Goal: Information Seeking & Learning: Compare options

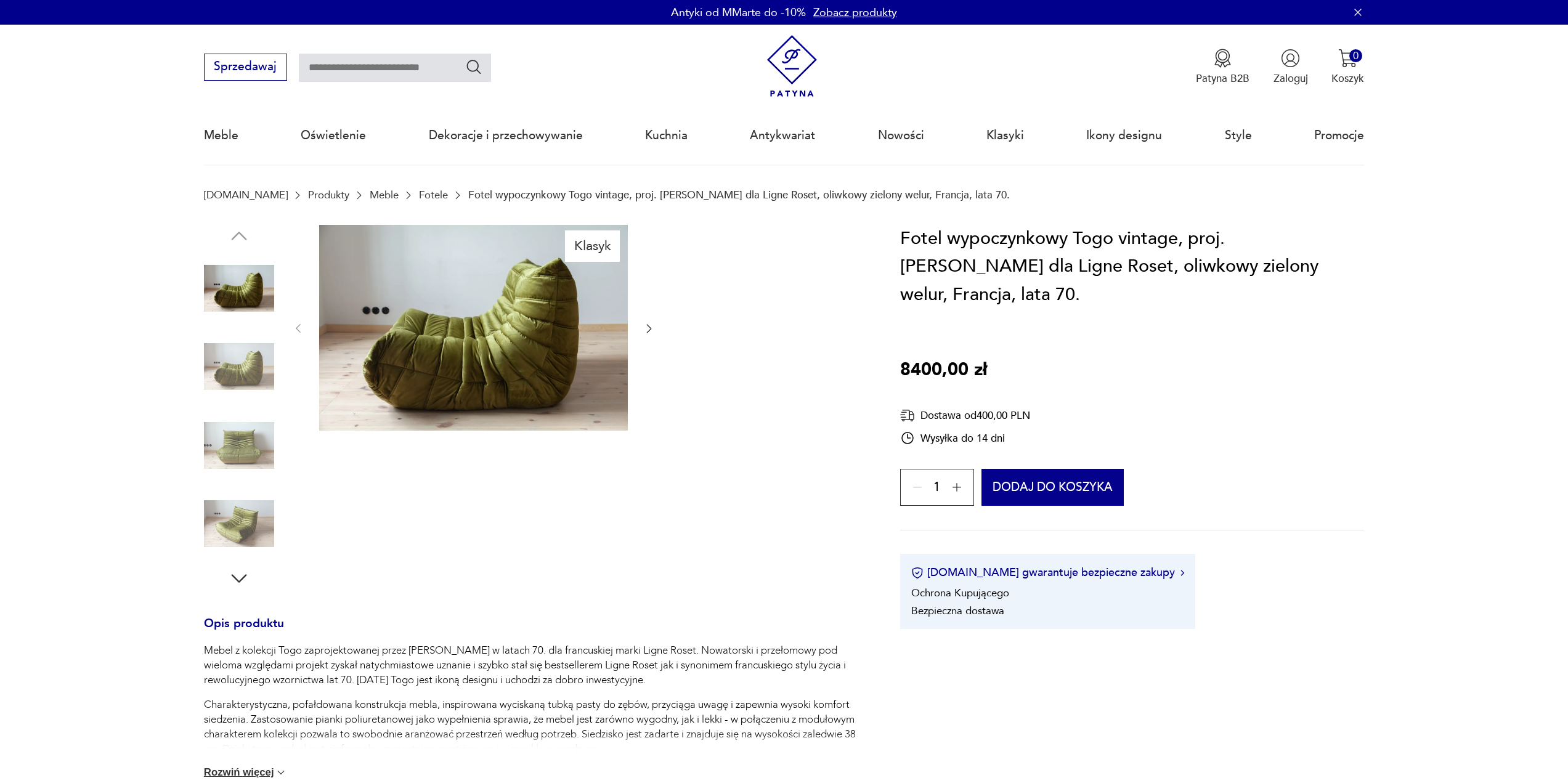
click at [419, 195] on link "Fotele" at bounding box center [433, 195] width 29 height 12
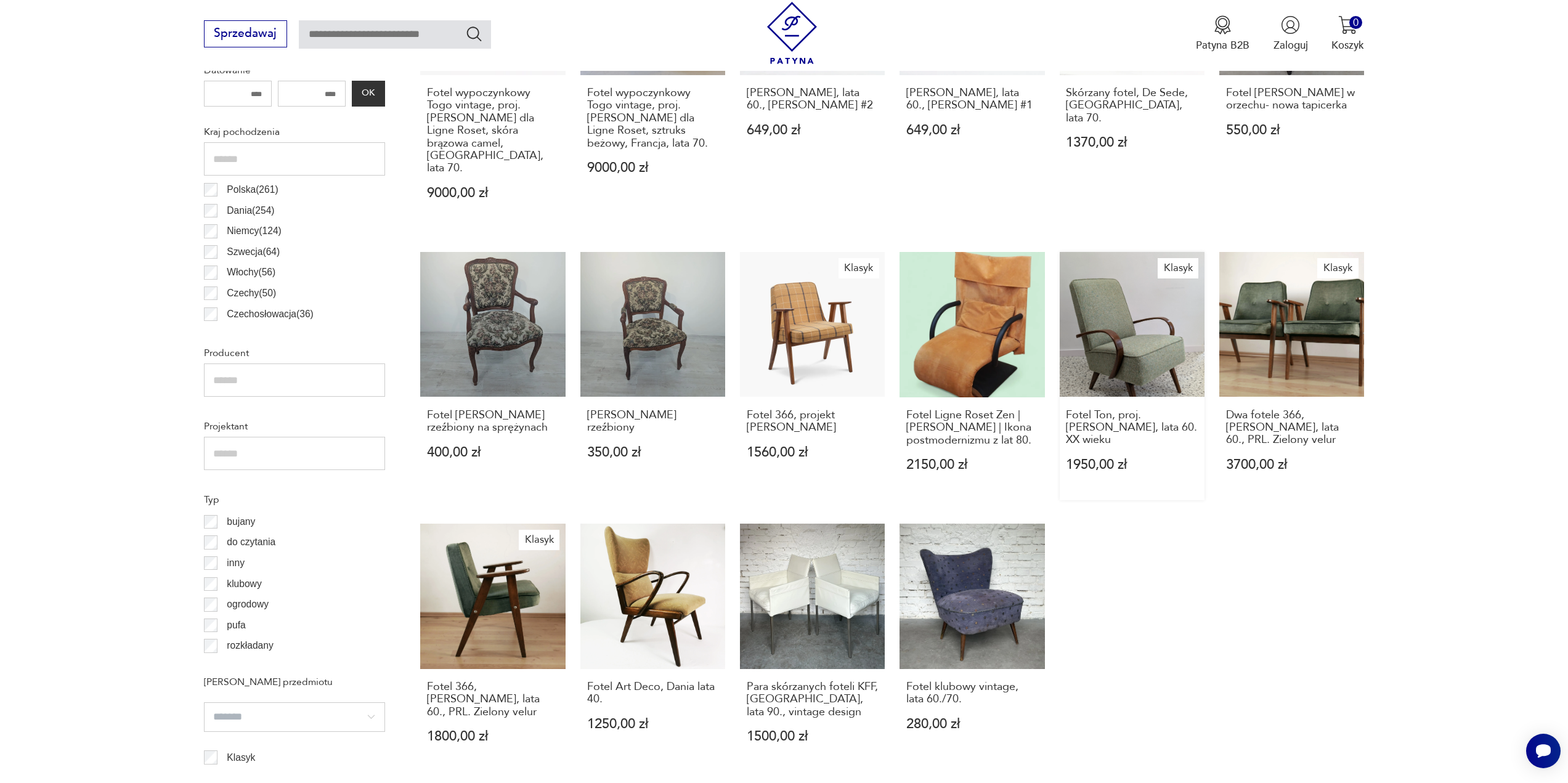
scroll to position [966, 0]
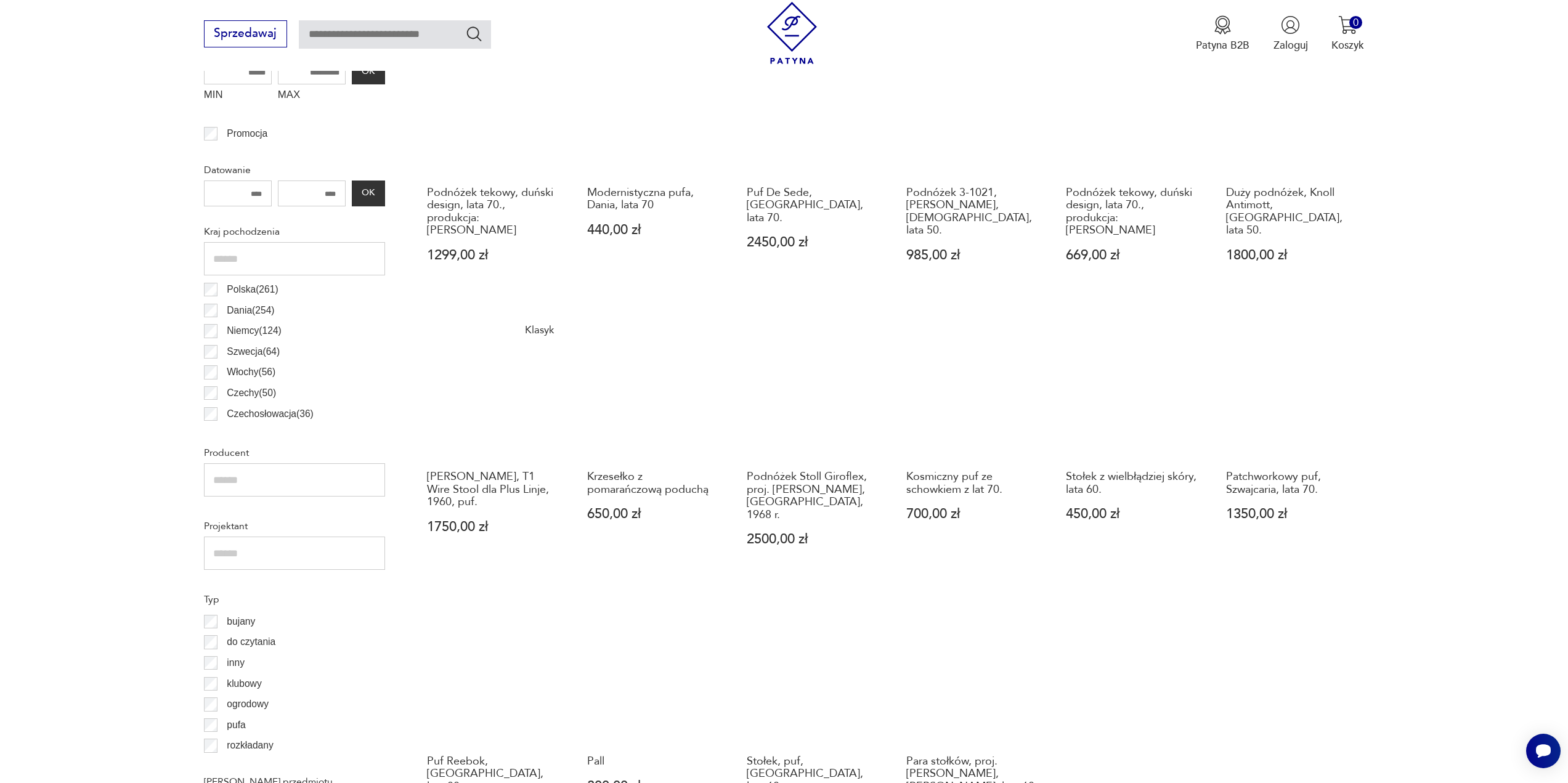
scroll to position [859, 0]
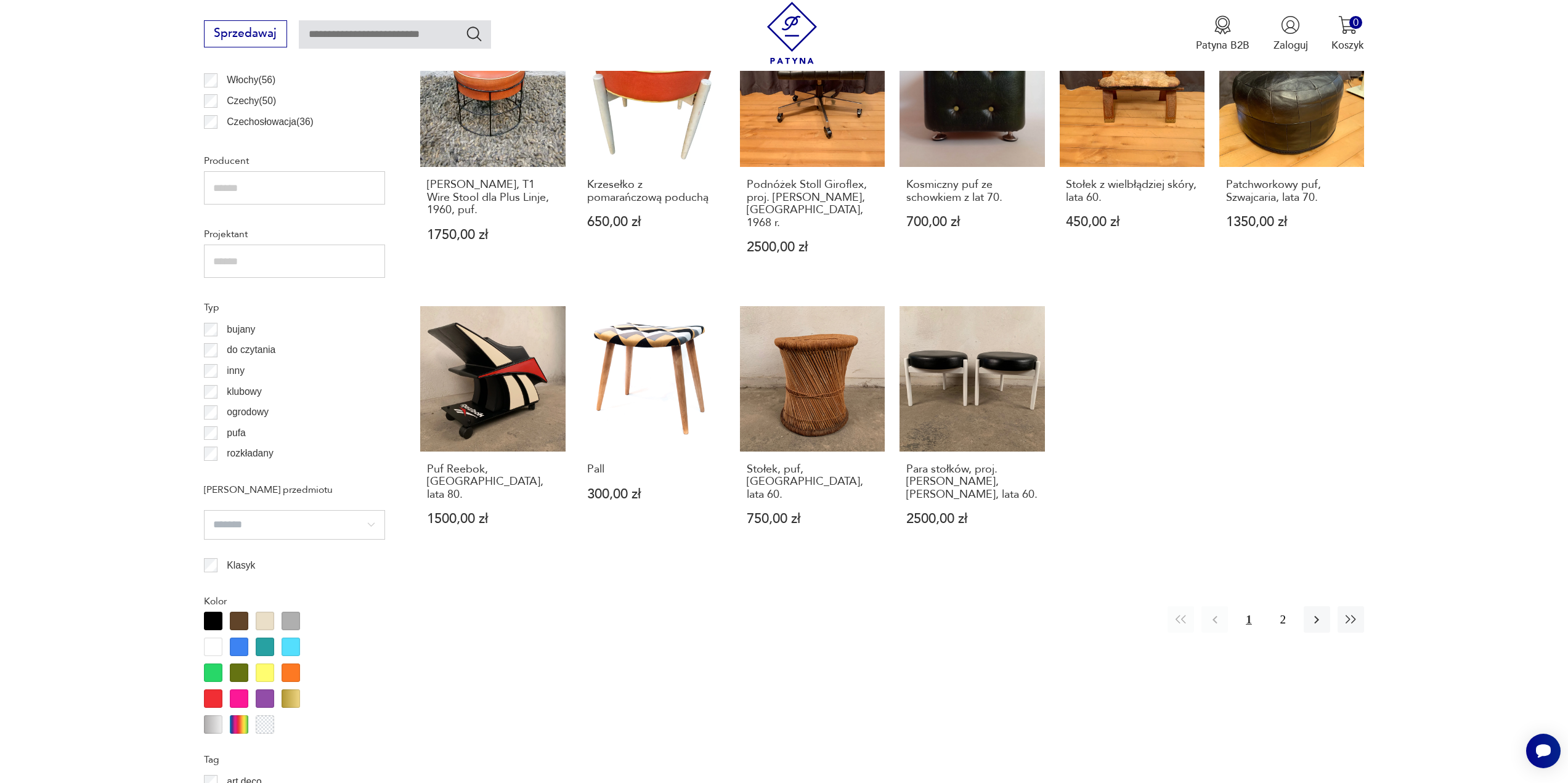
click at [247, 431] on div "pufa" at bounding box center [294, 433] width 181 height 21
click at [239, 433] on p "pufa" at bounding box center [235, 433] width 18 height 16
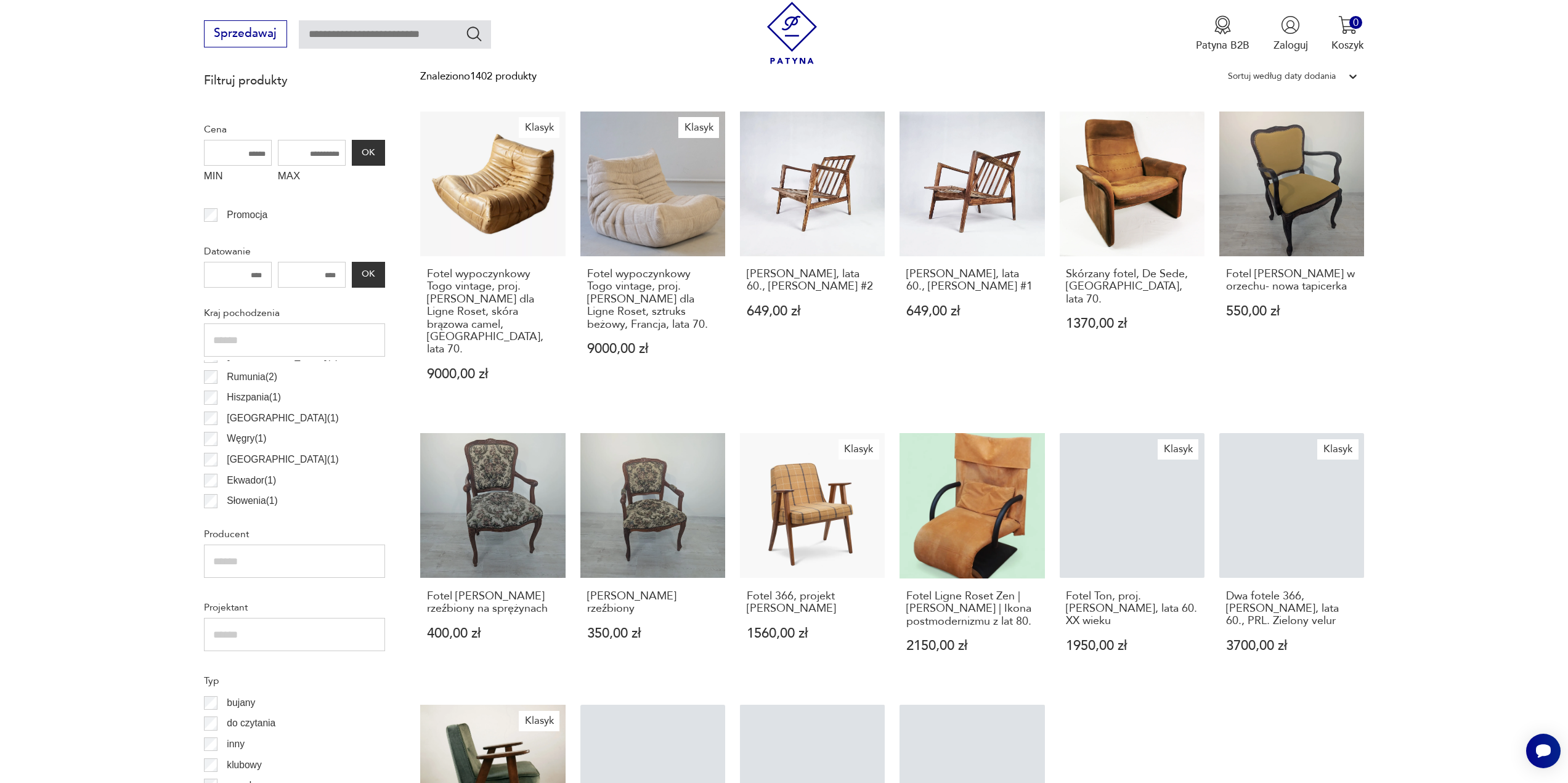
scroll to position [674, 0]
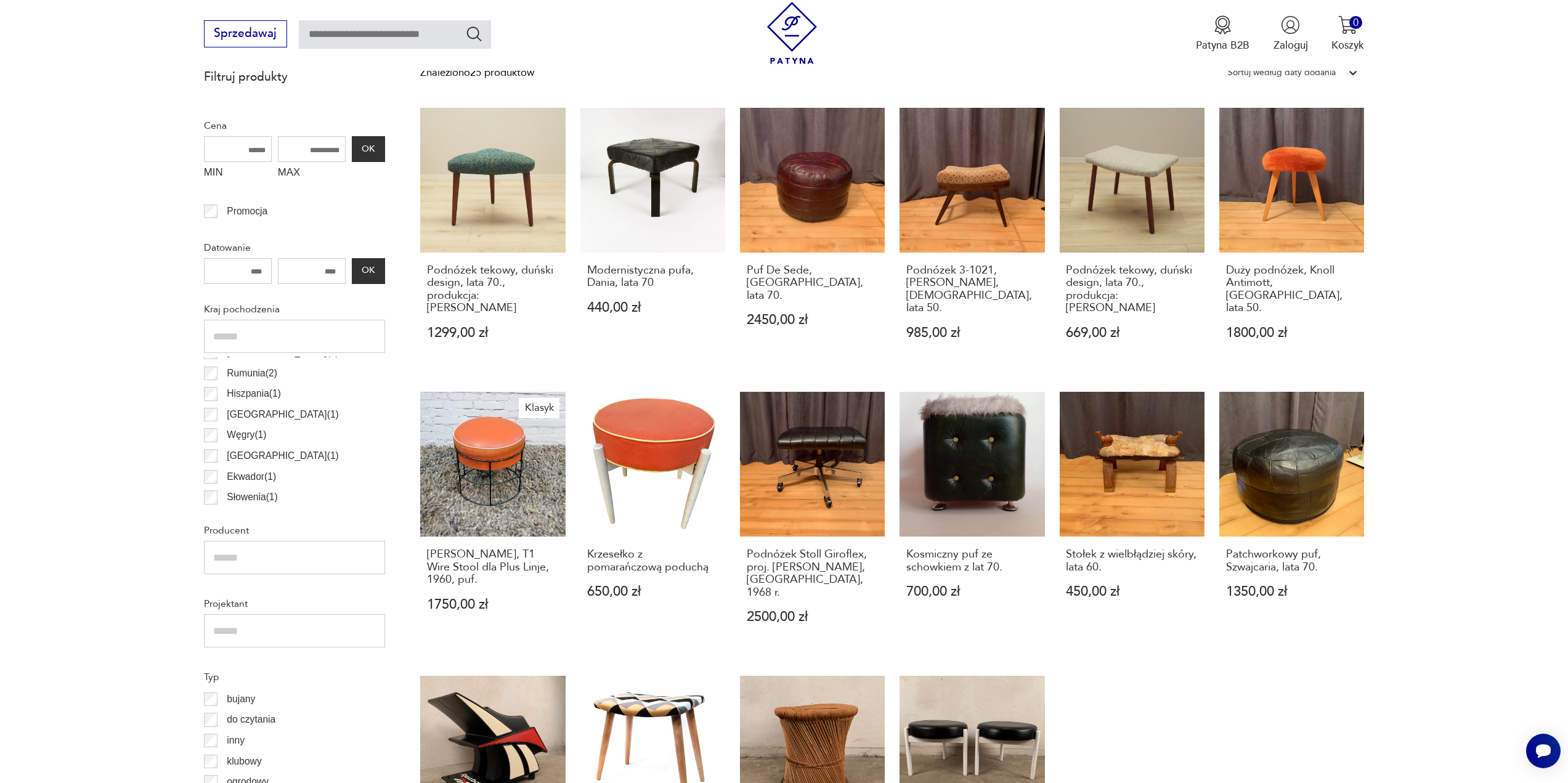
scroll to position [859, 0]
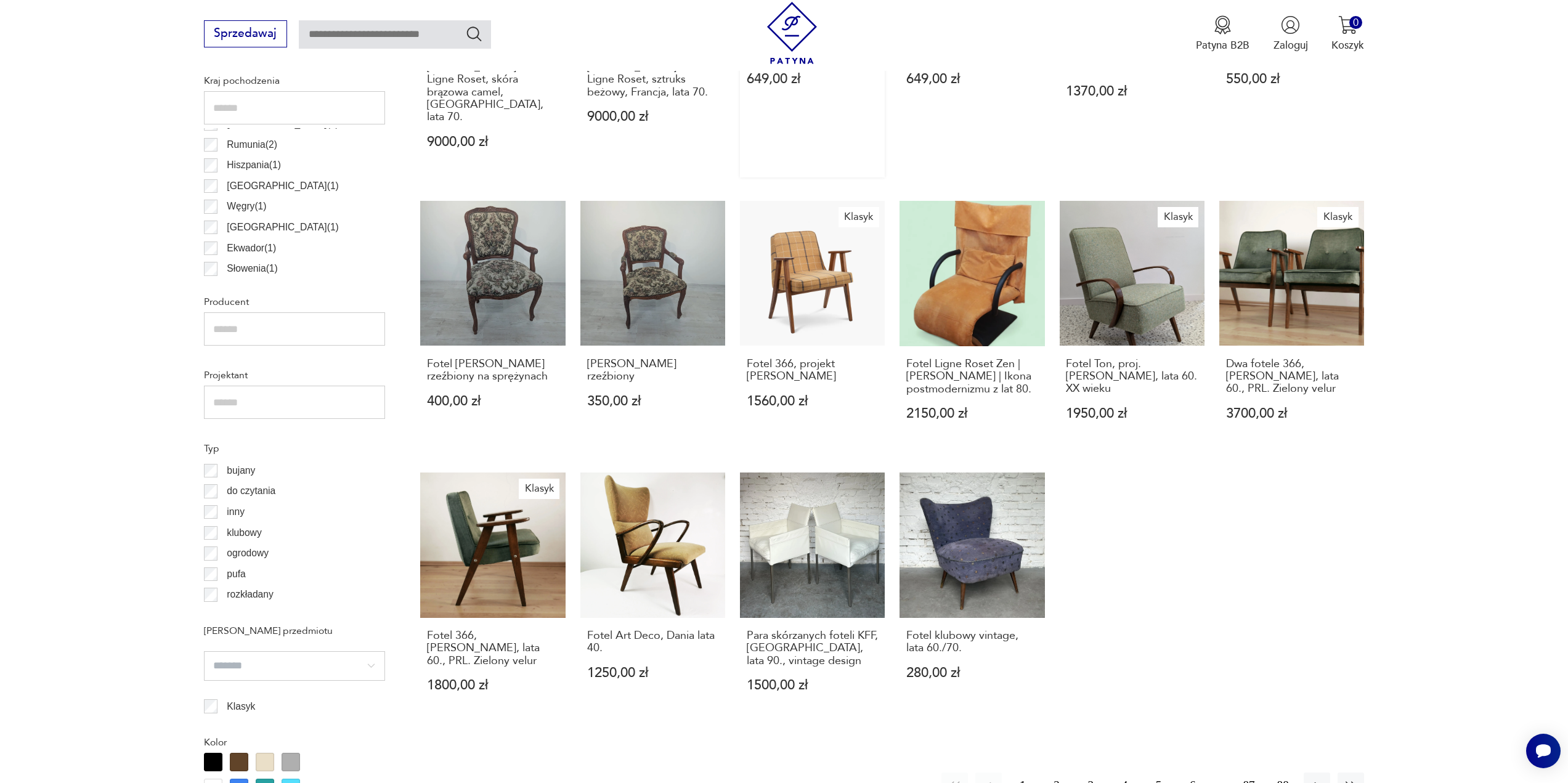
scroll to position [735, 0]
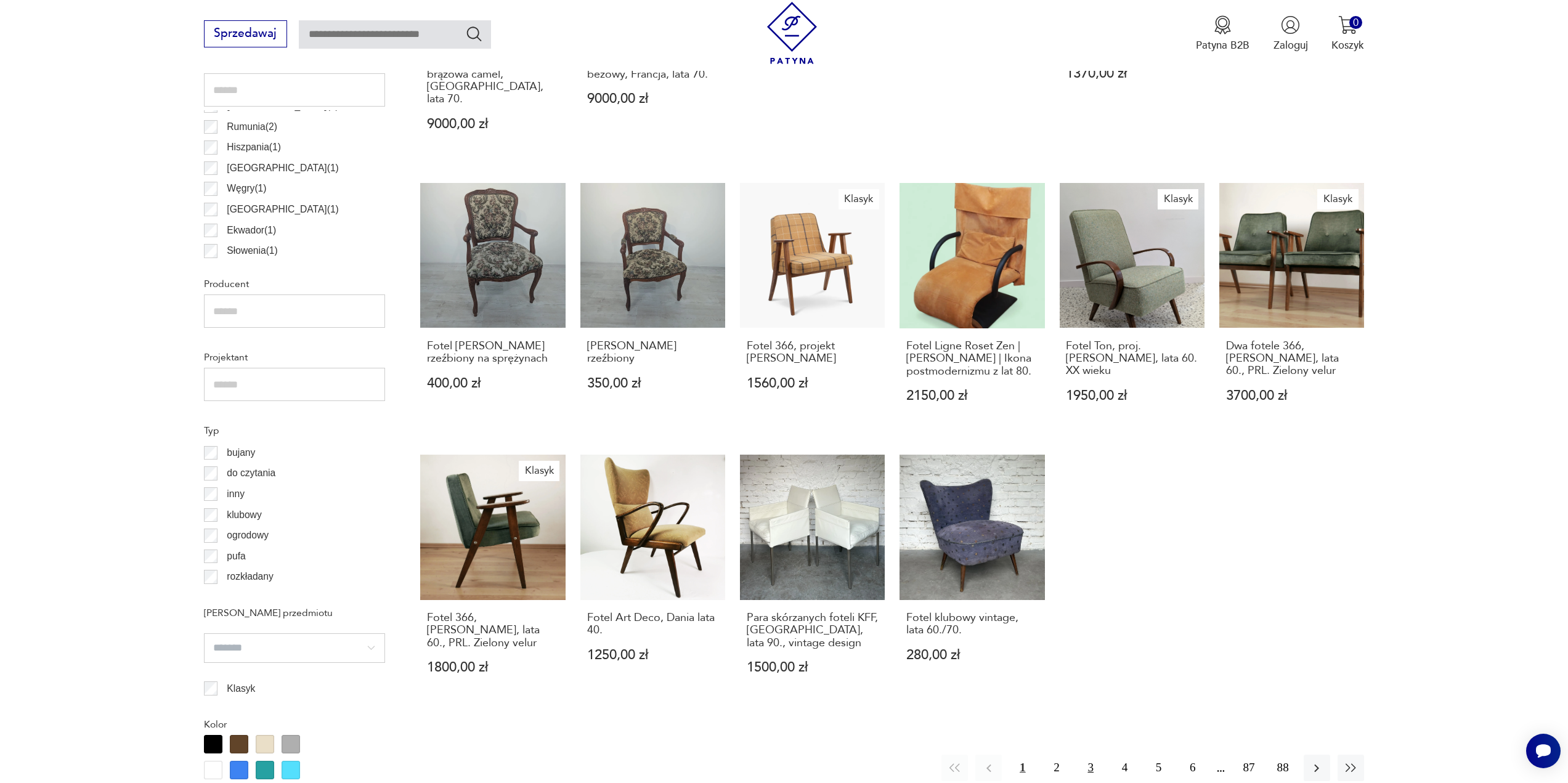
click at [1100, 754] on button "3" at bounding box center [1090, 767] width 26 height 26
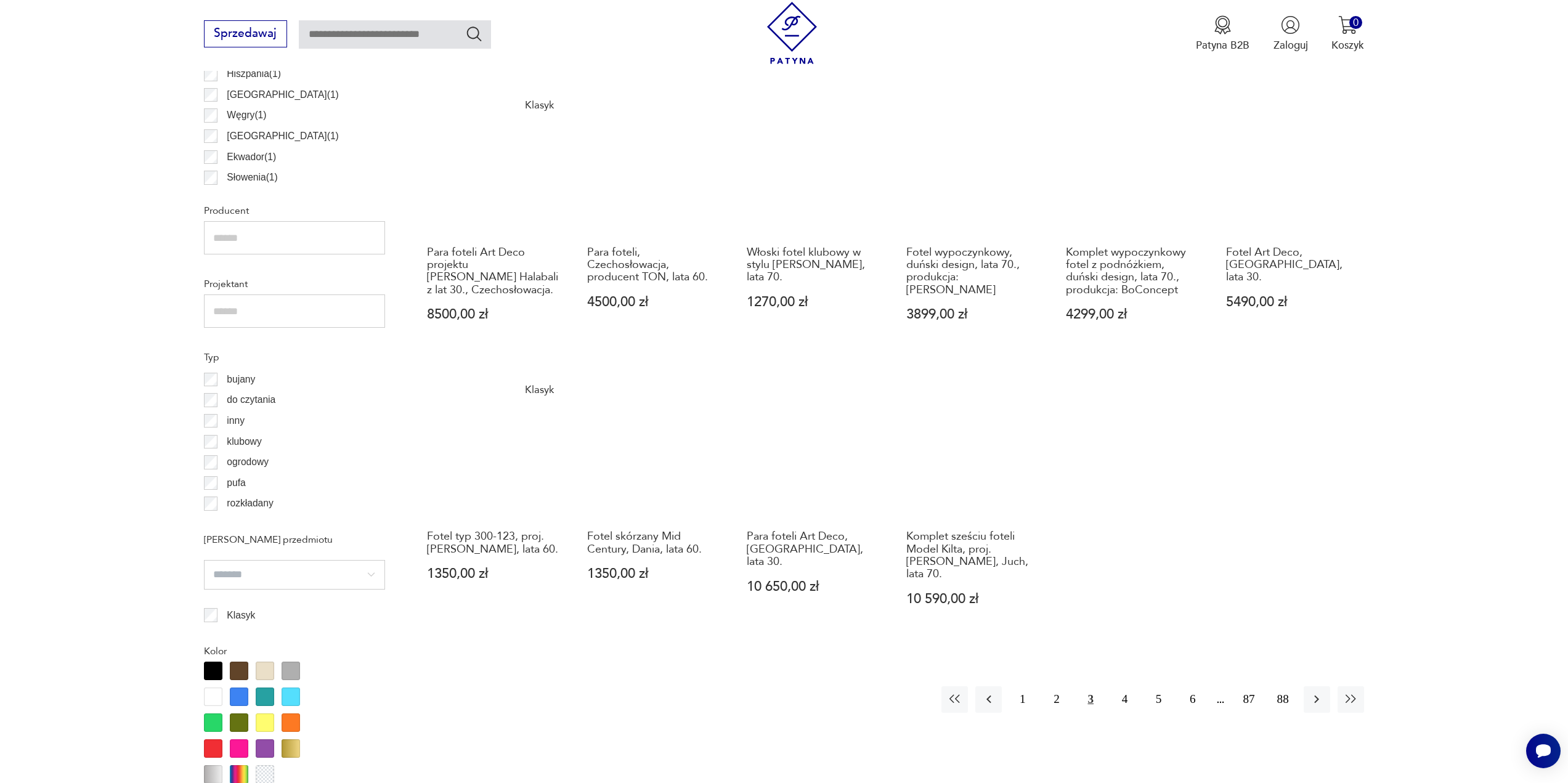
scroll to position [859, 0]
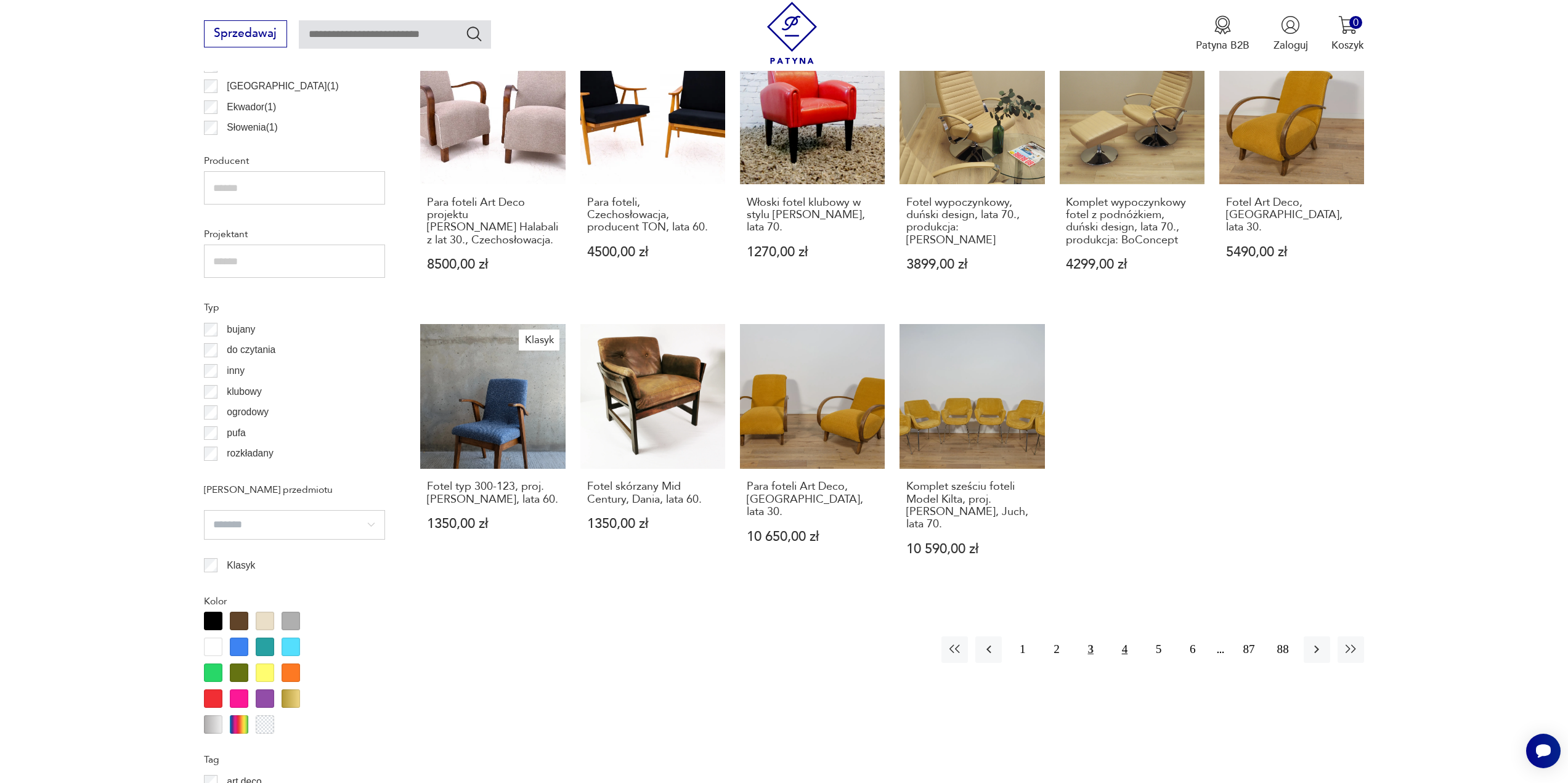
click at [1125, 637] on button "4" at bounding box center [1124, 649] width 26 height 26
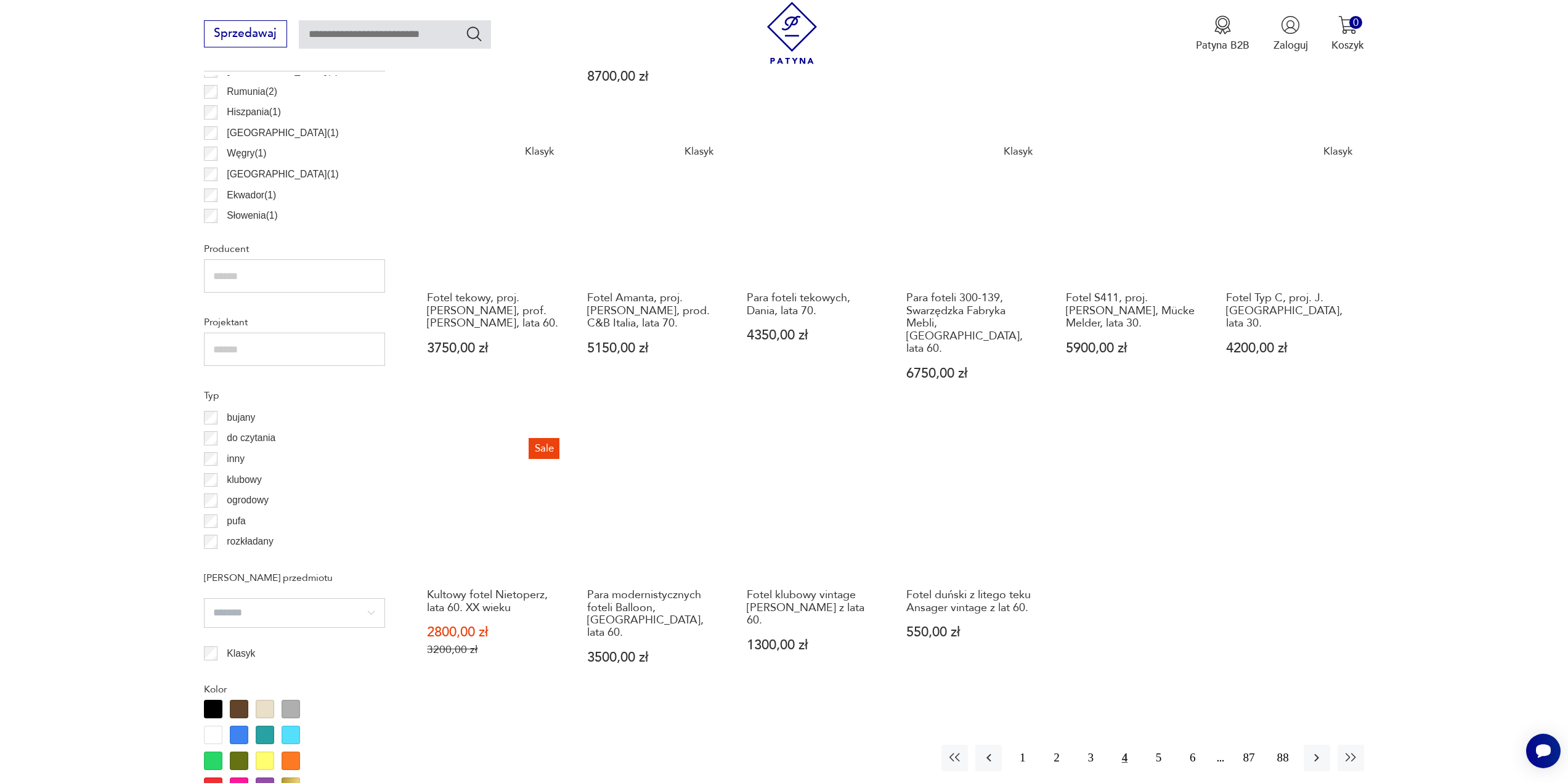
scroll to position [797, 0]
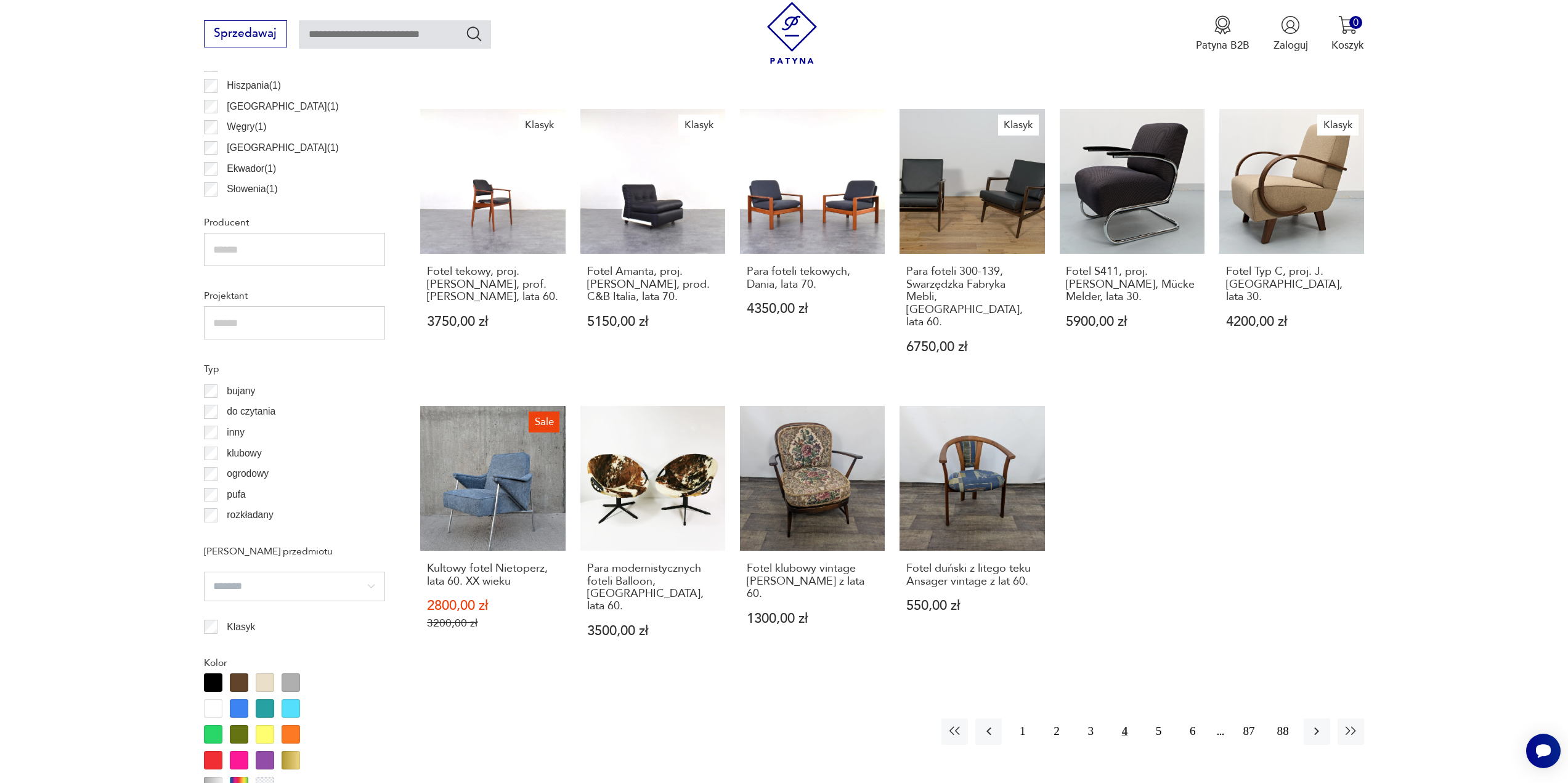
click at [1214, 718] on div "1 2 3 4 5 6 87 88" at bounding box center [1152, 731] width 423 height 26
click at [1202, 718] on button "6" at bounding box center [1192, 731] width 26 height 26
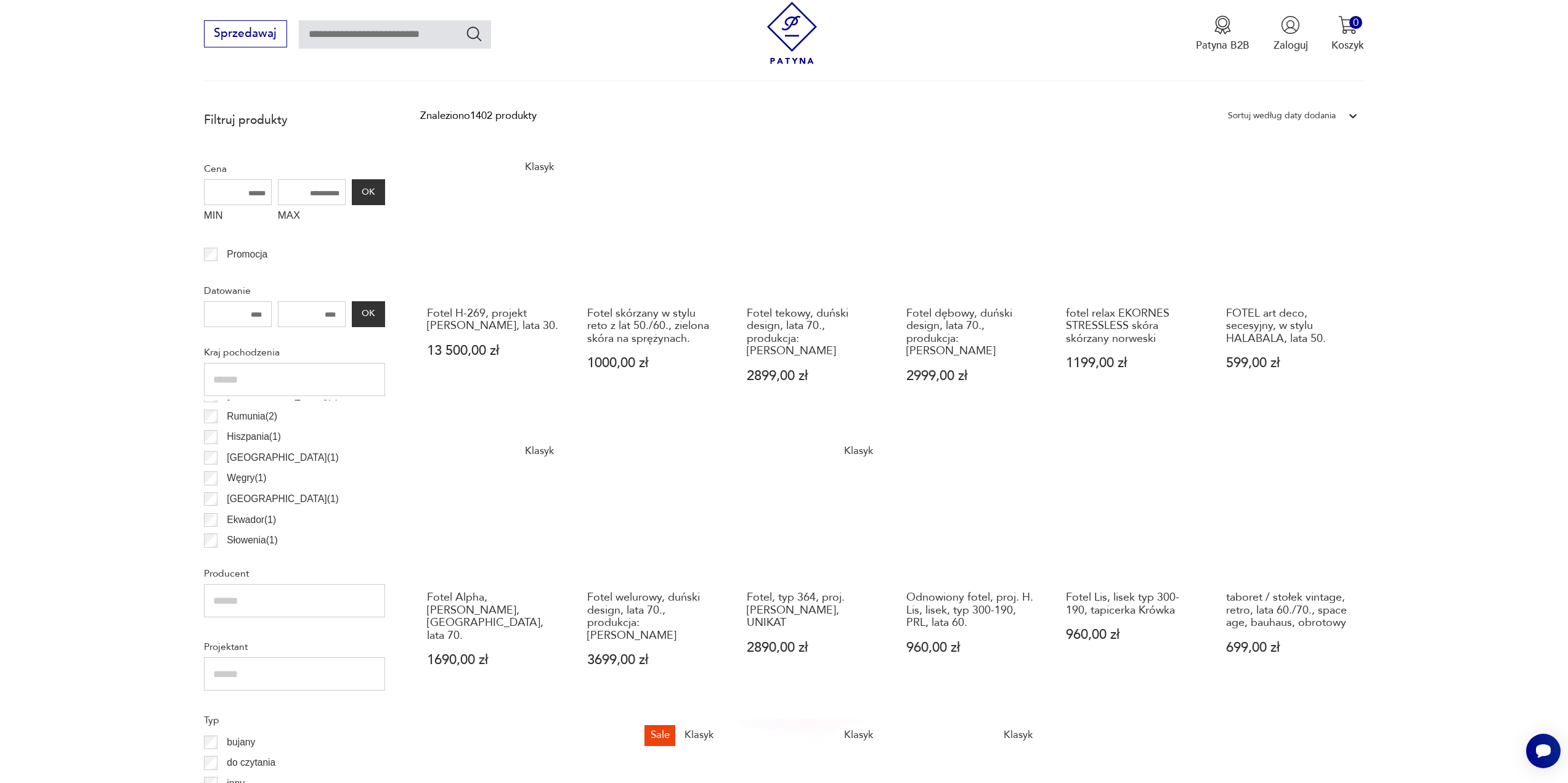
scroll to position [797, 0]
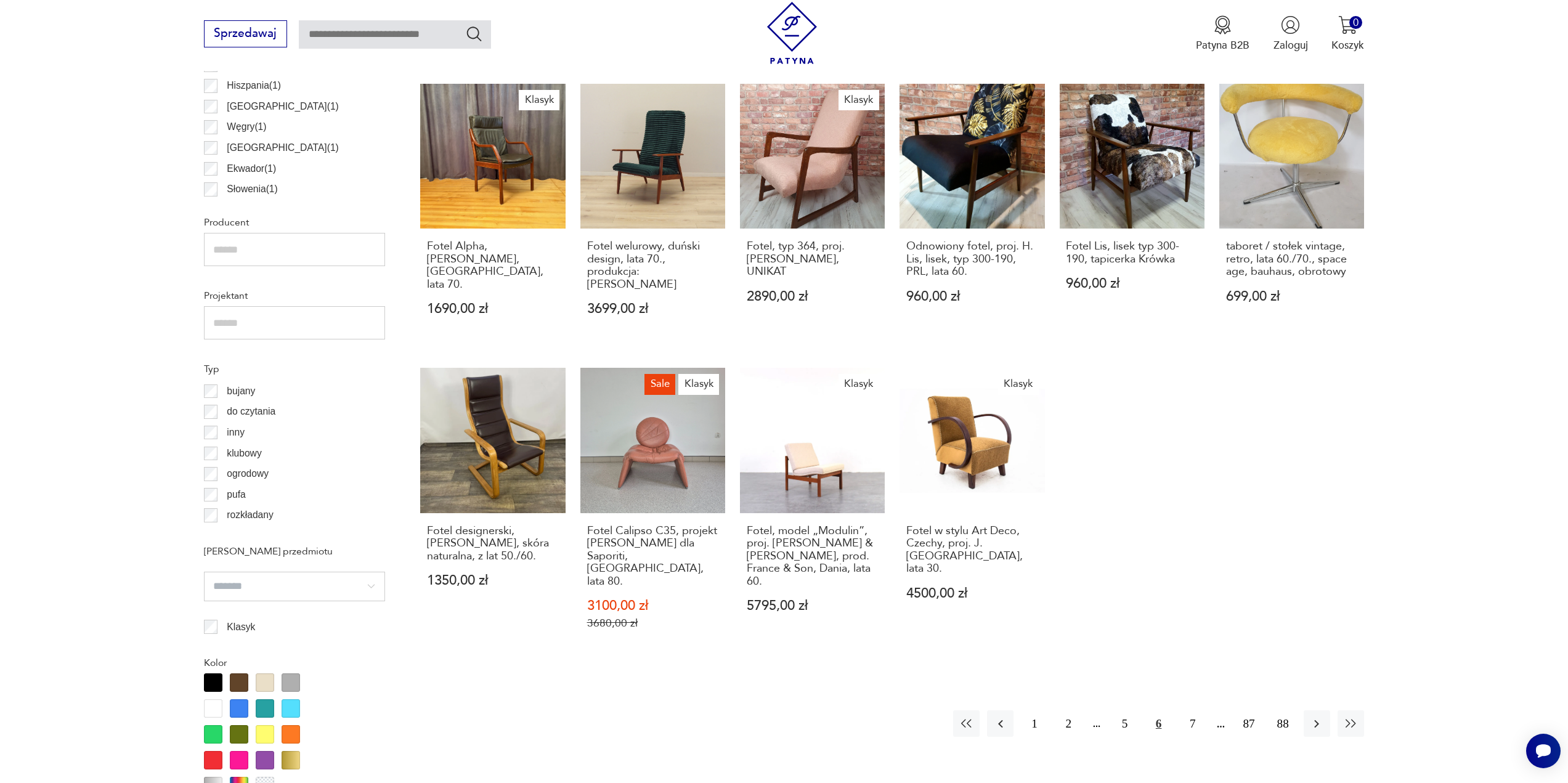
click at [1175, 710] on div "1 2 5 6 7 87 88" at bounding box center [1158, 723] width 411 height 26
click at [1181, 710] on button "7" at bounding box center [1192, 723] width 26 height 26
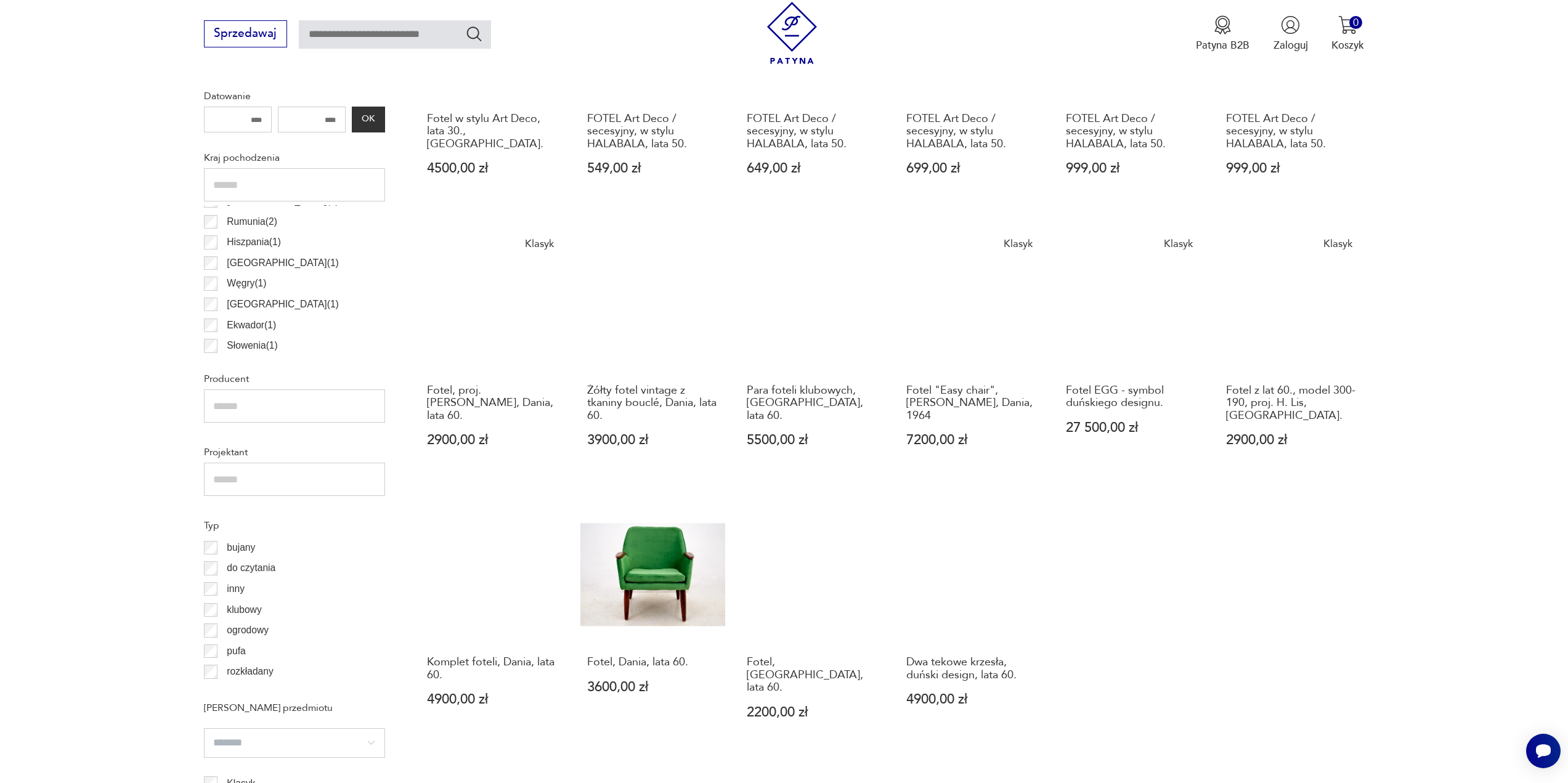
scroll to position [921, 0]
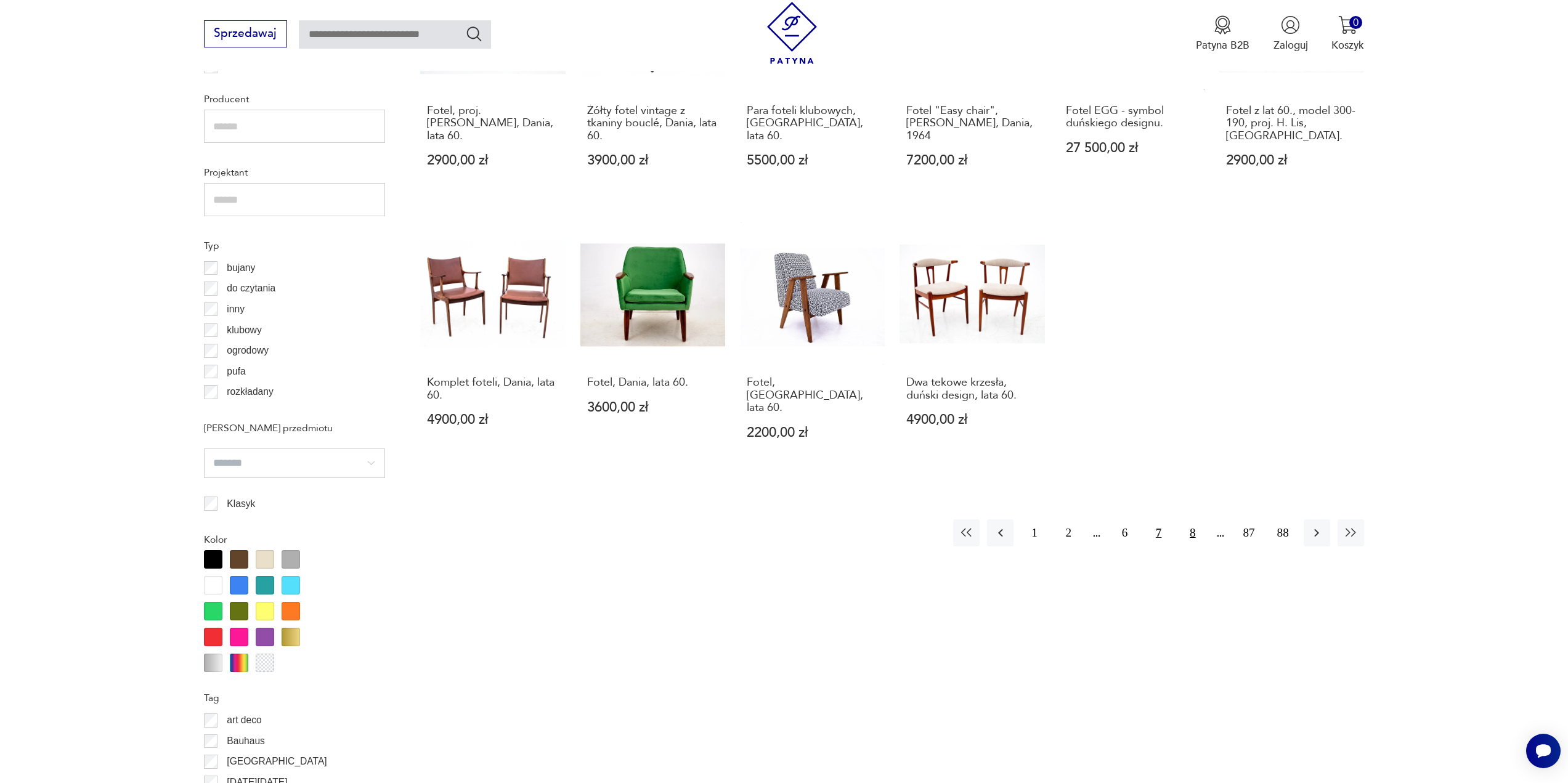
click at [1194, 526] on button "8" at bounding box center [1192, 532] width 26 height 26
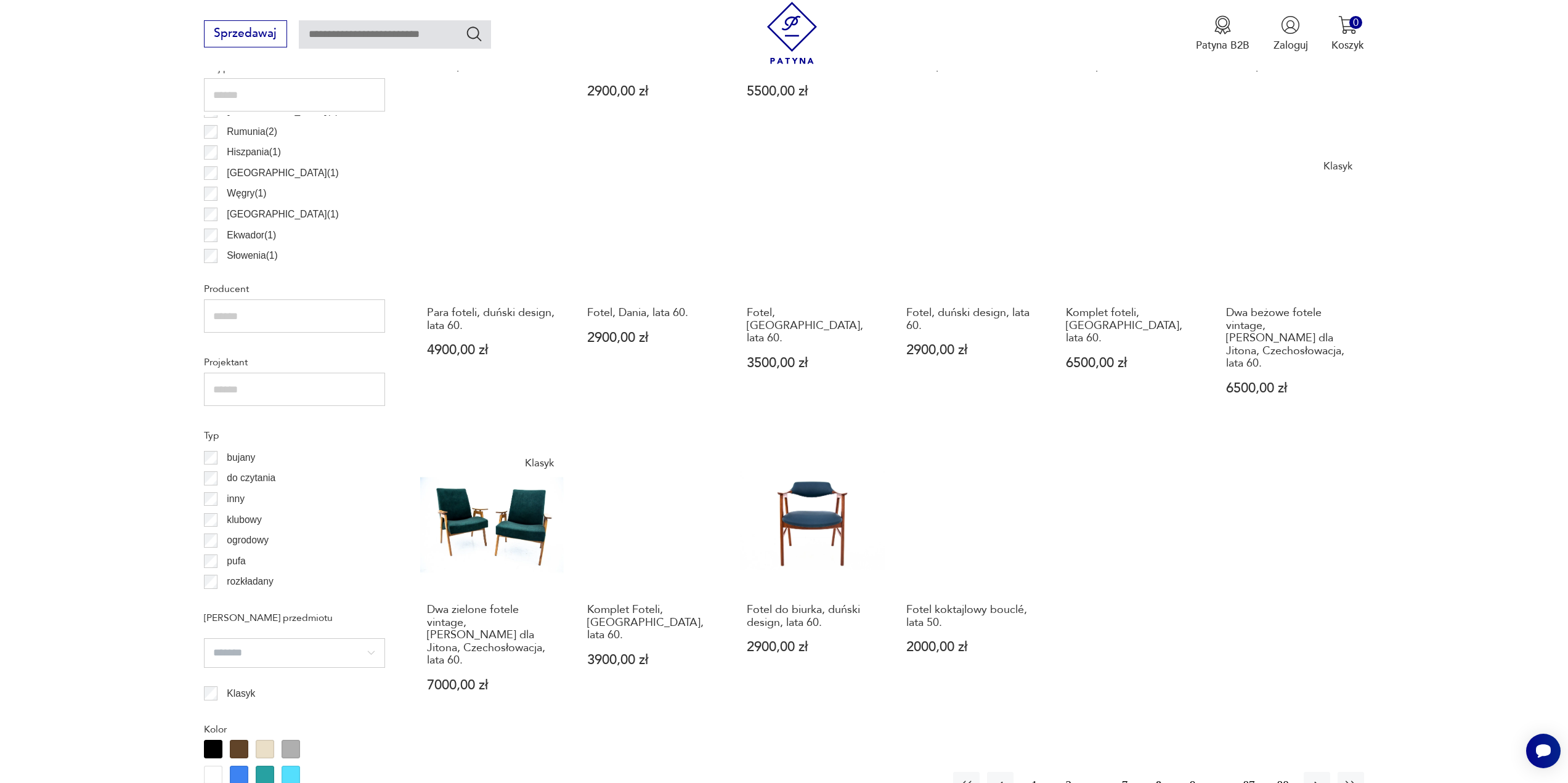
scroll to position [735, 0]
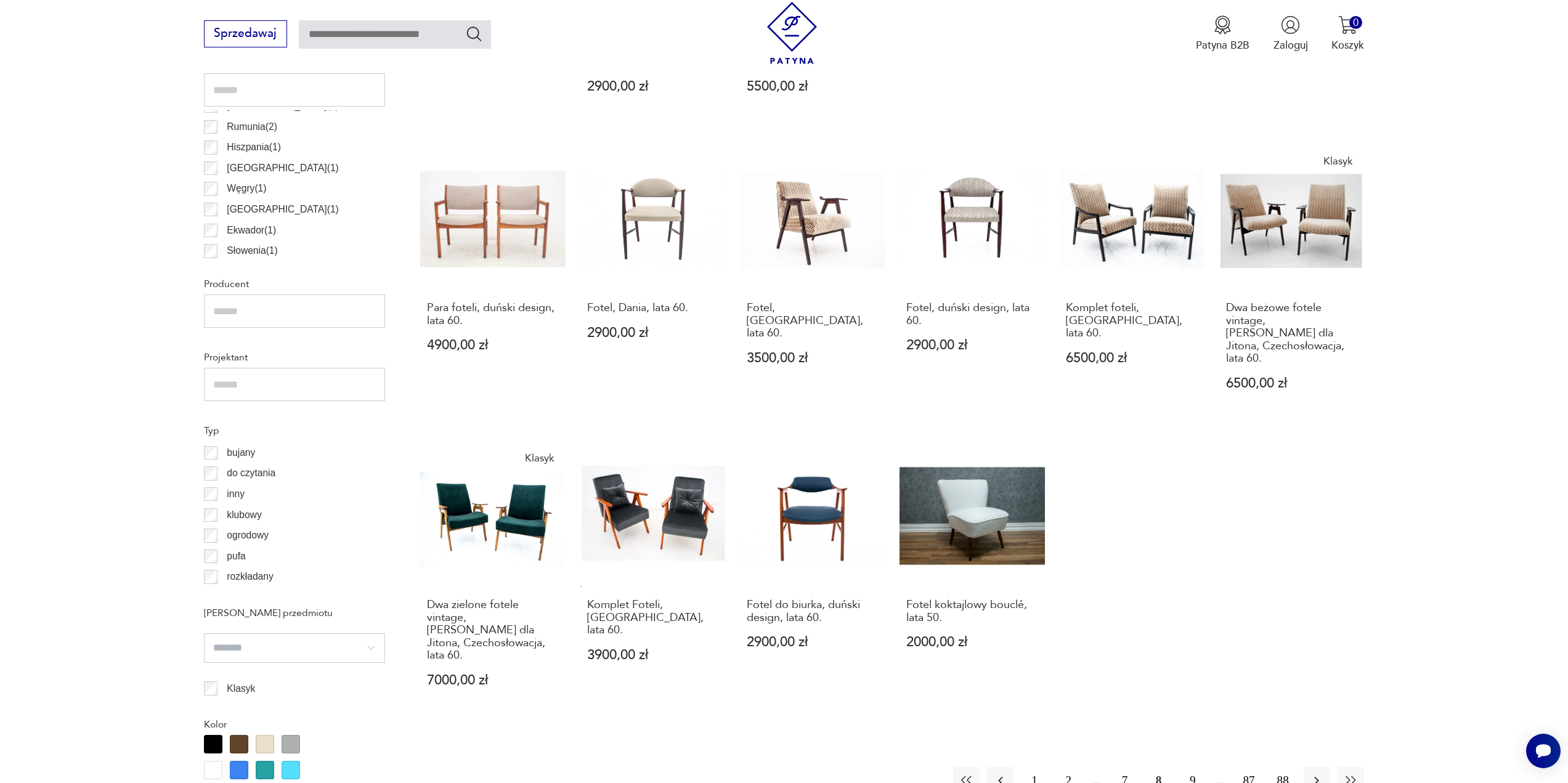
click at [1180, 767] on button "9" at bounding box center [1192, 780] width 26 height 26
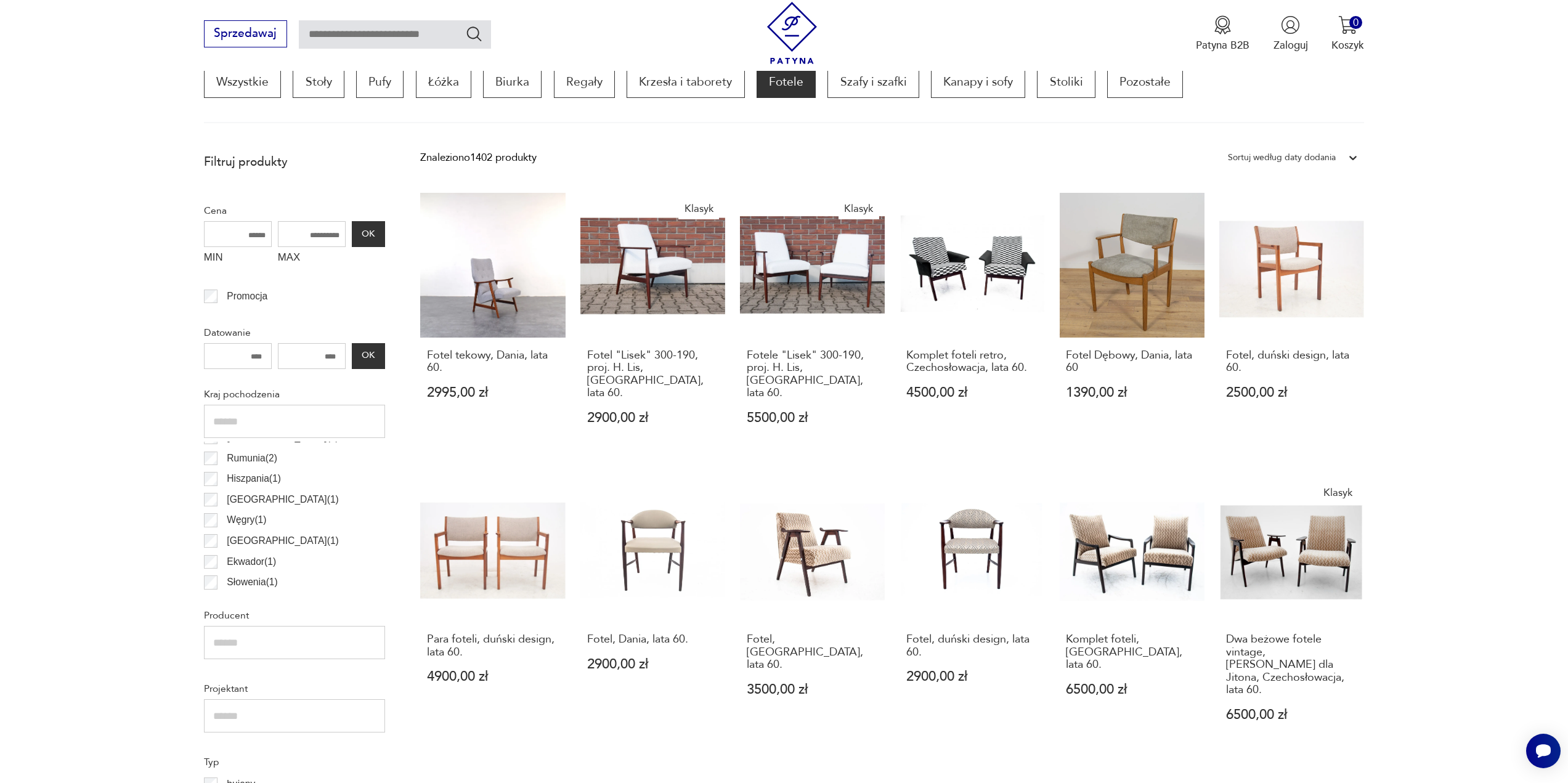
scroll to position [366, 0]
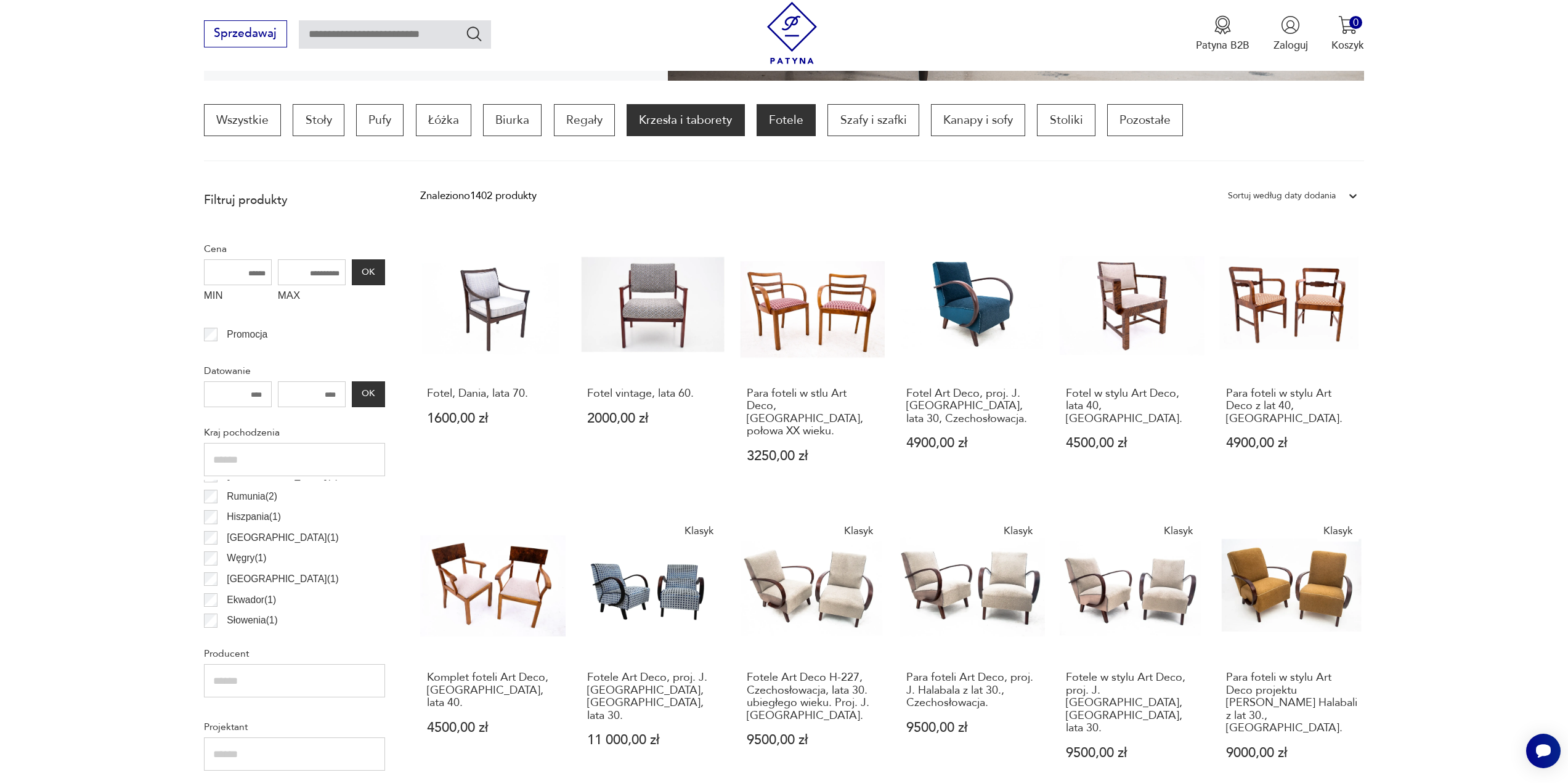
click at [683, 117] on p "Krzesła i taborety" at bounding box center [685, 120] width 118 height 32
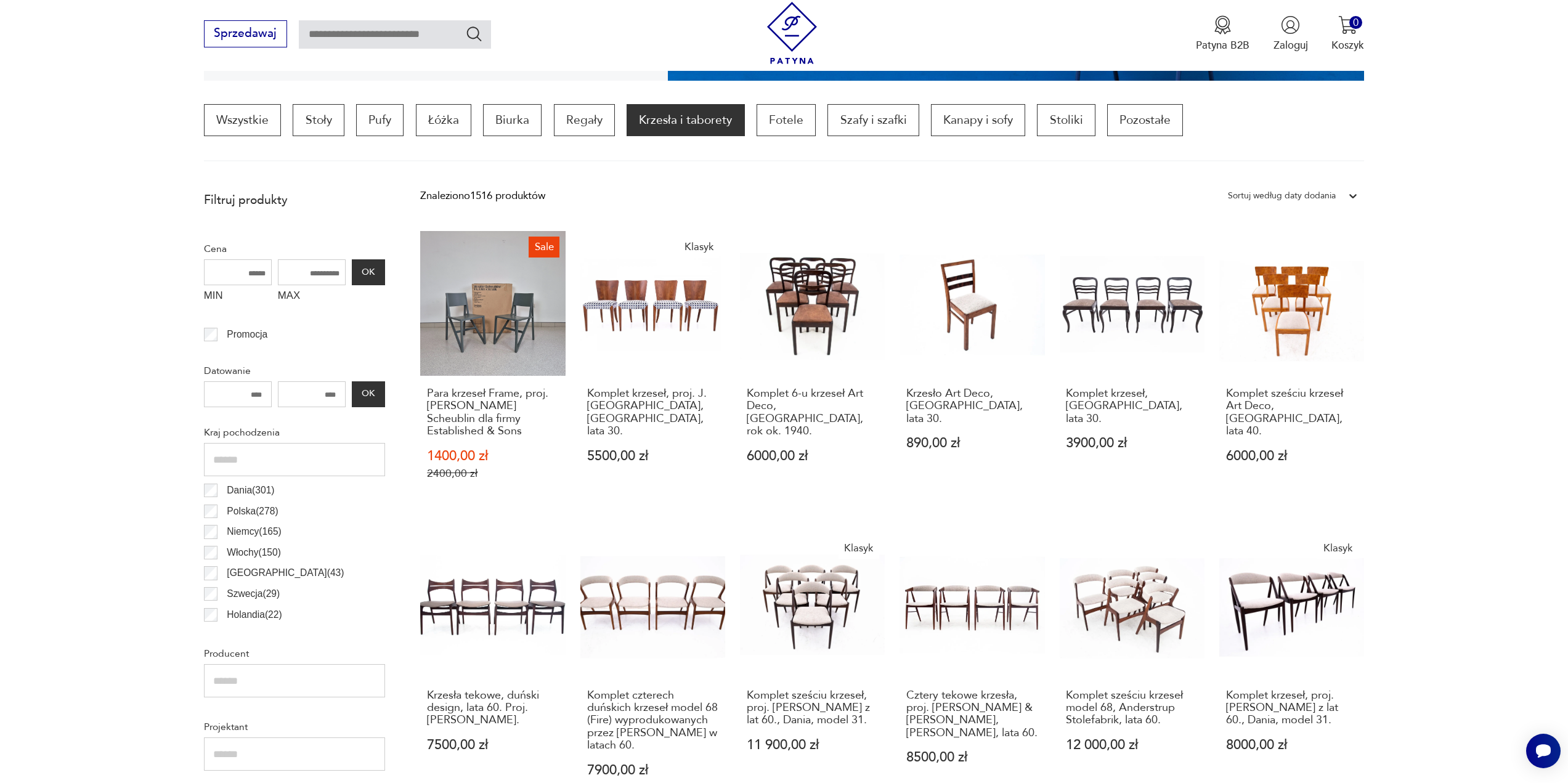
click at [1282, 195] on div "Sortuj według daty dodania" at bounding box center [1281, 196] width 108 height 16
click at [1308, 259] on div "Sortuj według ceny (od najmniejszej)" at bounding box center [1293, 258] width 142 height 31
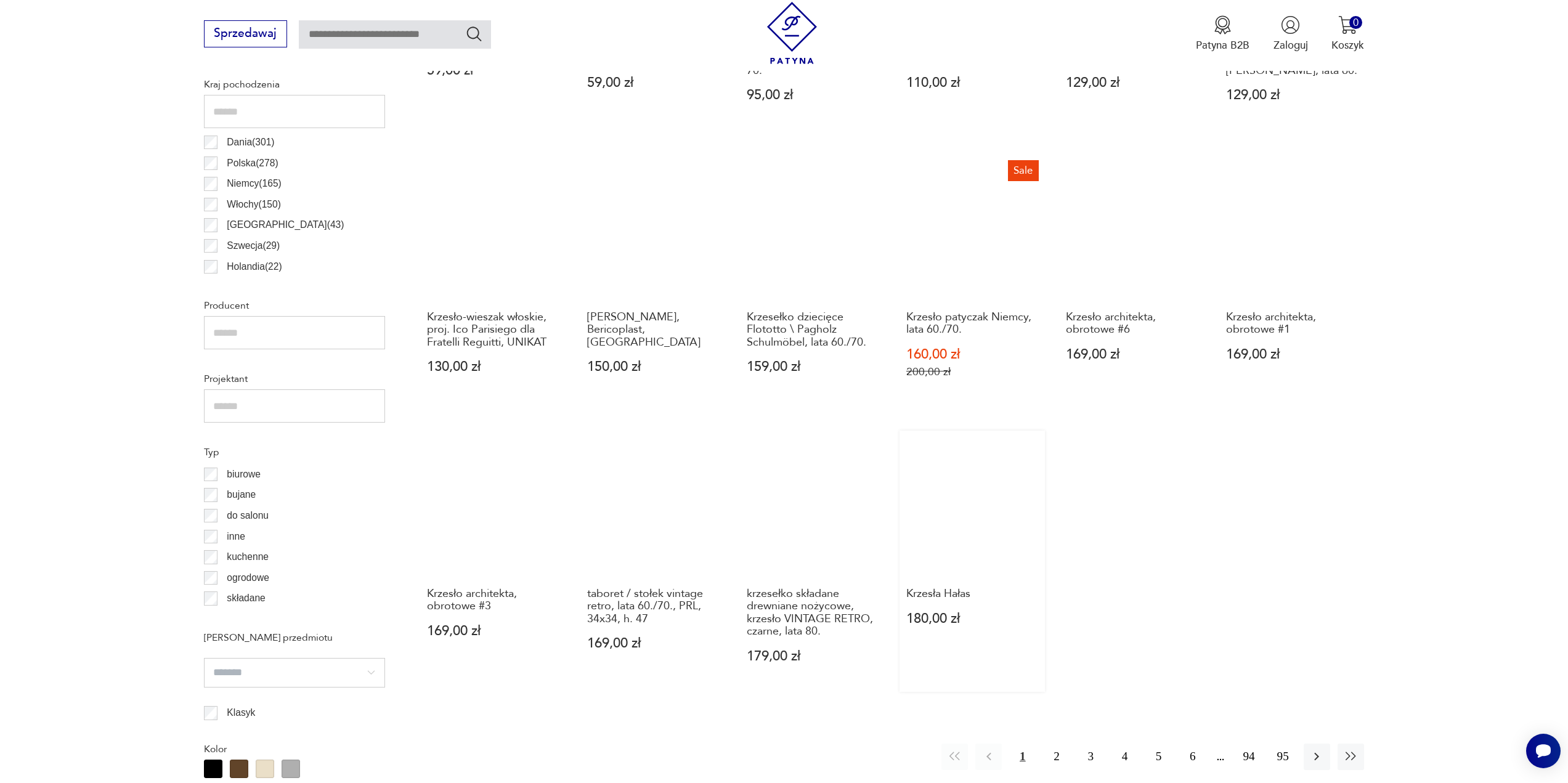
scroll to position [735, 0]
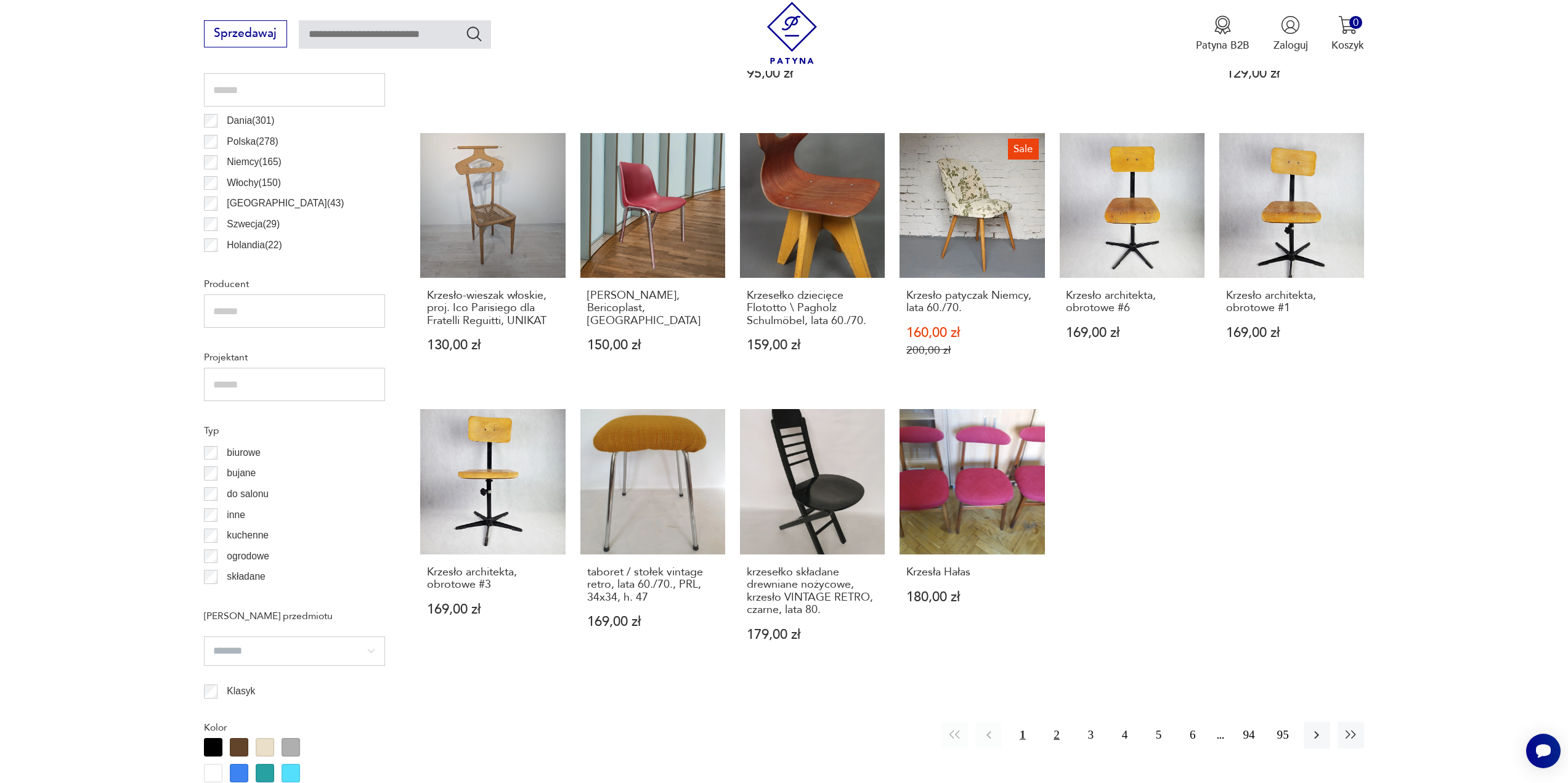
click at [1052, 735] on button "2" at bounding box center [1056, 735] width 26 height 26
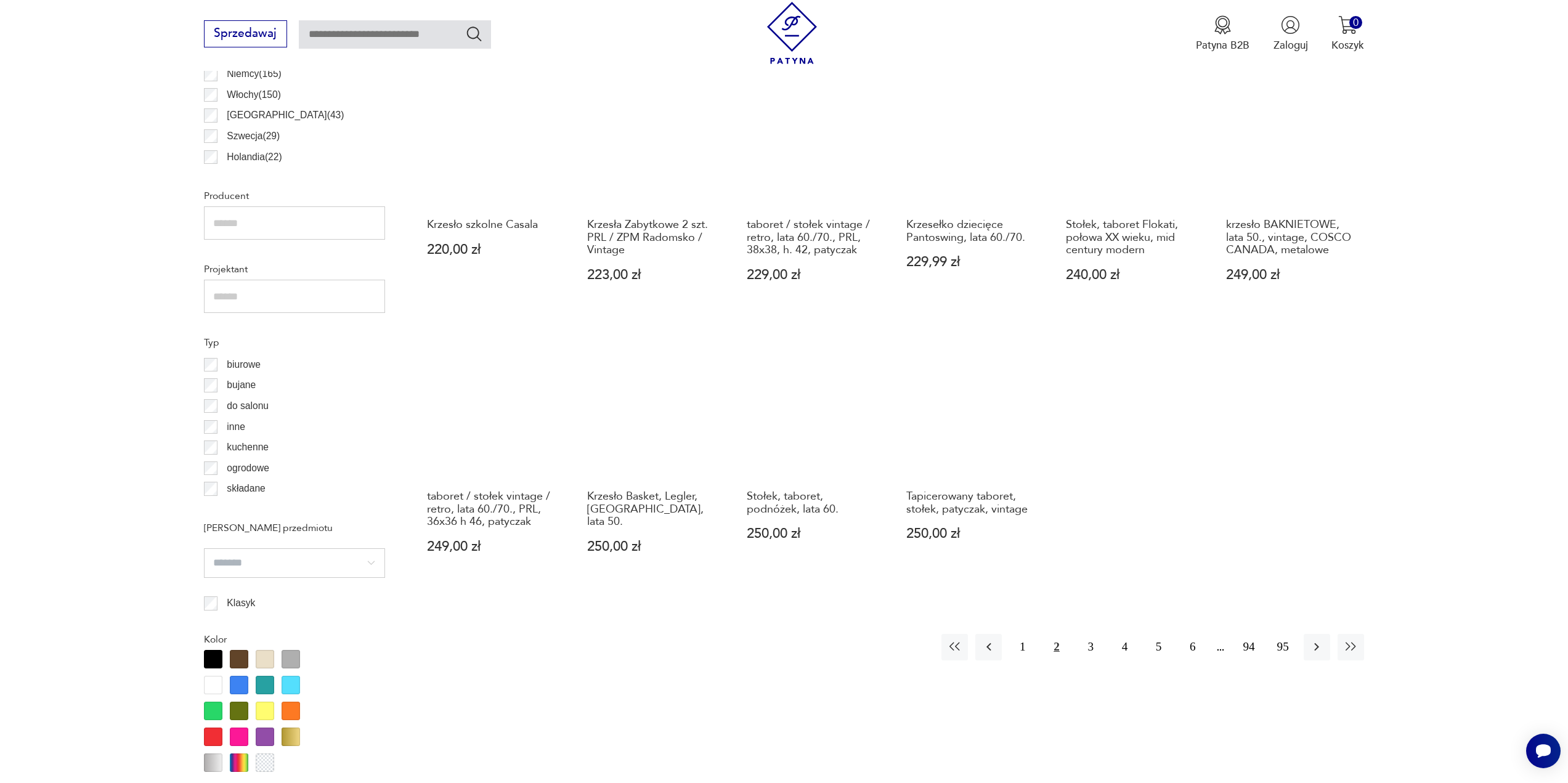
scroll to position [921, 0]
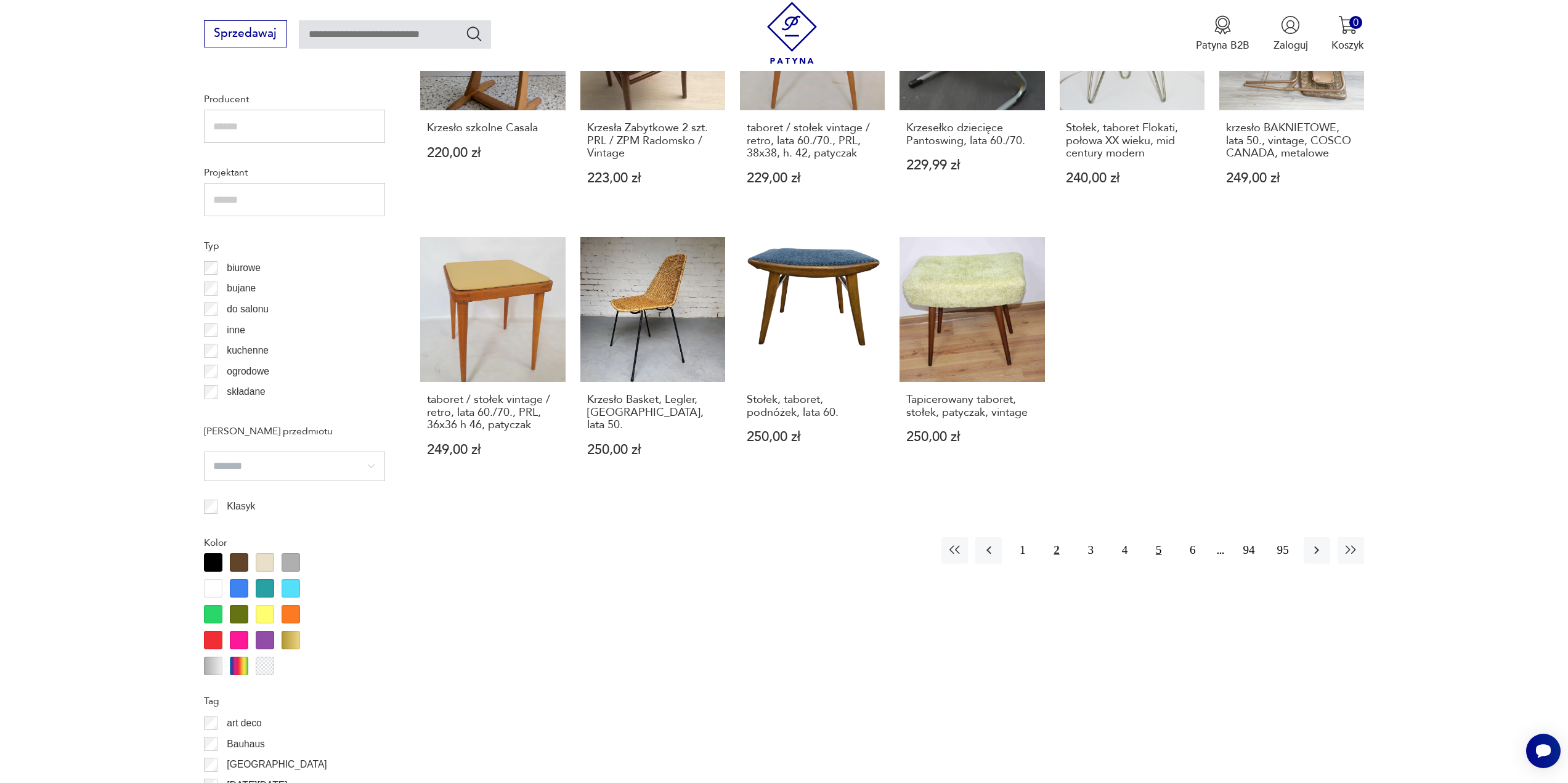
click at [1161, 546] on button "5" at bounding box center [1158, 550] width 26 height 26
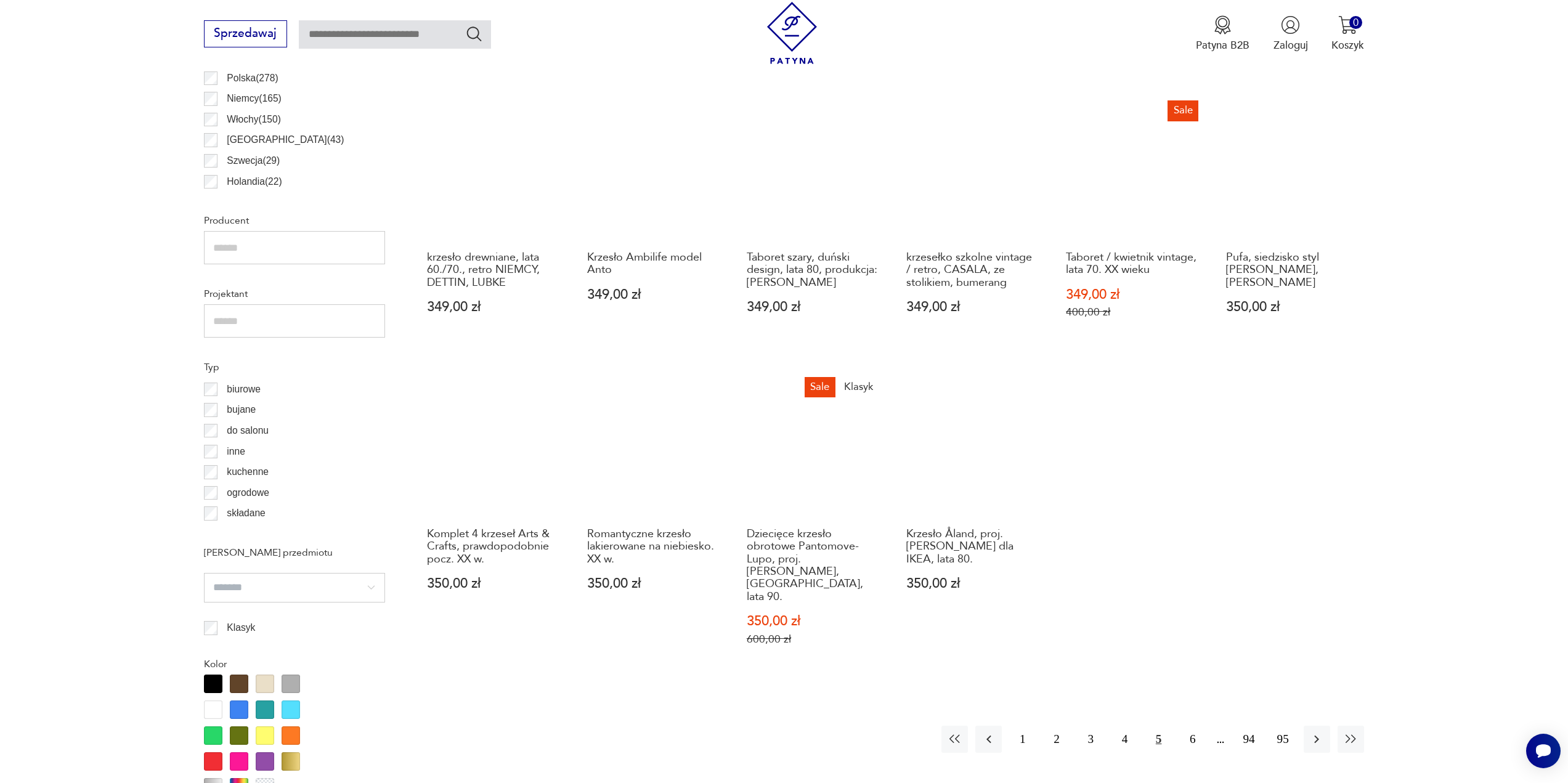
scroll to position [859, 0]
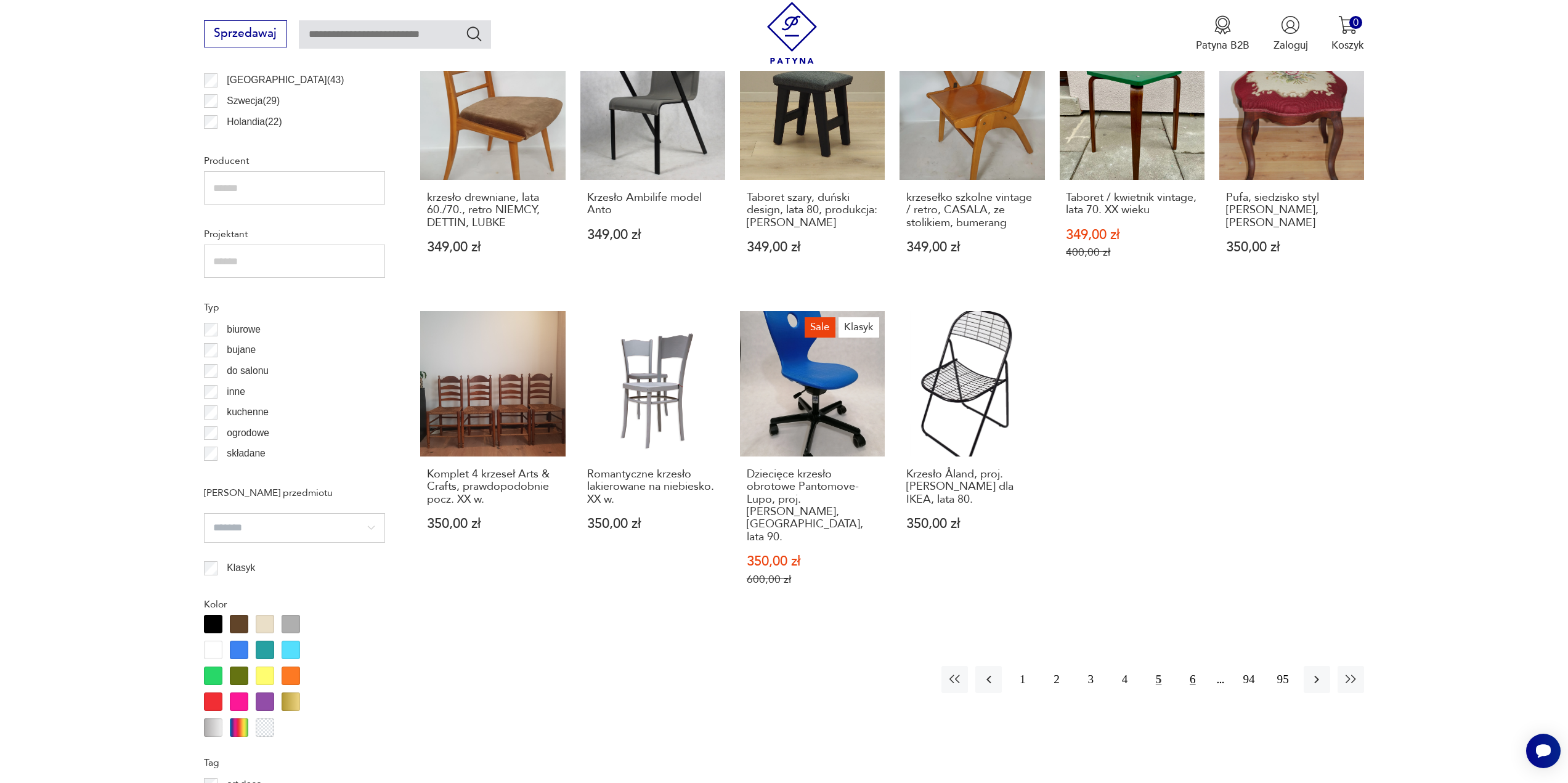
click at [1190, 666] on button "6" at bounding box center [1192, 678] width 26 height 26
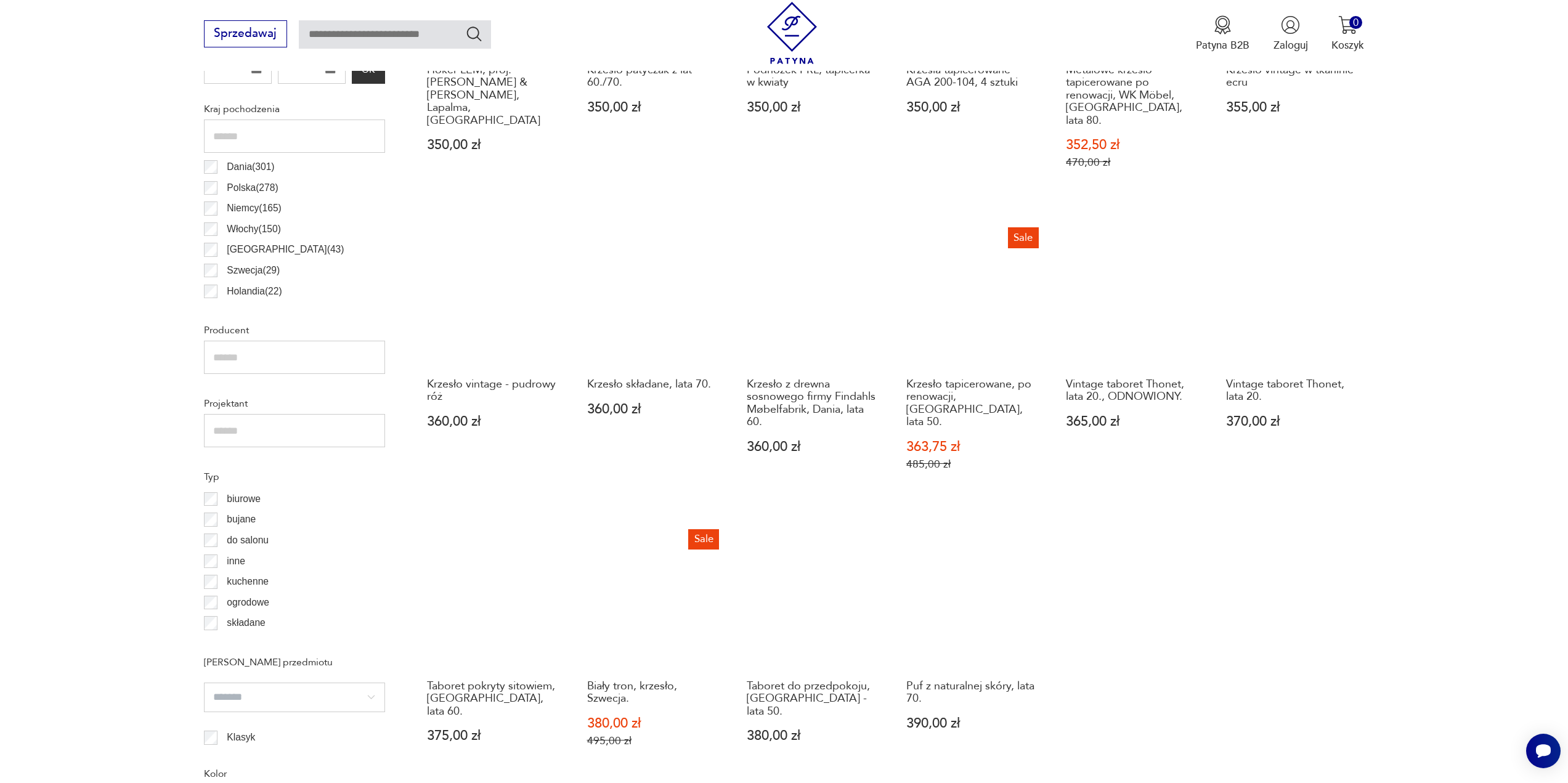
scroll to position [735, 0]
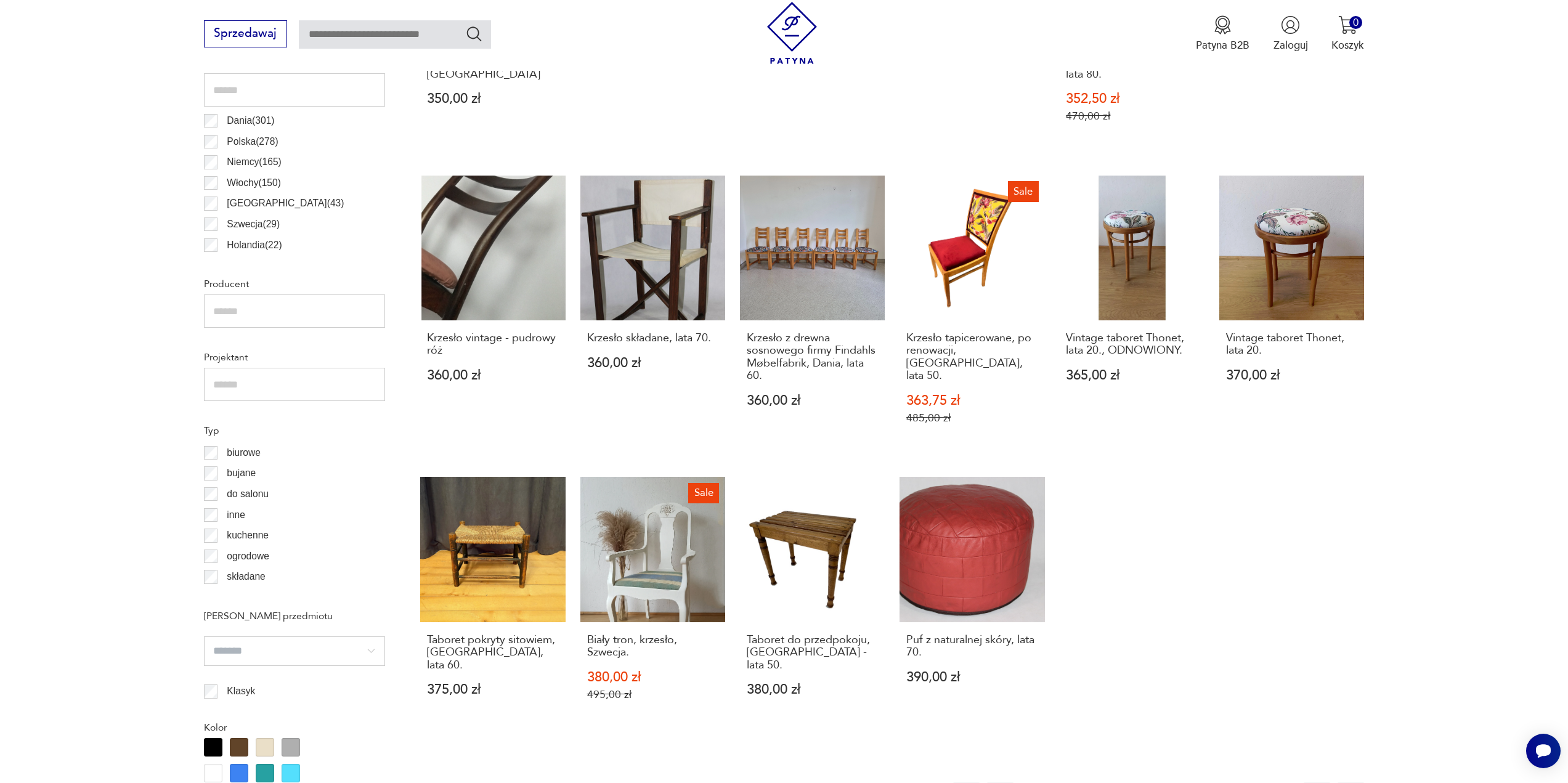
click at [1193, 782] on button "7" at bounding box center [1192, 795] width 26 height 26
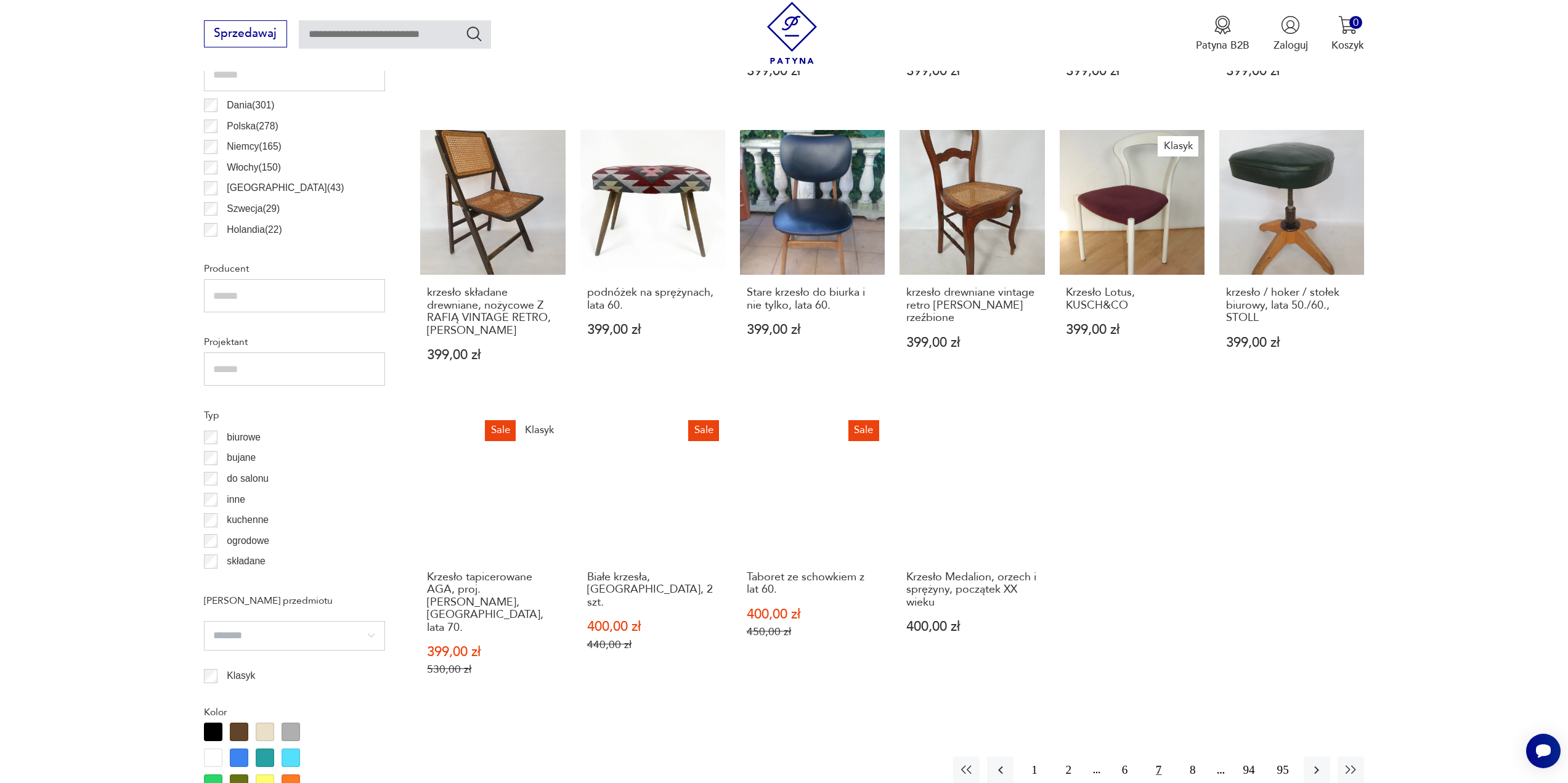
scroll to position [789, 0]
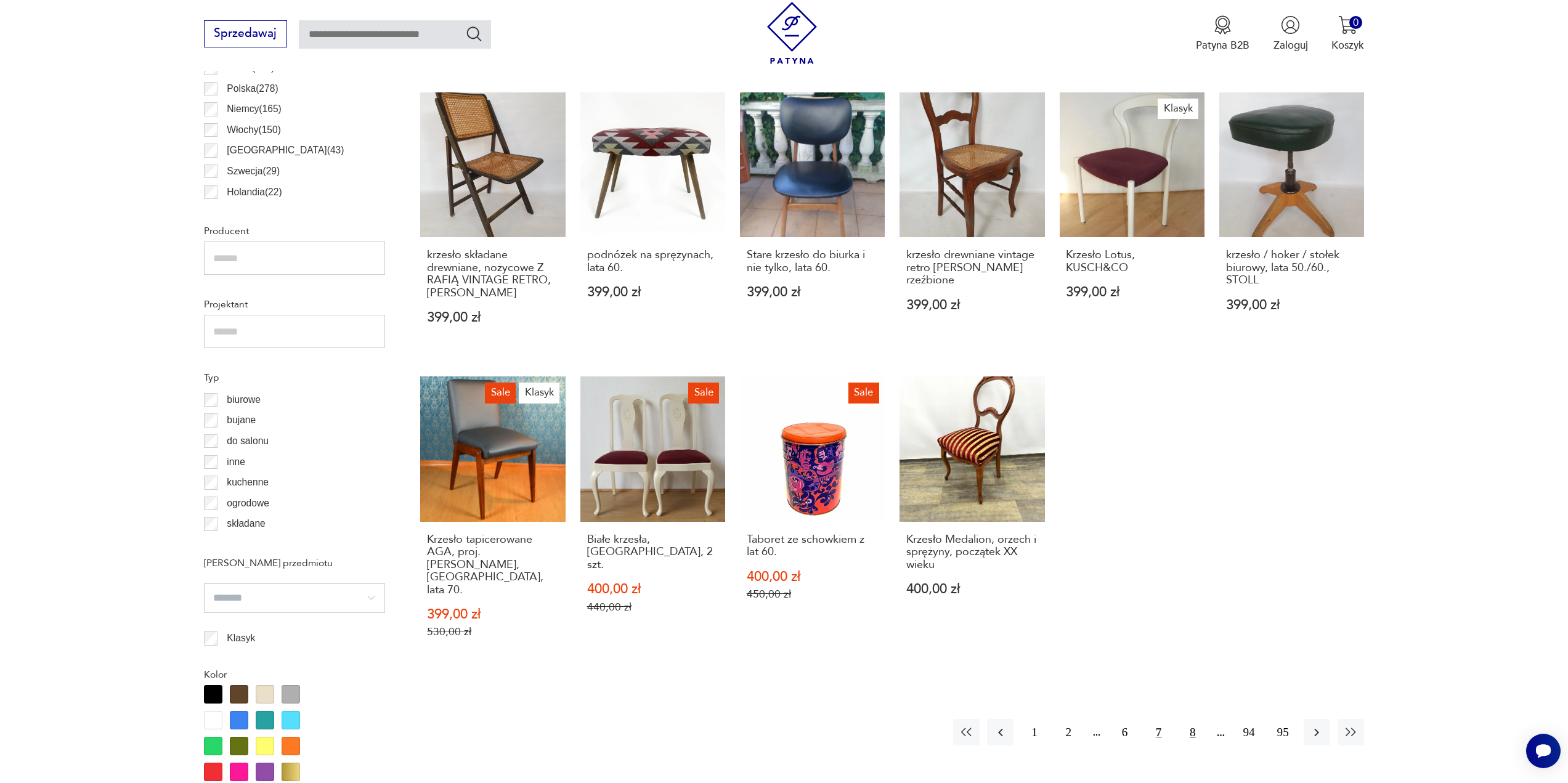
click at [1198, 719] on button "8" at bounding box center [1192, 732] width 26 height 26
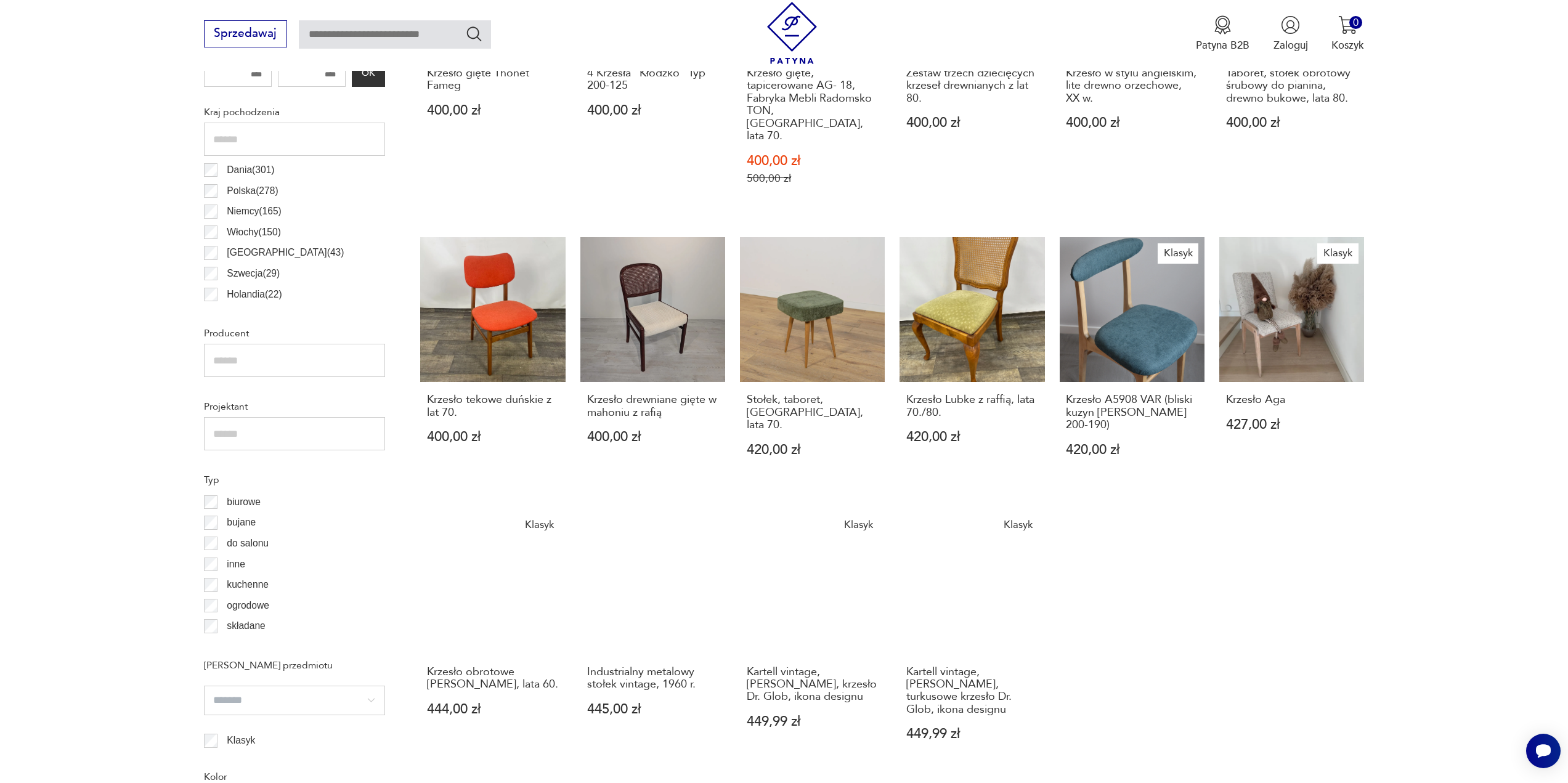
scroll to position [750, 0]
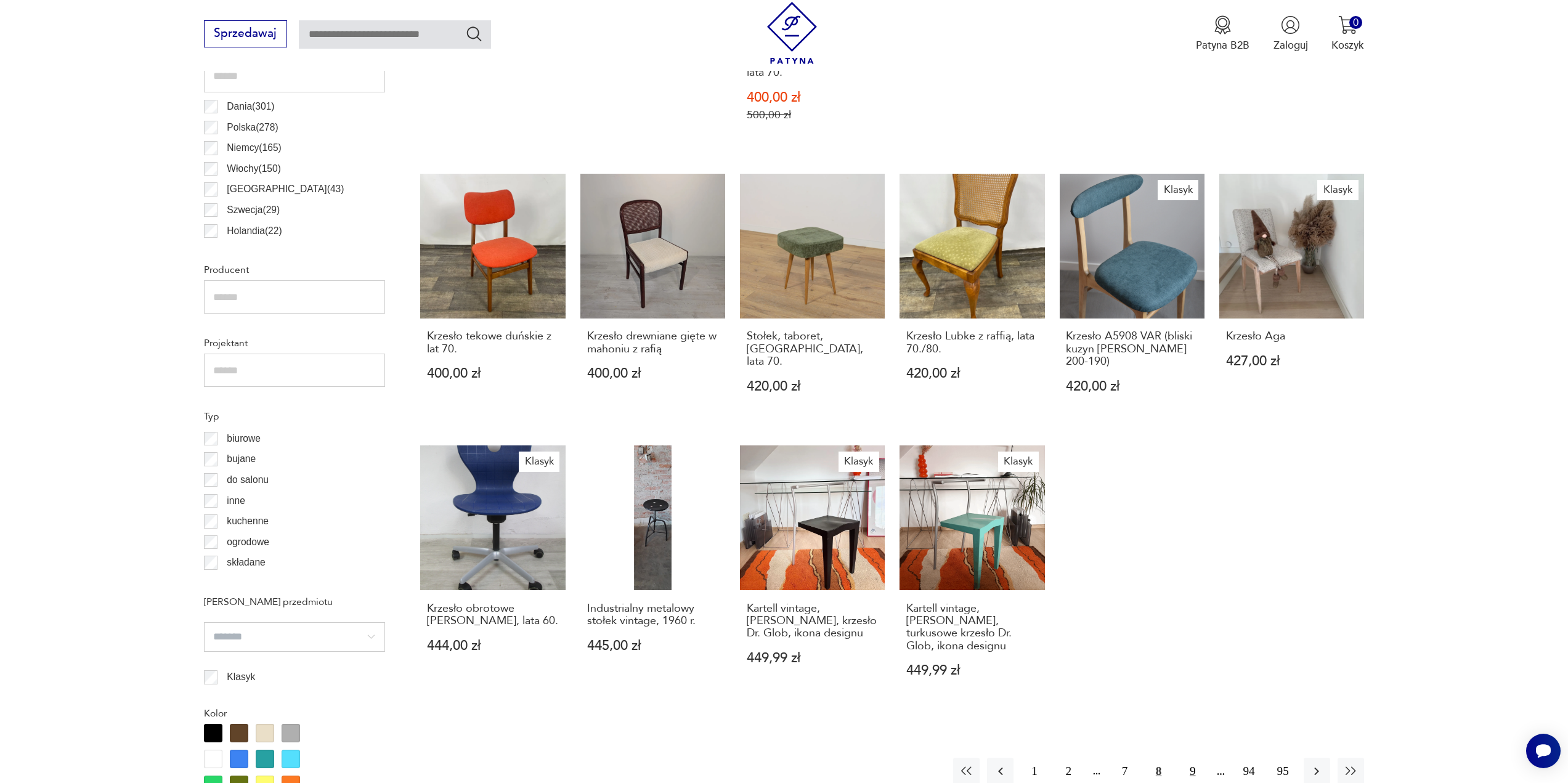
click at [1195, 758] on button "9" at bounding box center [1192, 770] width 26 height 26
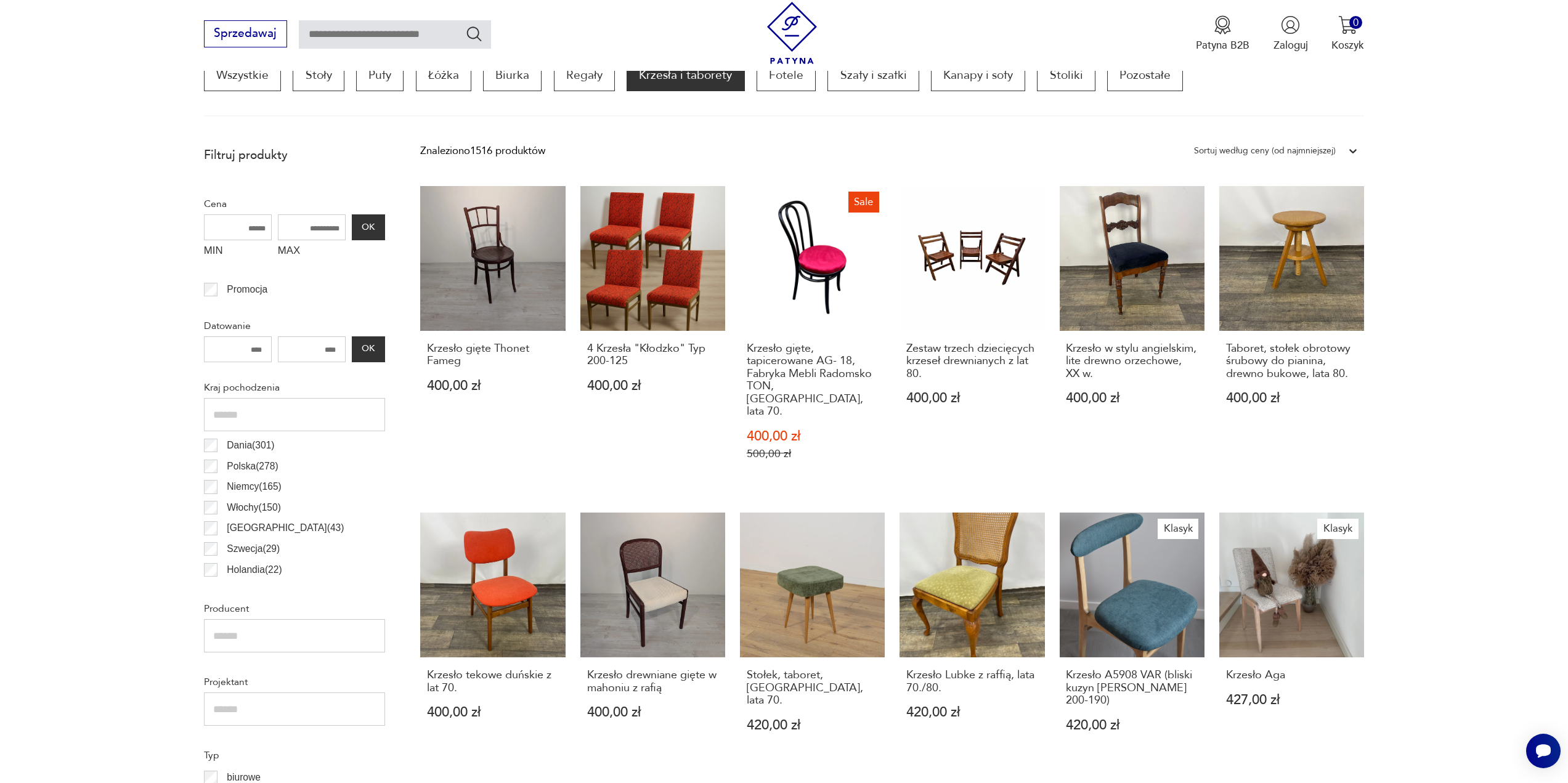
scroll to position [366, 0]
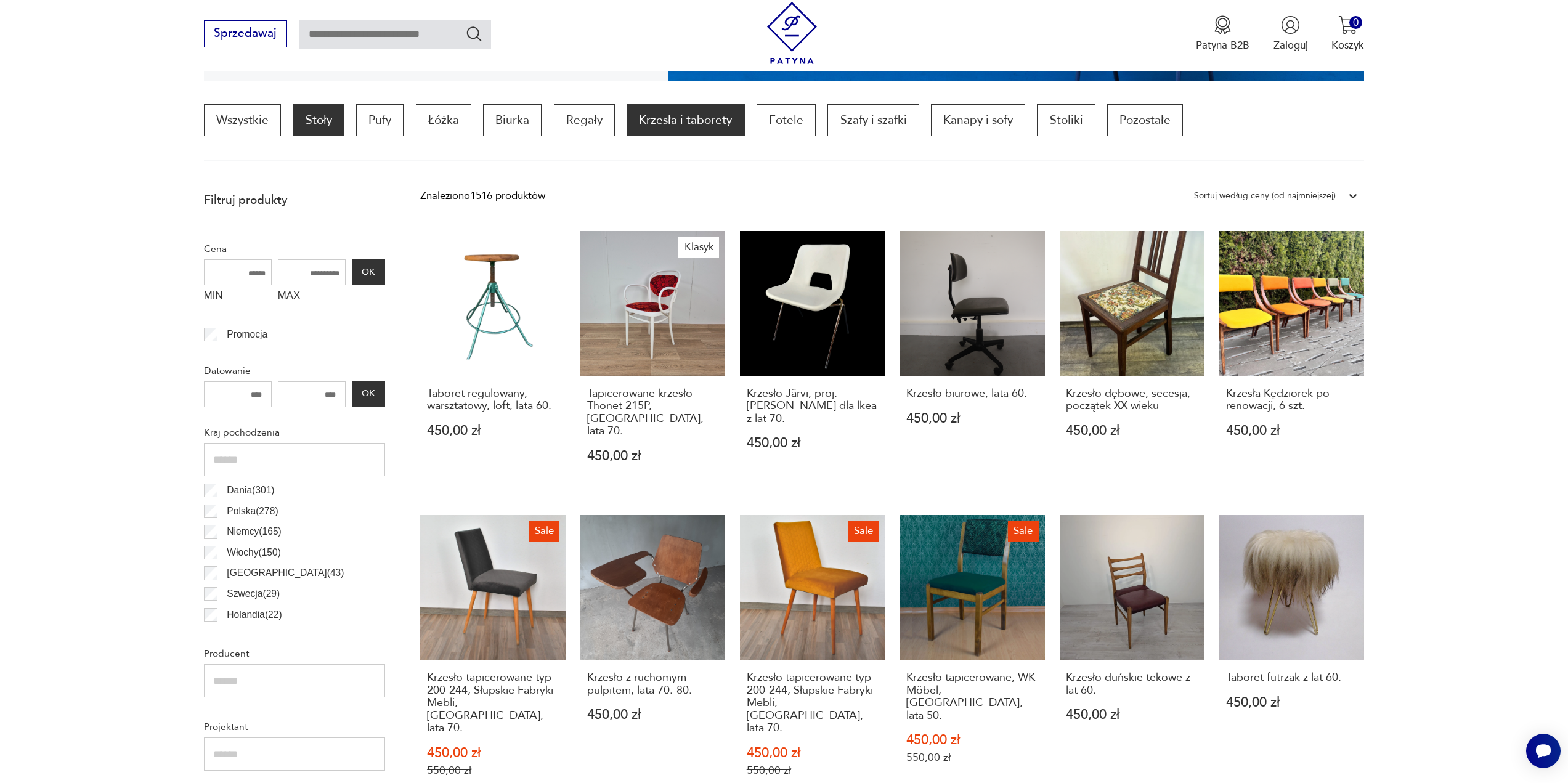
click at [321, 120] on p "Stoły" at bounding box center [318, 120] width 51 height 32
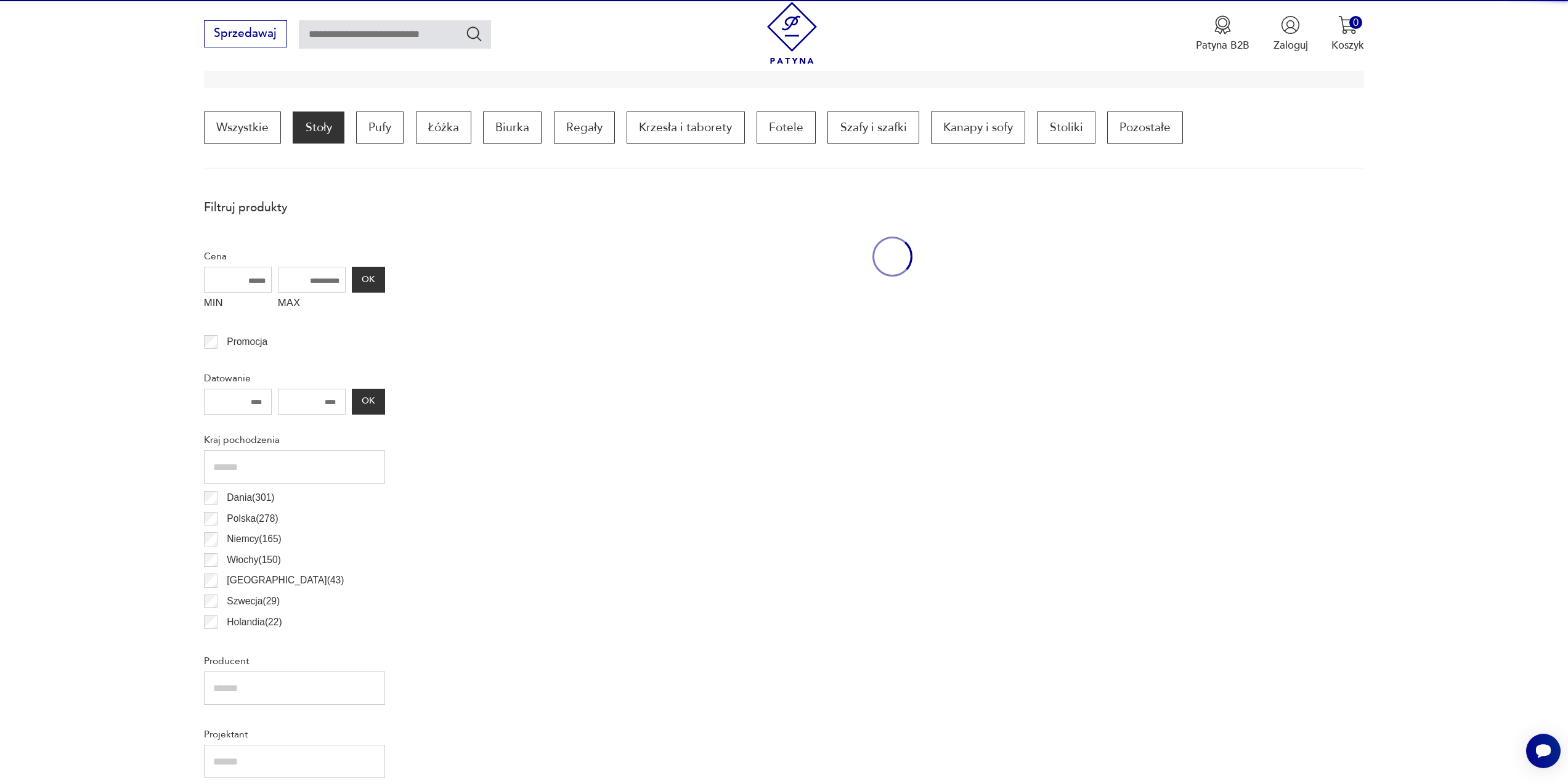
scroll to position [374, 0]
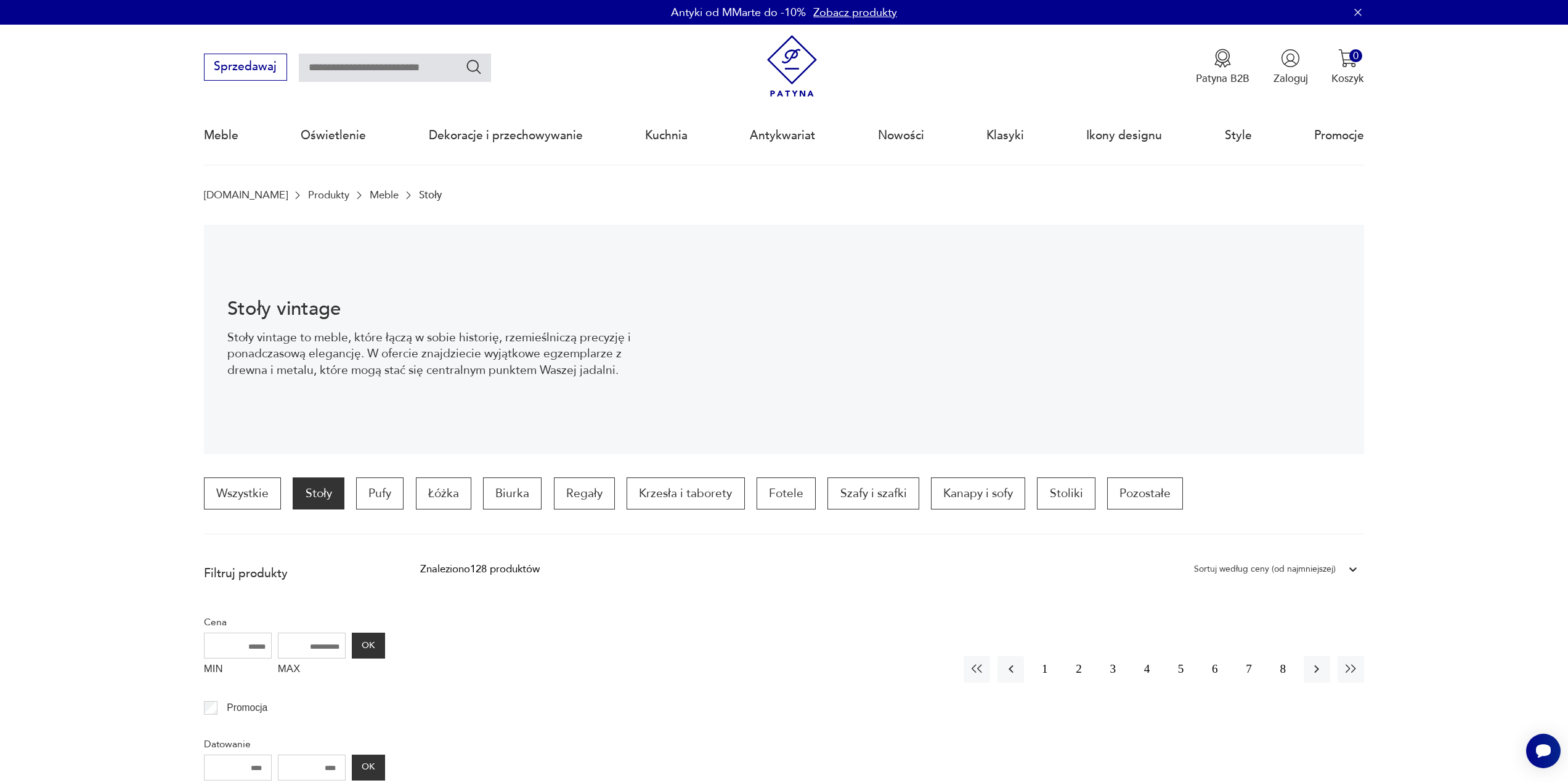
click at [796, 60] on img at bounding box center [792, 66] width 63 height 63
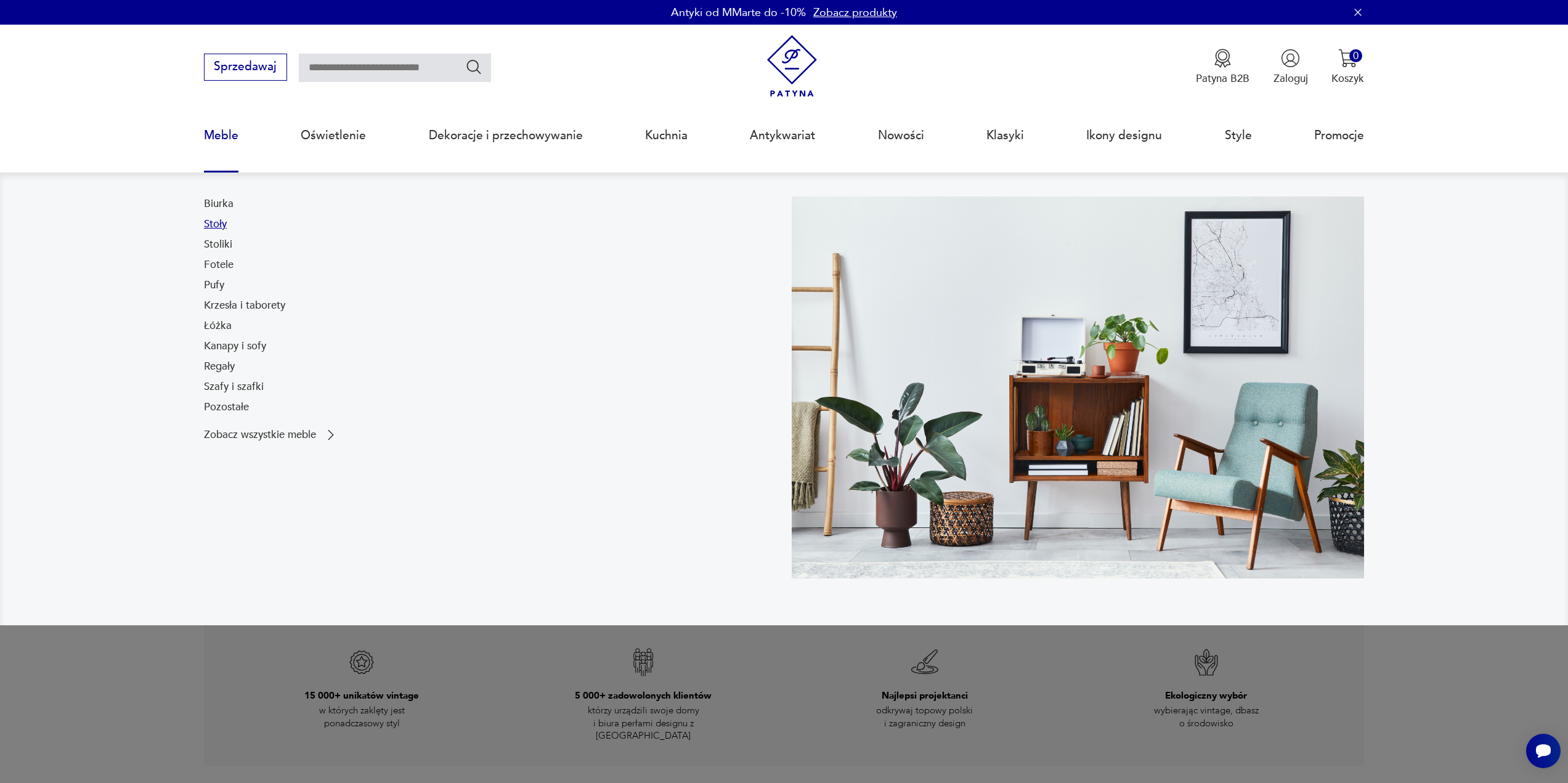
click at [212, 219] on link "Stoły" at bounding box center [215, 224] width 23 height 15
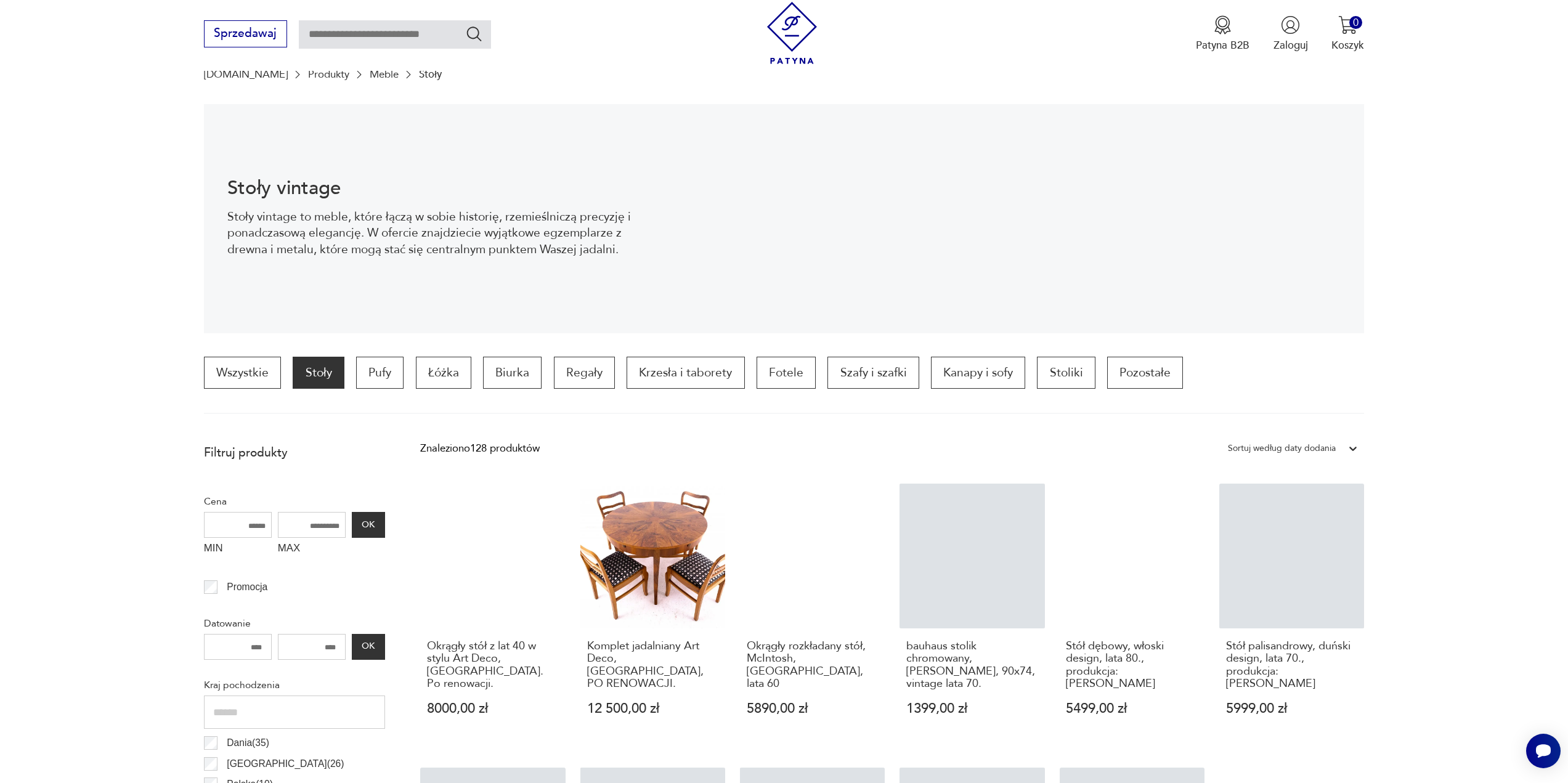
scroll to position [306, 0]
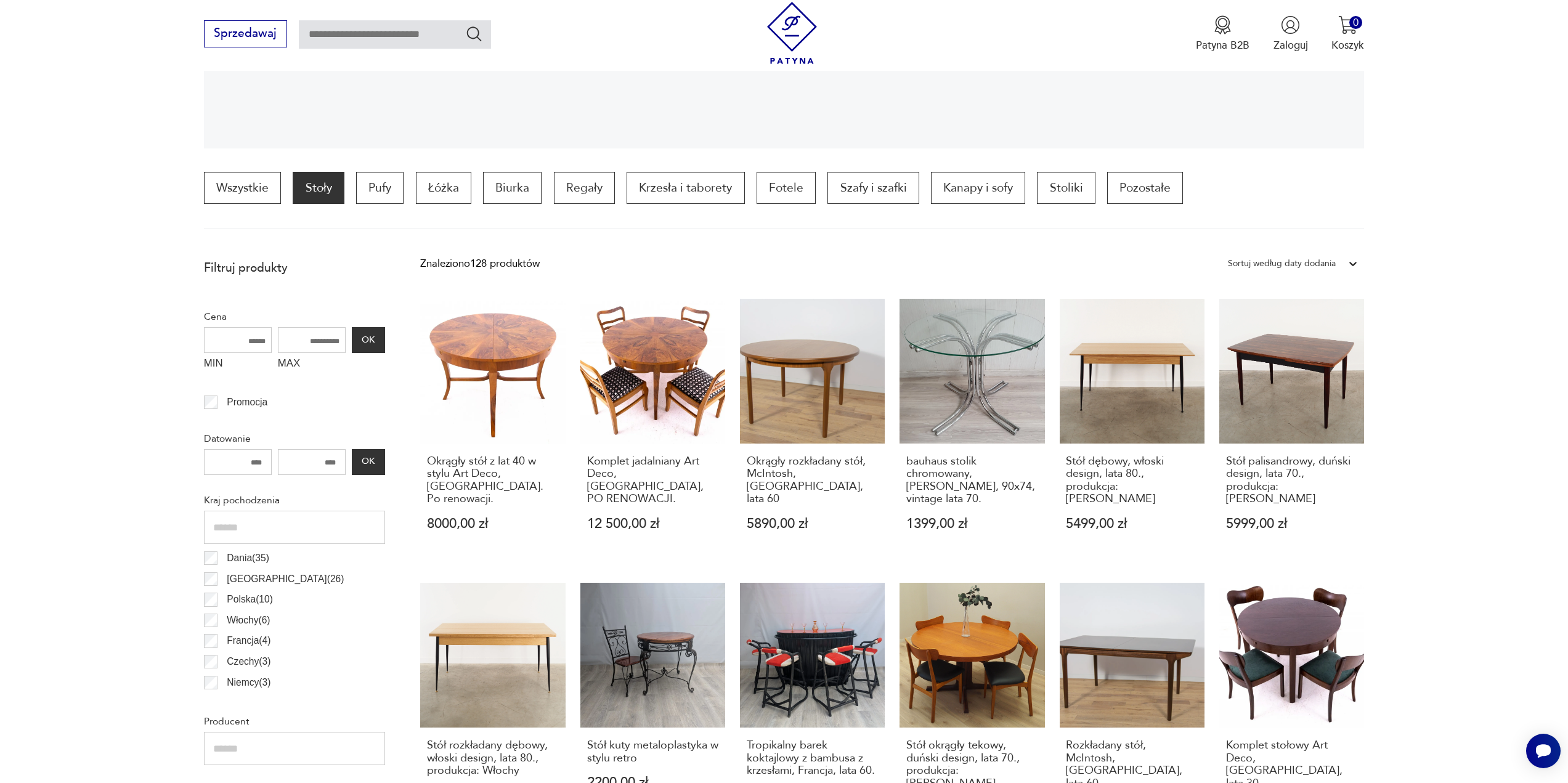
click at [1280, 263] on div "Sortuj według daty dodania" at bounding box center [1281, 264] width 108 height 16
click at [1323, 319] on div "Sortuj według ceny (od najmniejszej)" at bounding box center [1293, 325] width 142 height 31
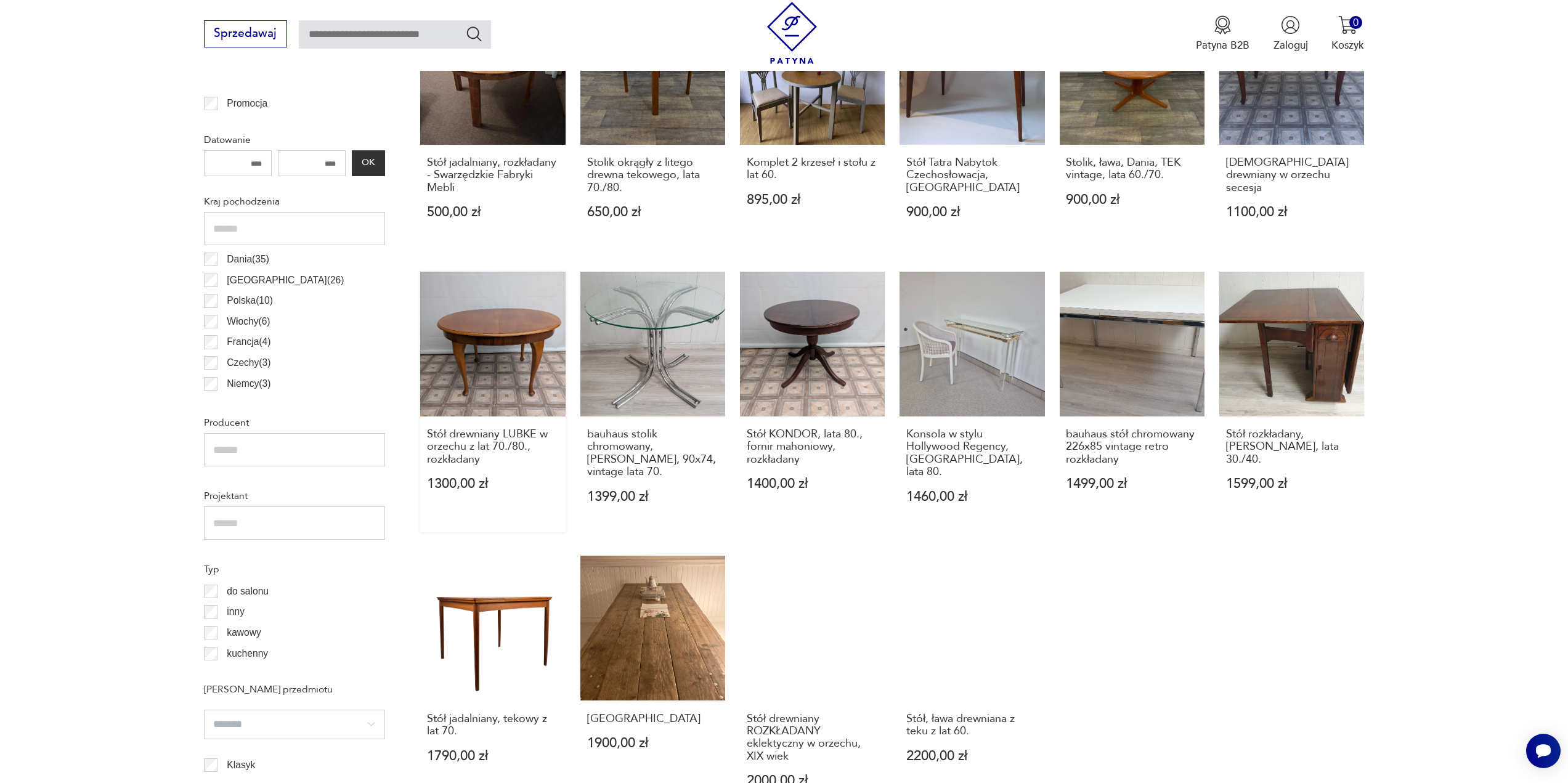
scroll to position [804, 0]
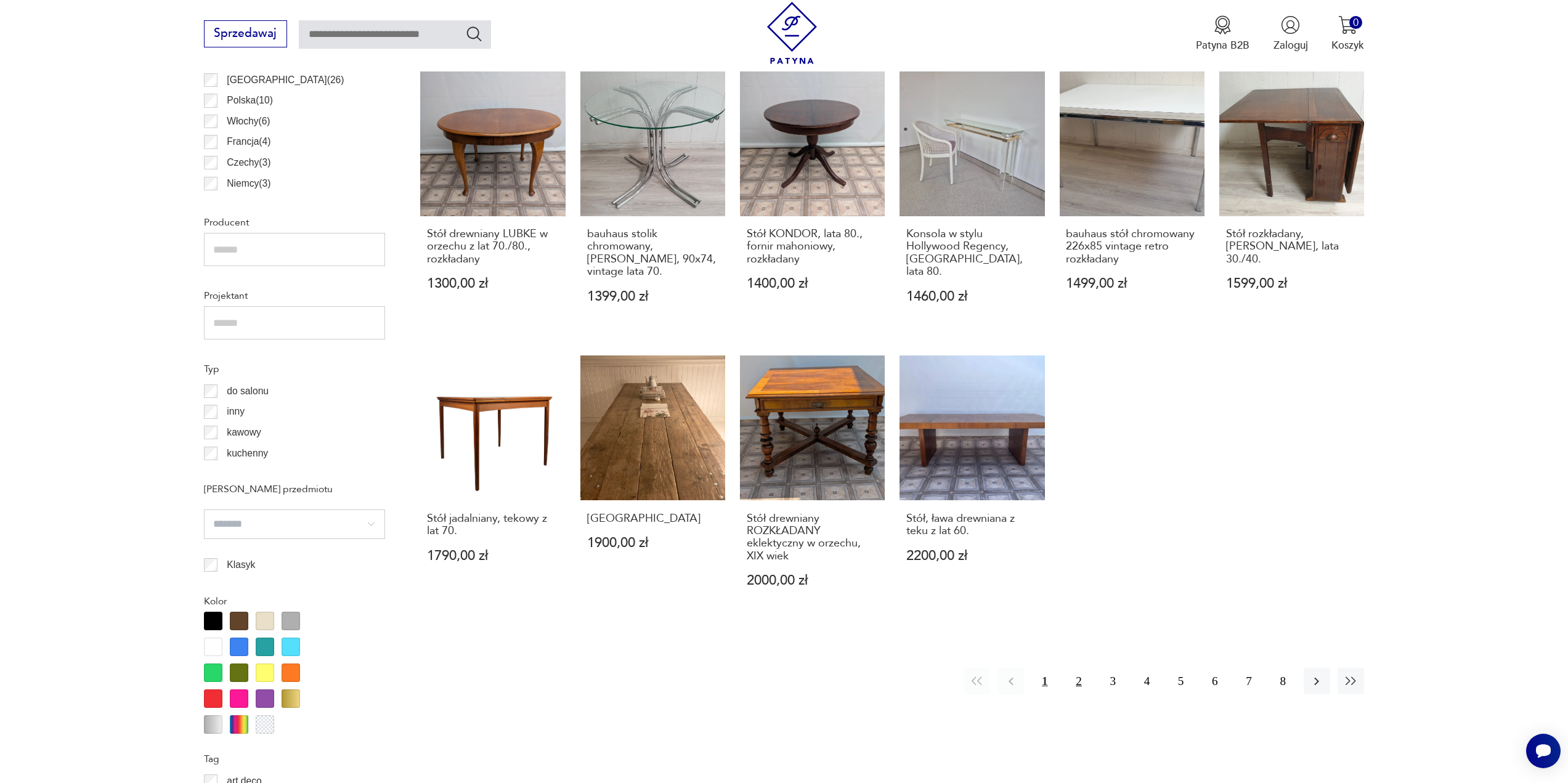
click at [1071, 678] on button "2" at bounding box center [1078, 681] width 26 height 26
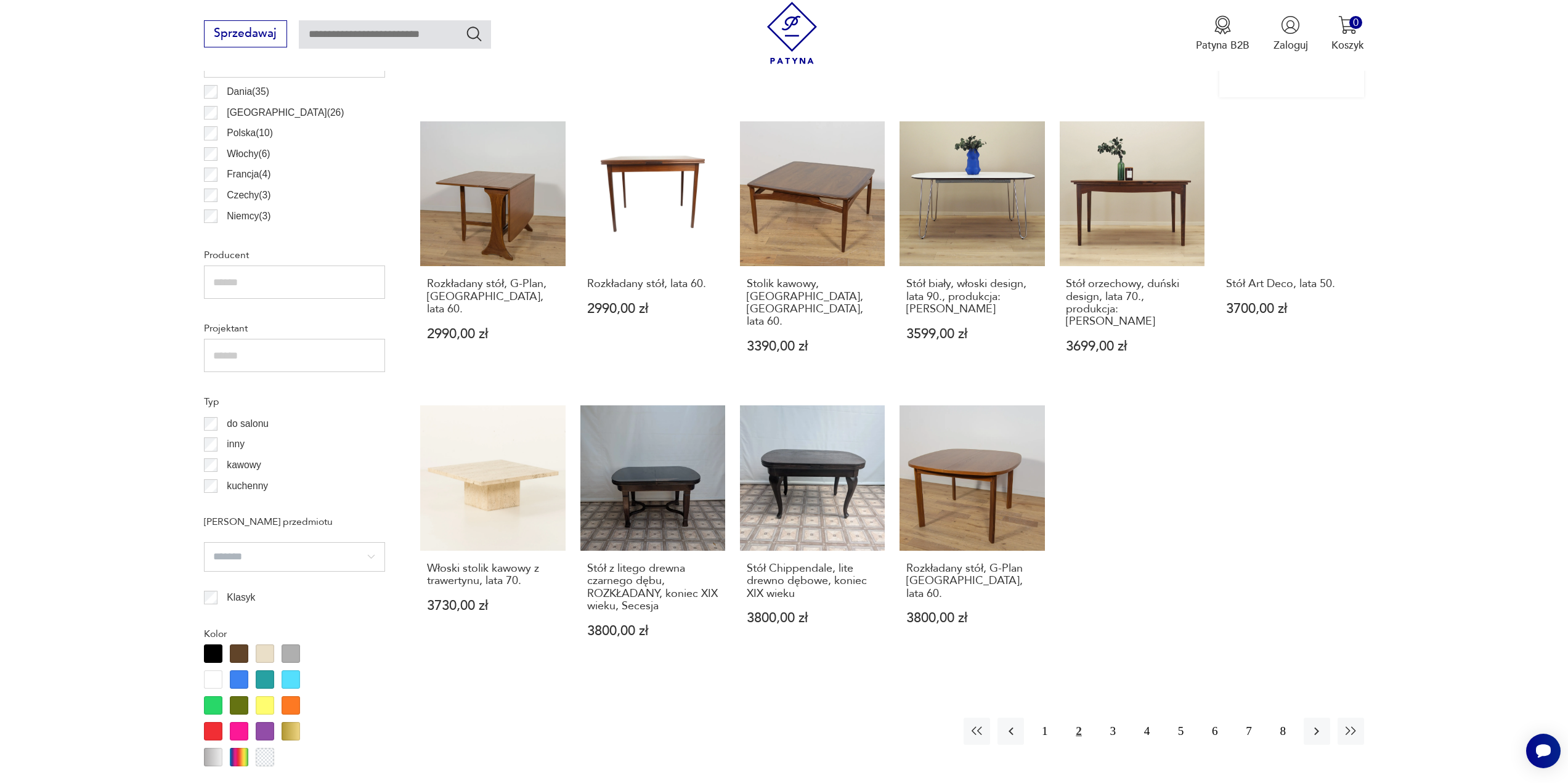
scroll to position [804, 0]
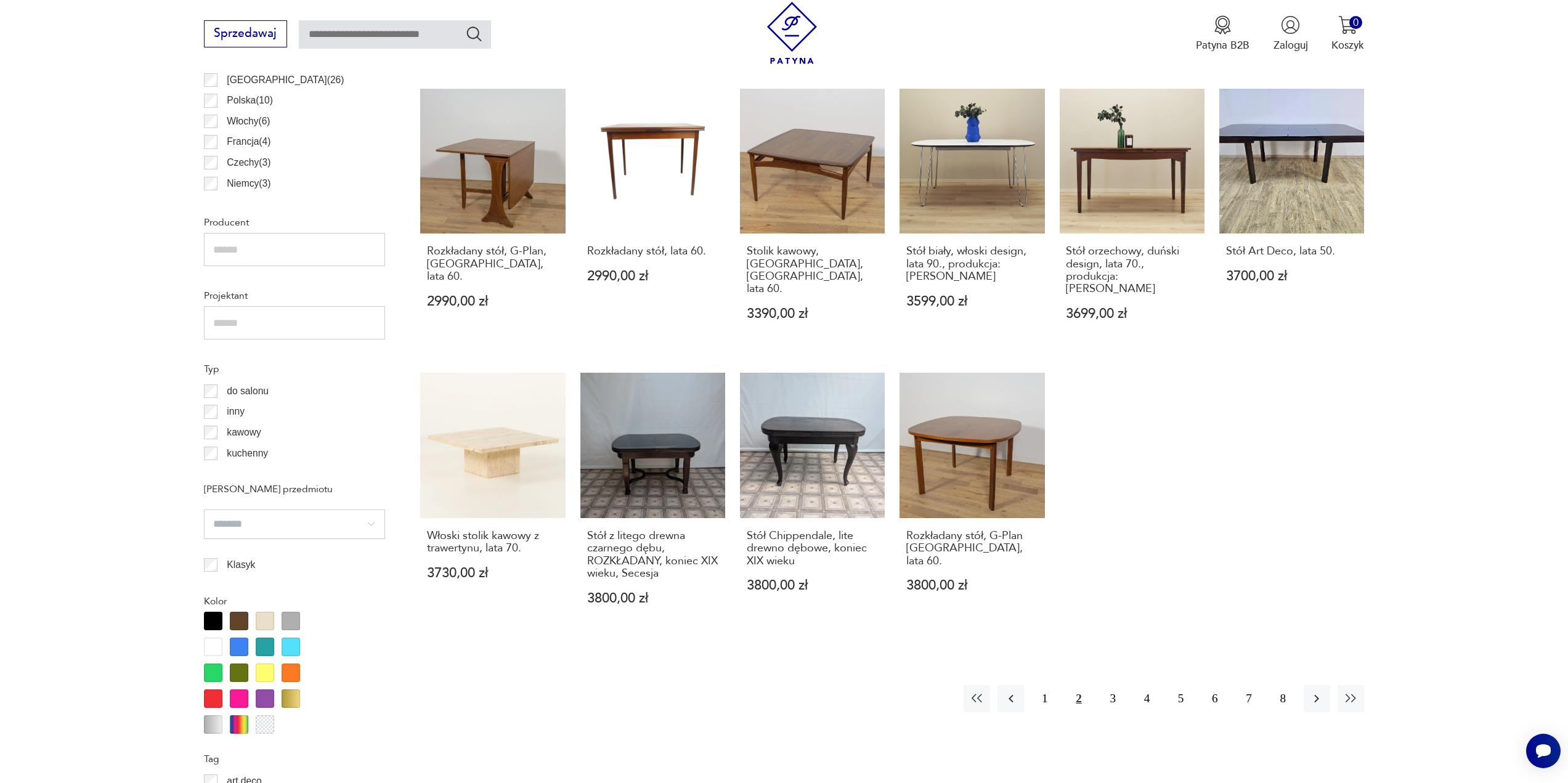
drag, startPoint x: 1110, startPoint y: 682, endPoint x: 1100, endPoint y: 652, distance: 31.6
click at [1127, 575] on div "Znaleziono 128 produktów Filtruj Sortuj według ceny (od najmniejszej) Sortuj we…" at bounding box center [892, 759] width 943 height 2011
click at [1114, 685] on button "3" at bounding box center [1112, 697] width 26 height 26
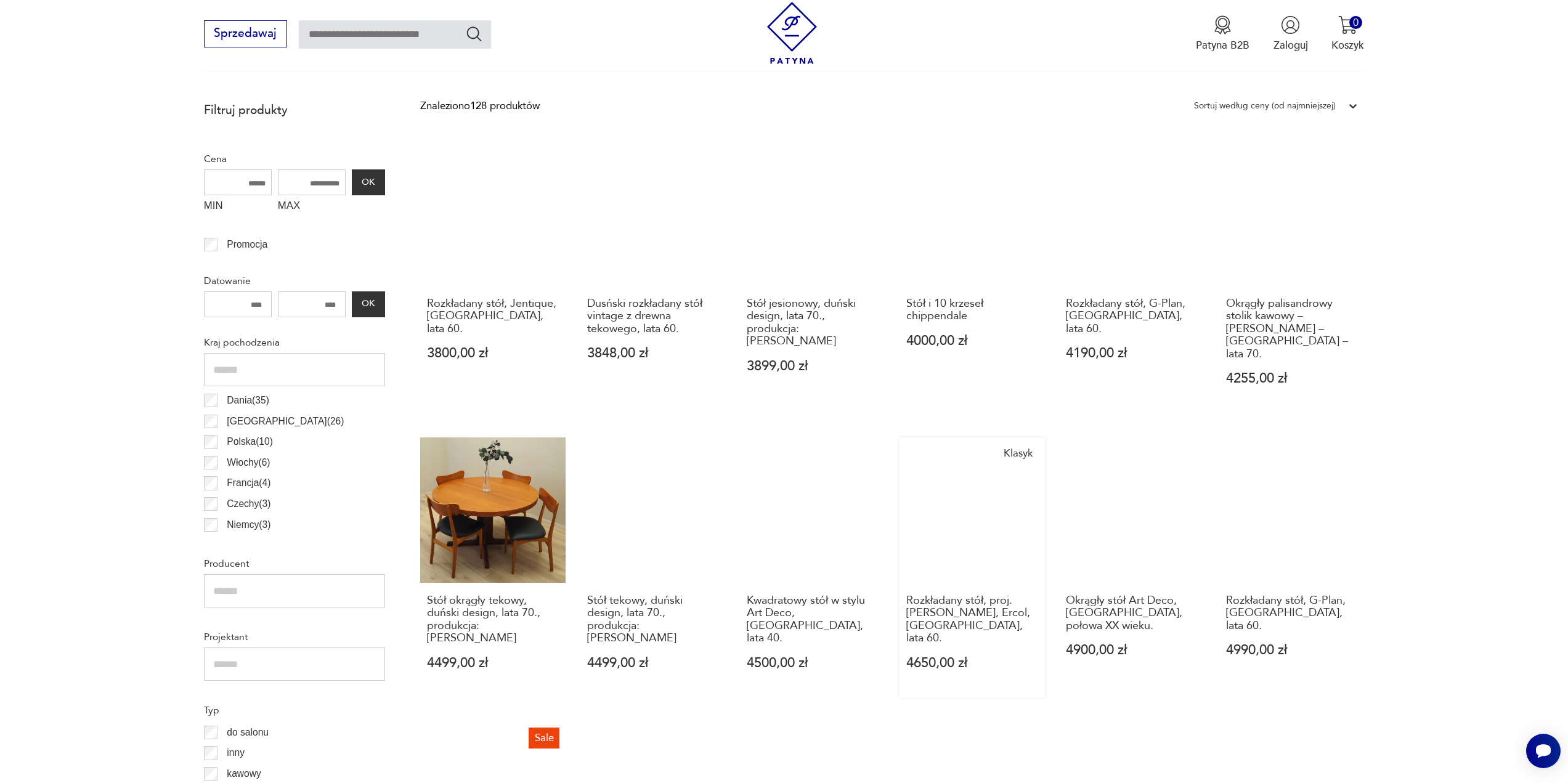
scroll to position [682, 0]
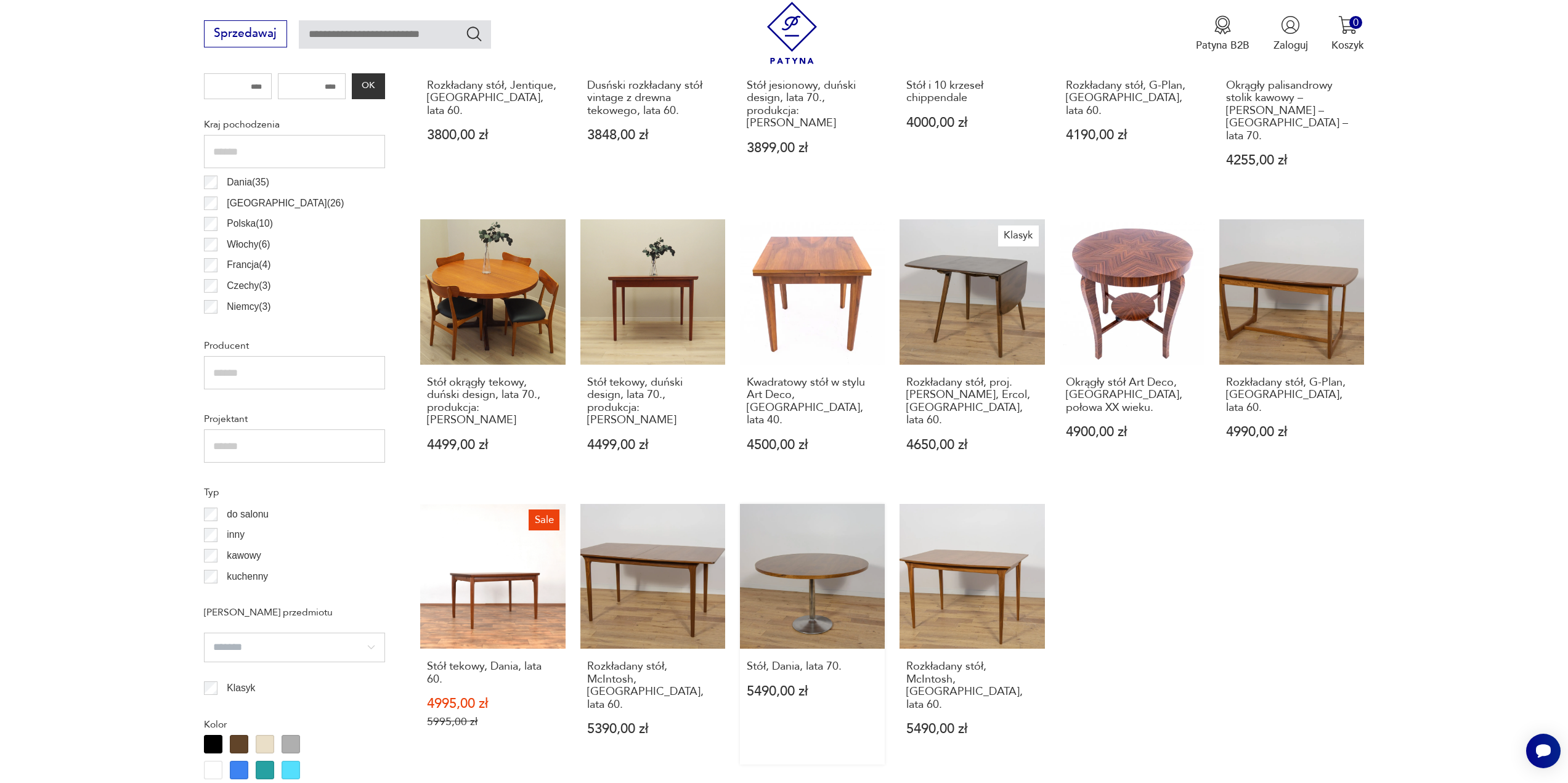
click at [836, 504] on link "Stół, Dania, lata 70. 5490,00 zł" at bounding box center [812, 634] width 145 height 260
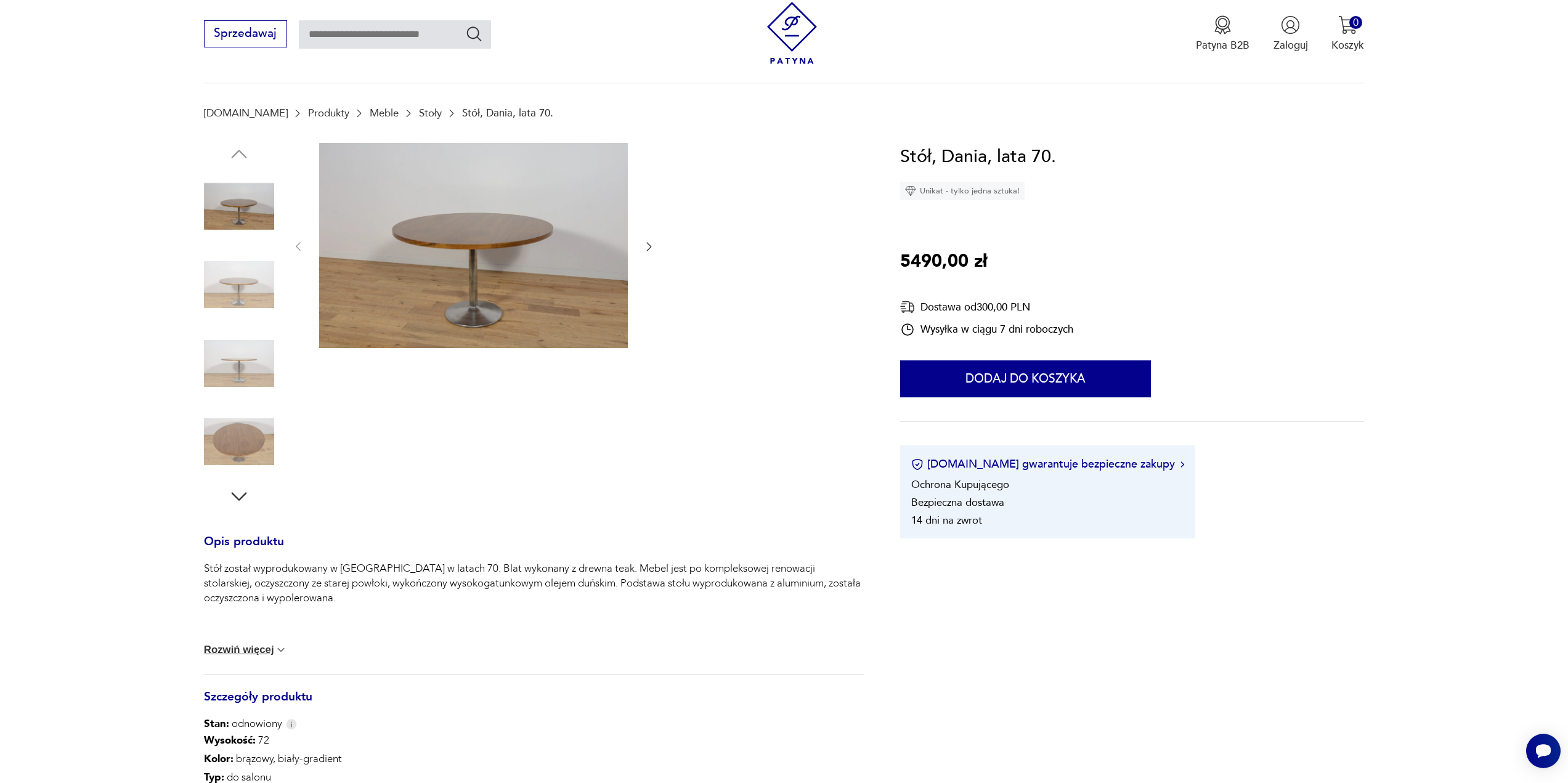
scroll to position [308, 0]
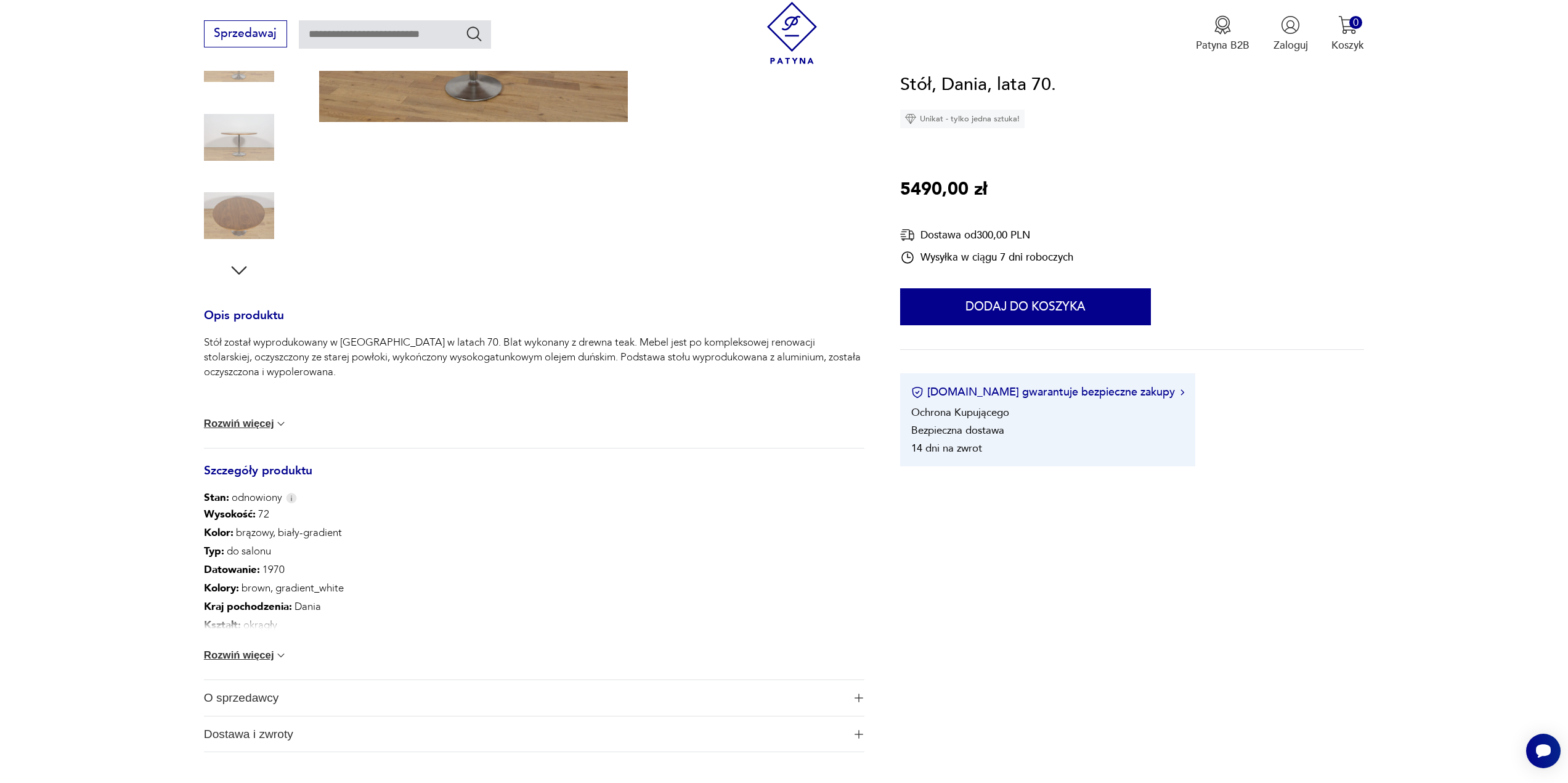
click at [249, 650] on button "Rozwiń więcej" at bounding box center [246, 656] width 84 height 13
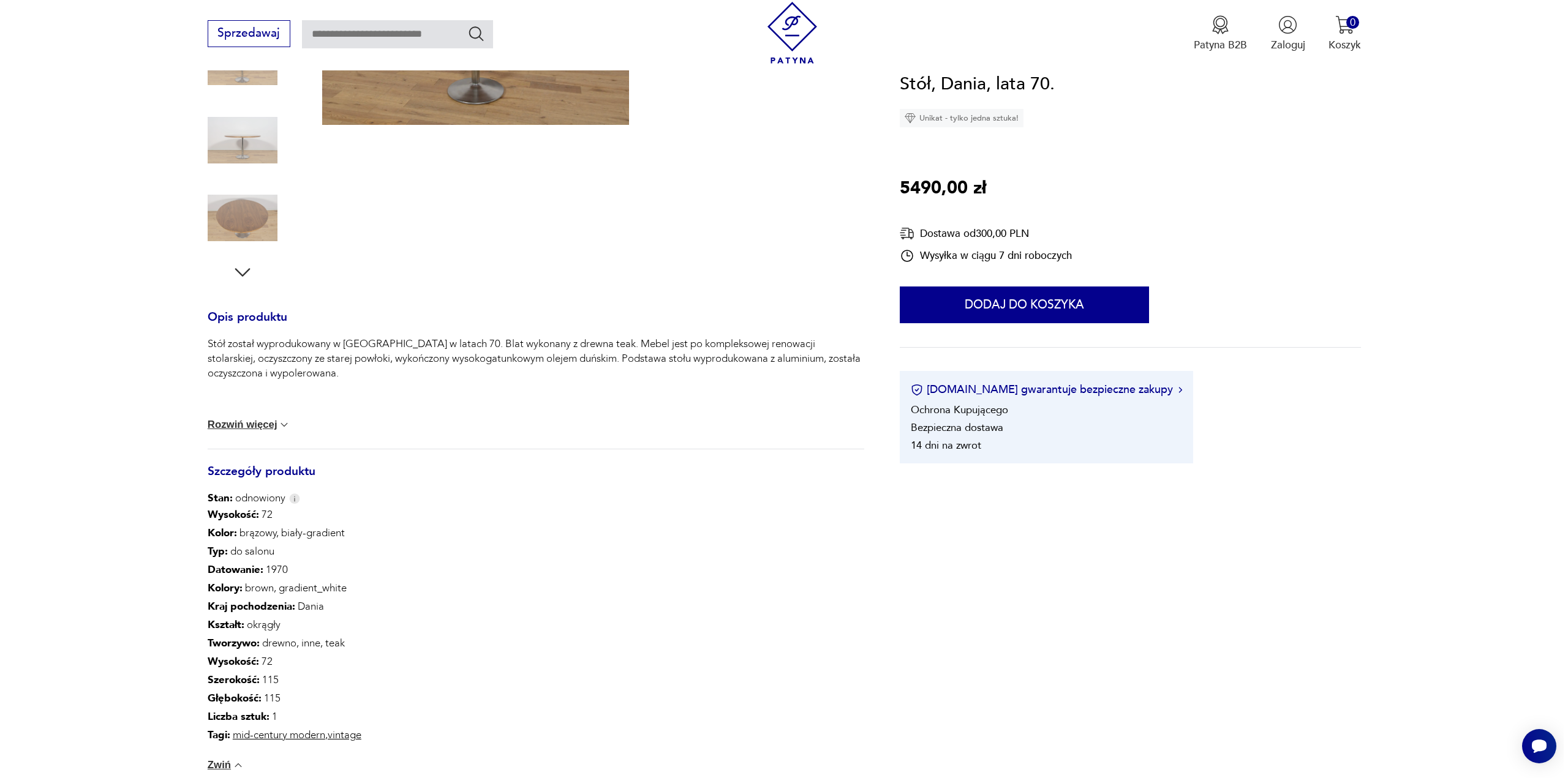
scroll to position [0, 0]
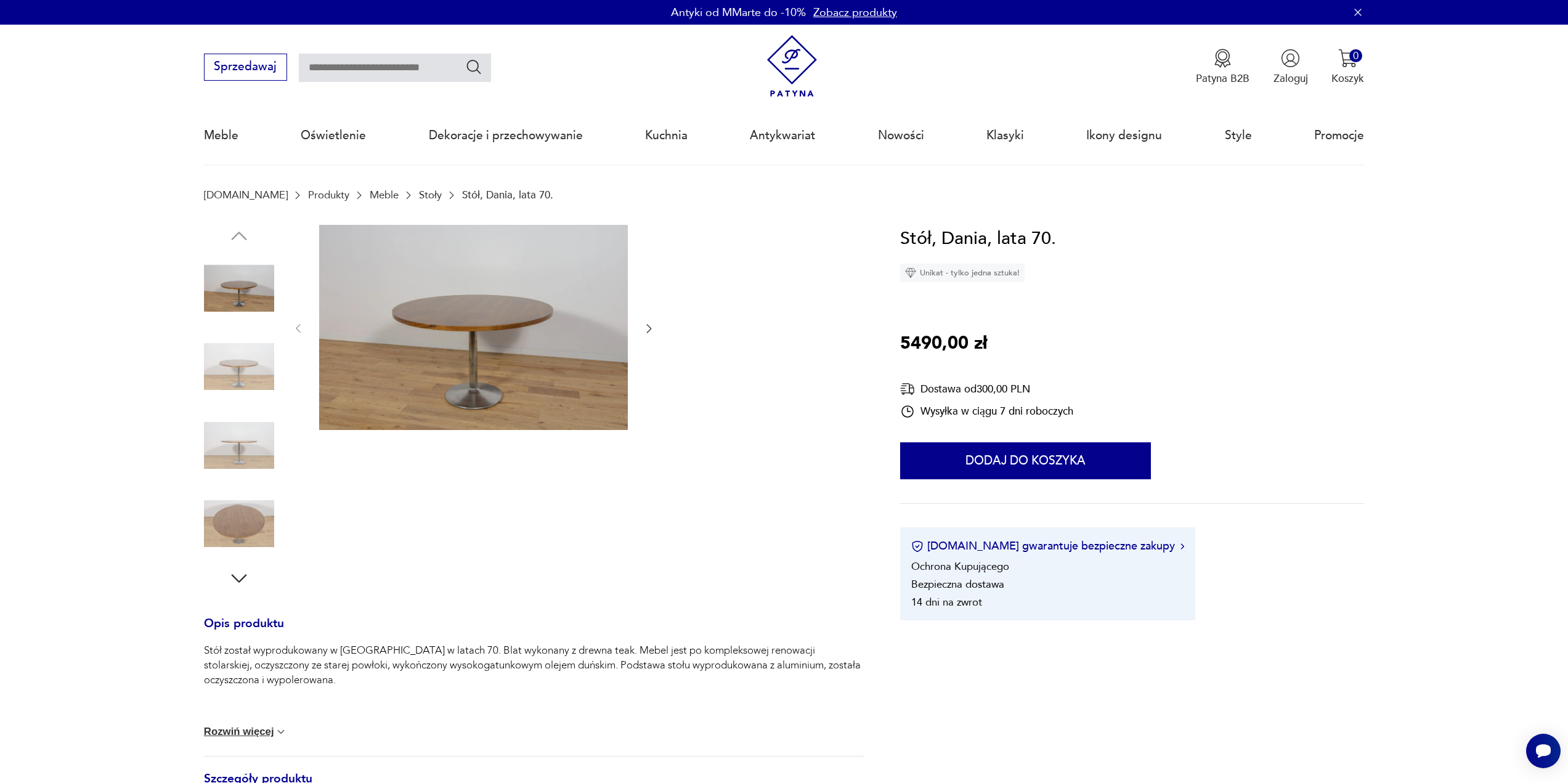
click at [462, 347] on img at bounding box center [473, 328] width 309 height 206
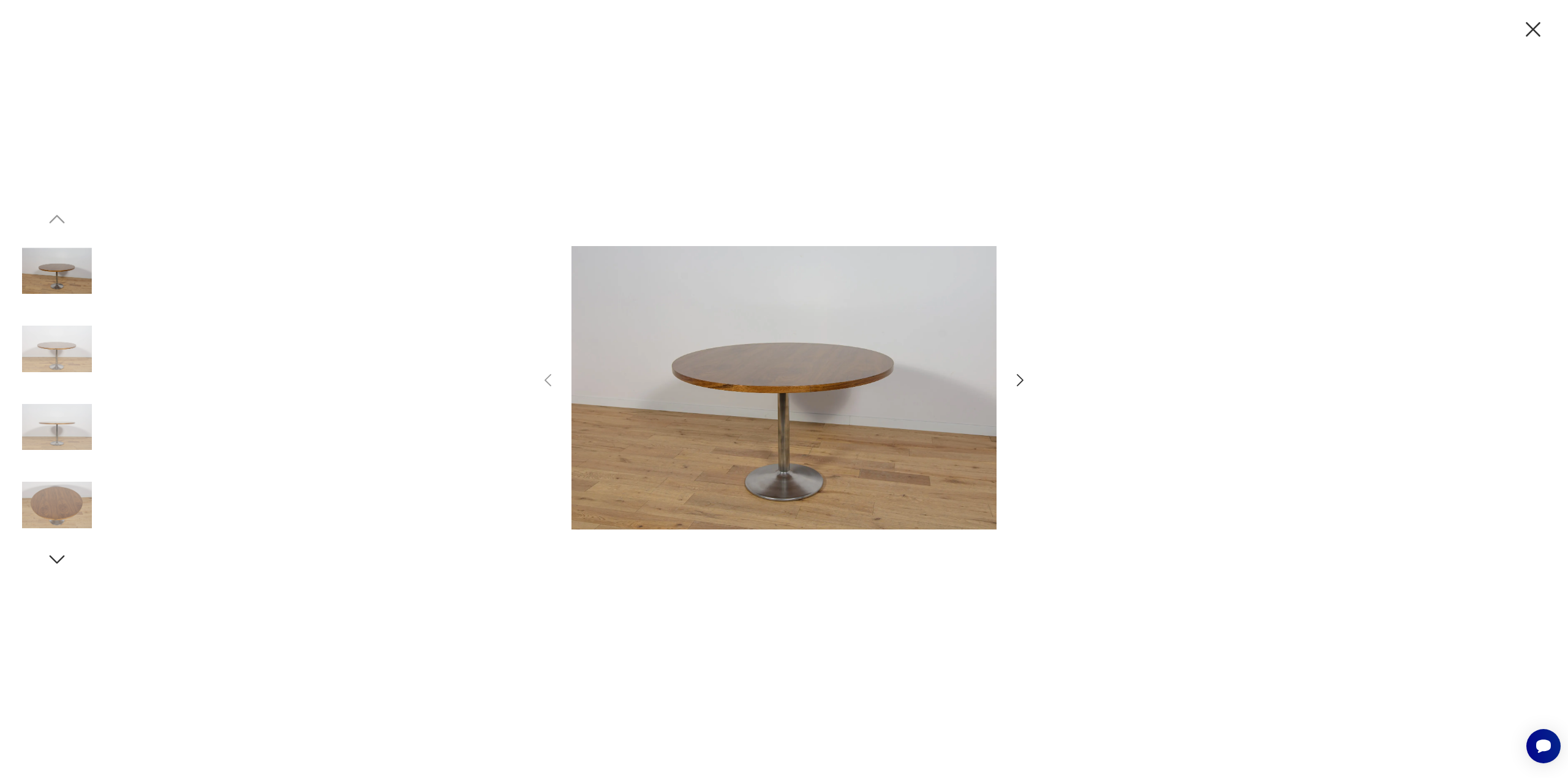
click at [71, 351] on img at bounding box center [57, 348] width 70 height 70
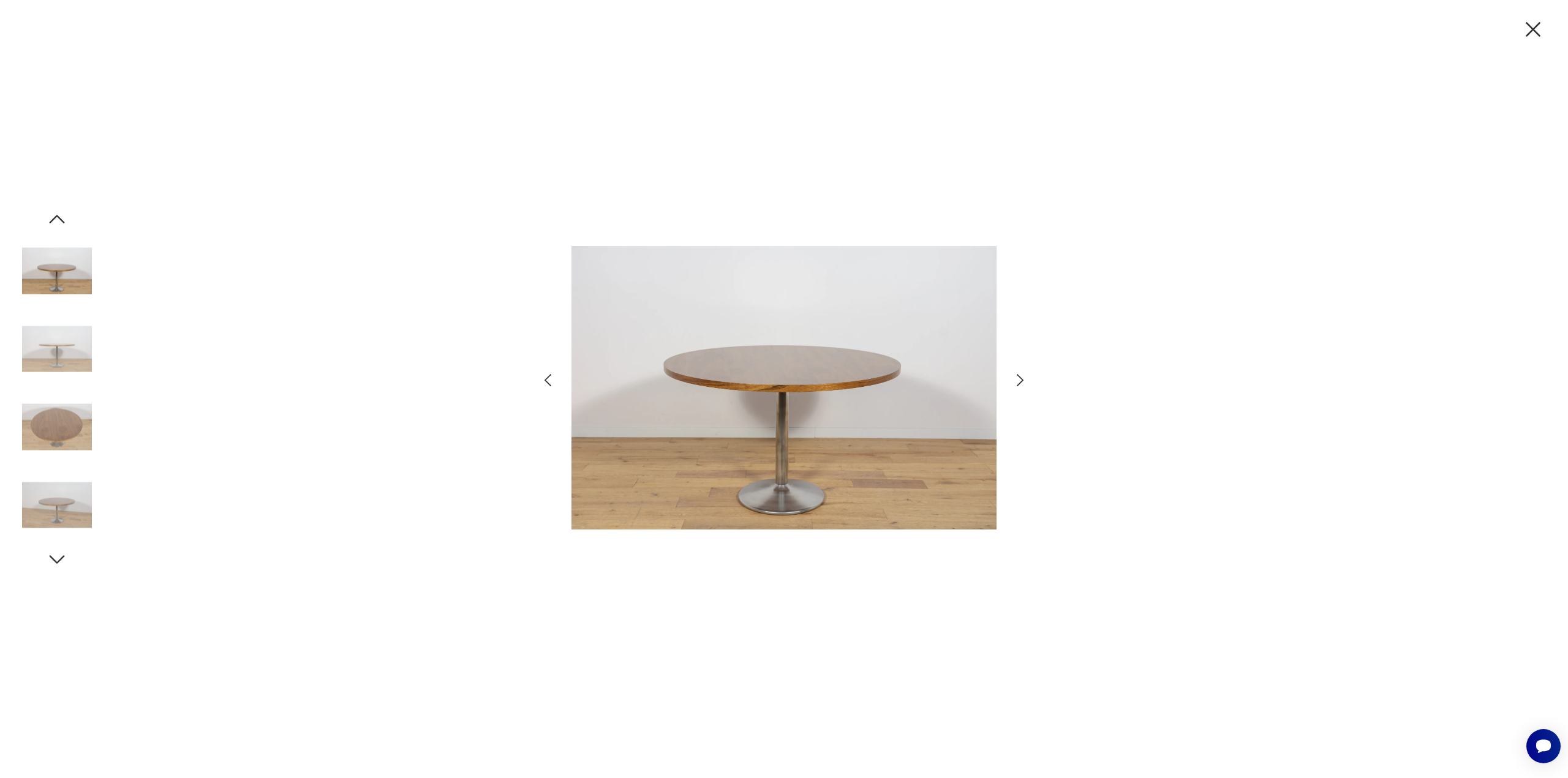
click at [64, 388] on div at bounding box center [57, 311] width 70 height 306
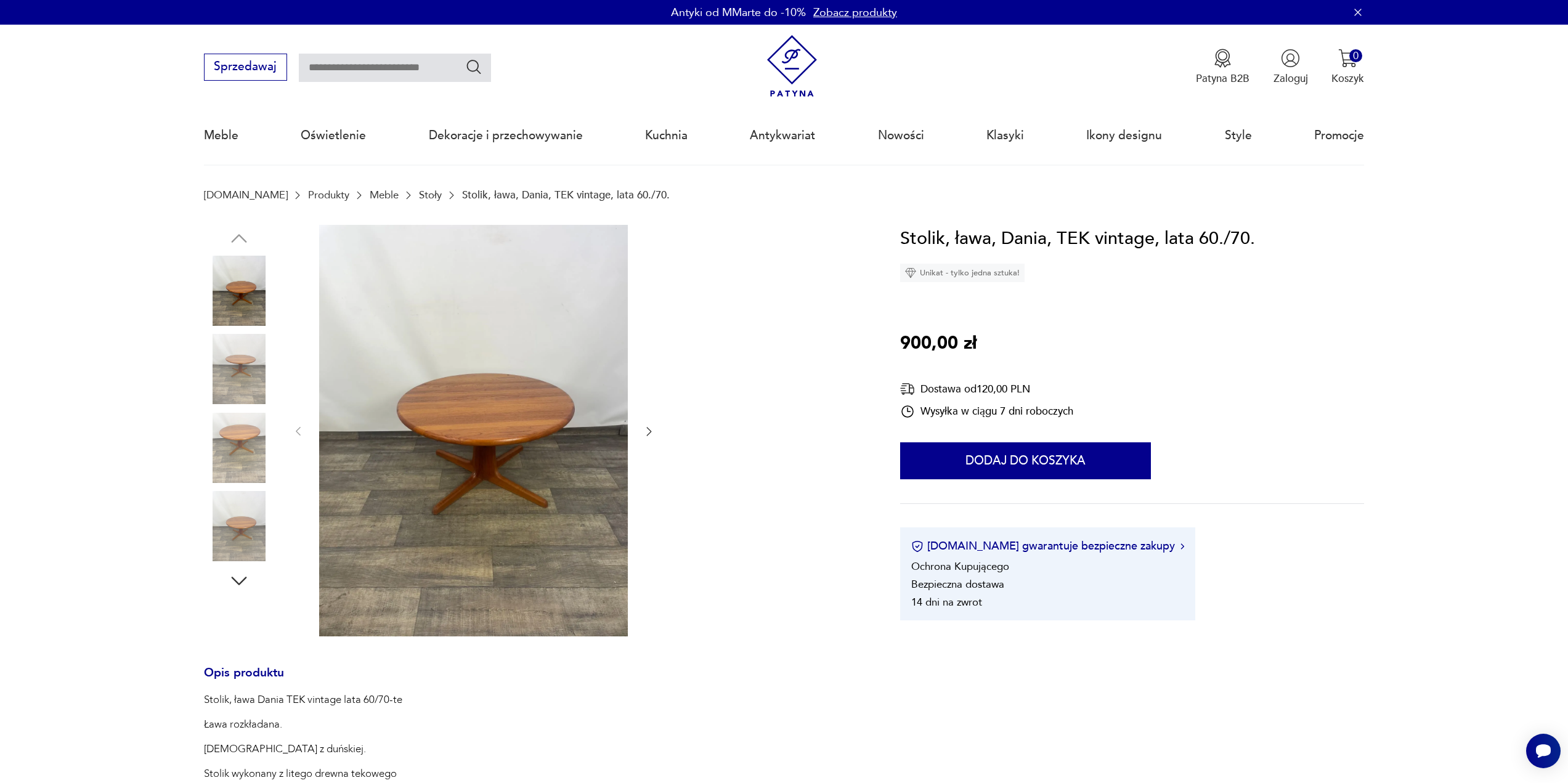
click at [245, 368] on img at bounding box center [239, 369] width 70 height 70
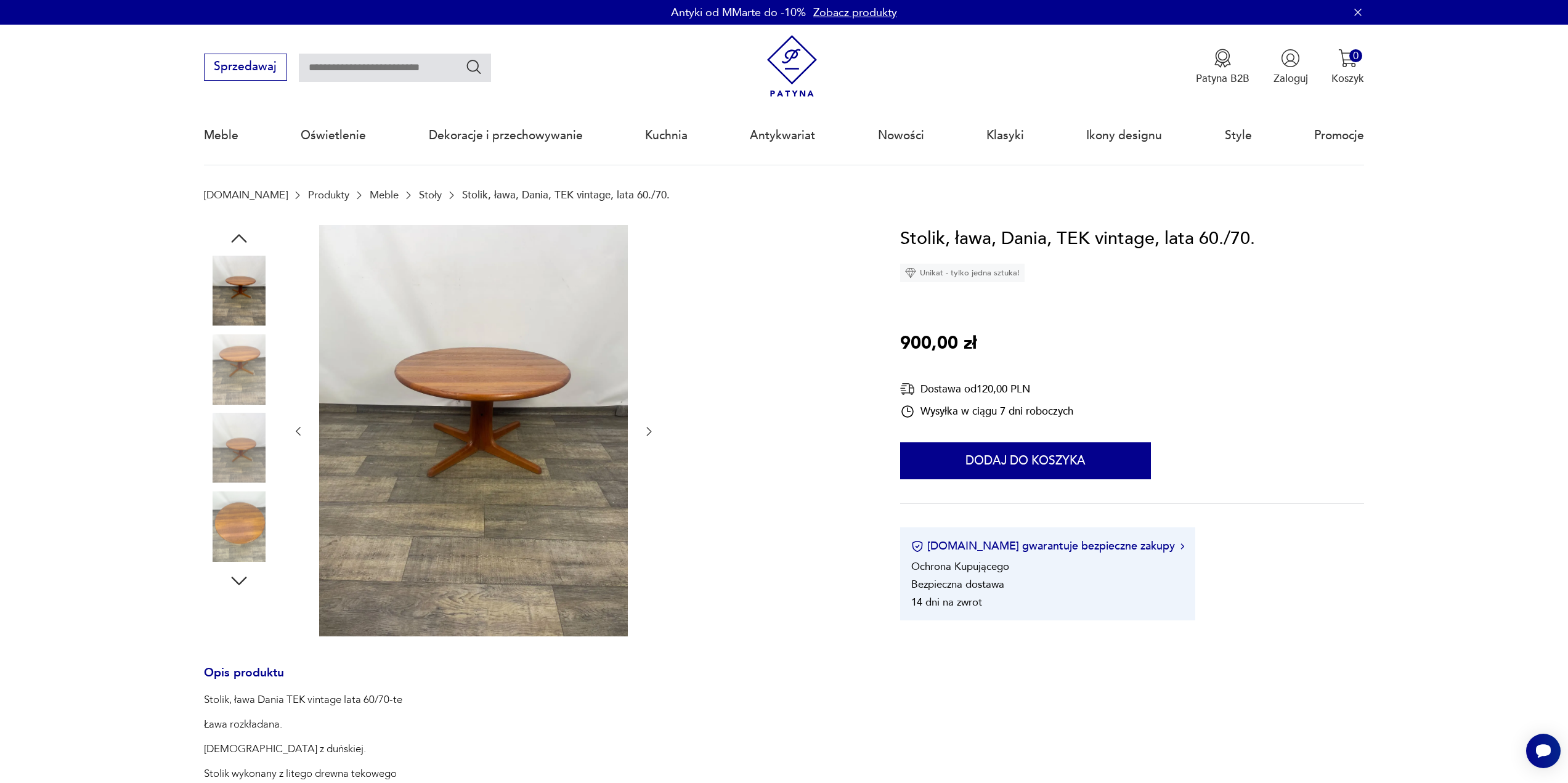
click at [230, 420] on img at bounding box center [239, 447] width 70 height 70
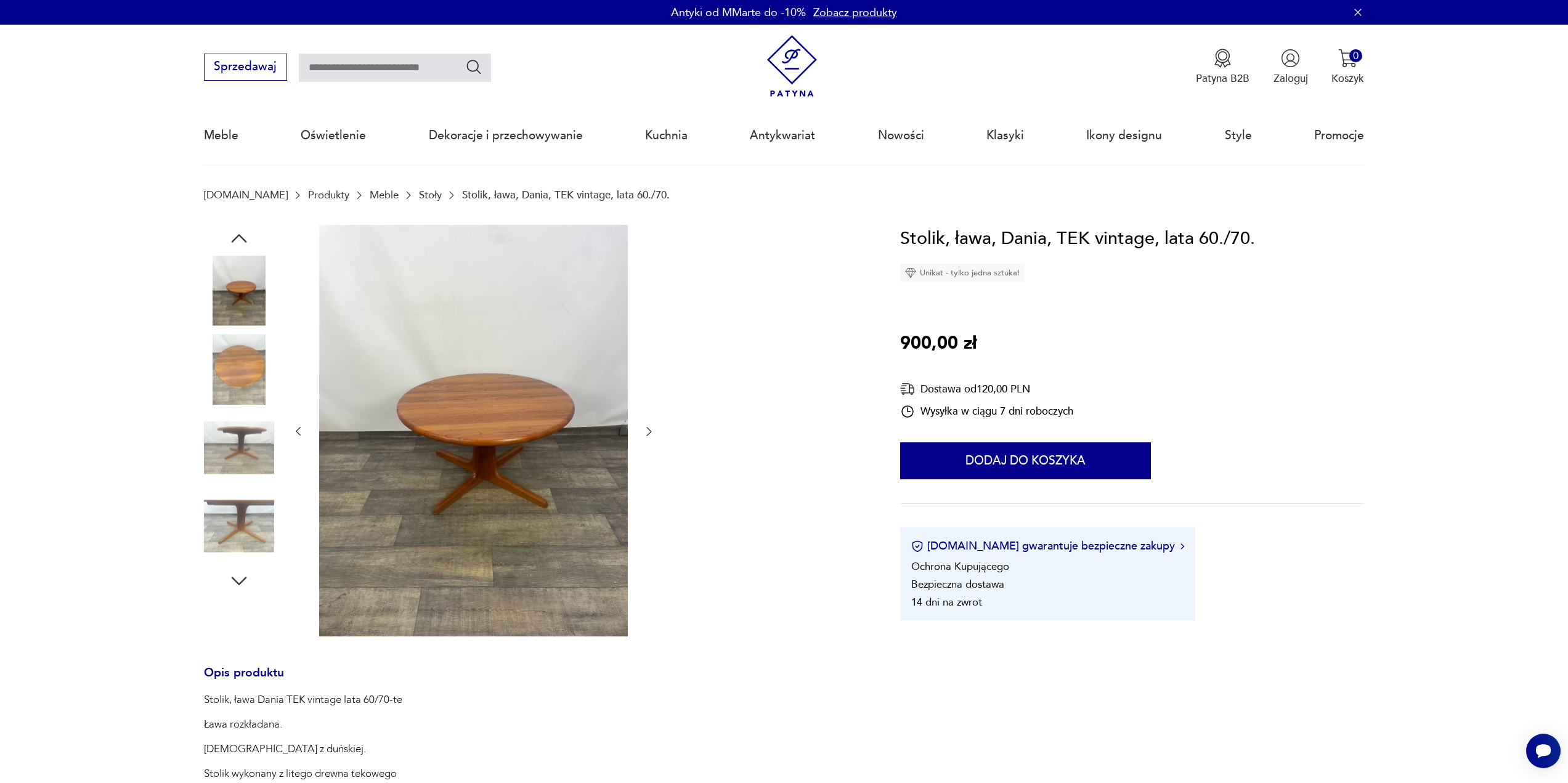
click at [218, 482] on img at bounding box center [239, 447] width 70 height 70
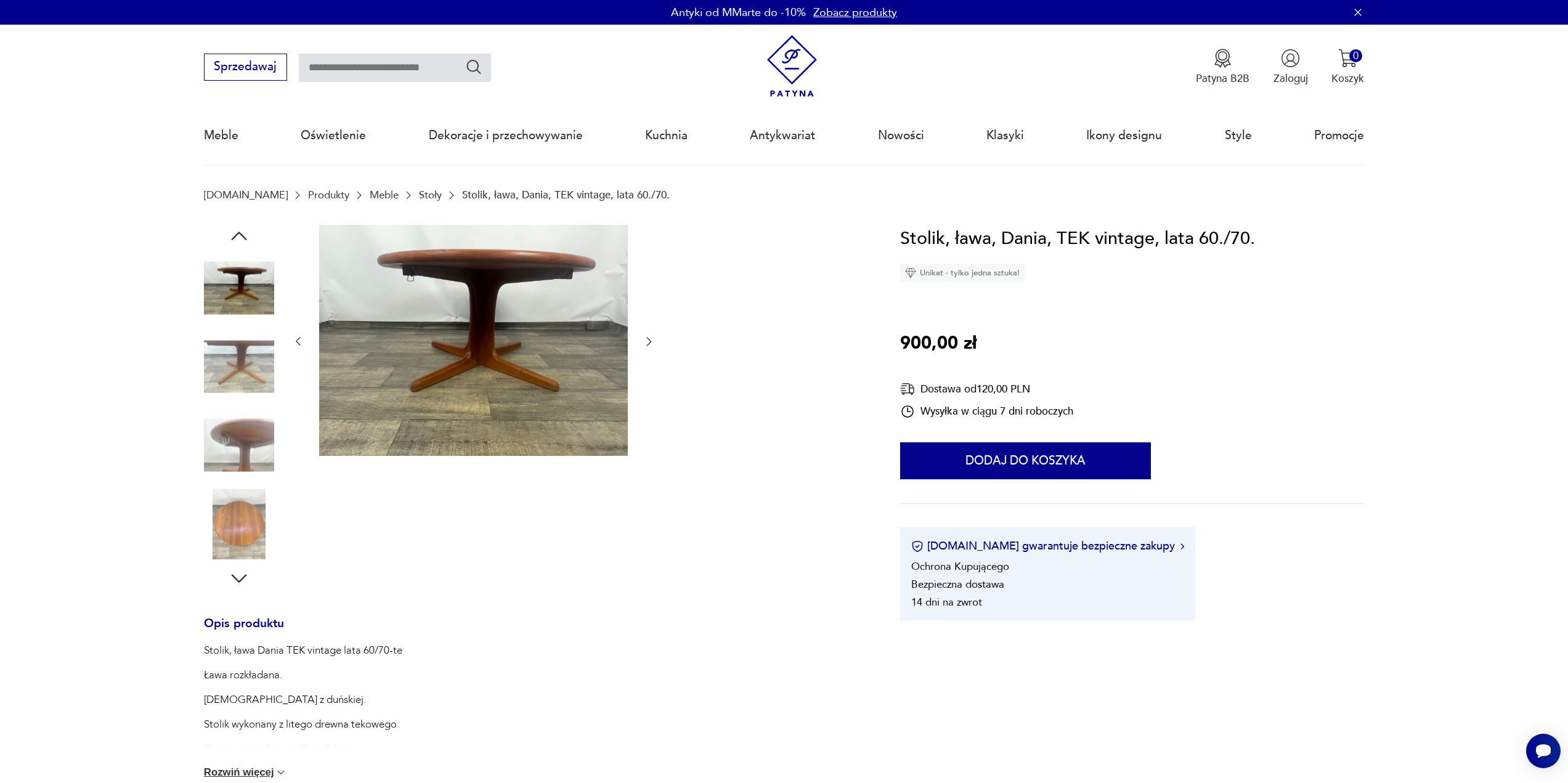
click at [224, 298] on img at bounding box center [239, 288] width 70 height 70
click at [232, 300] on img at bounding box center [239, 288] width 70 height 70
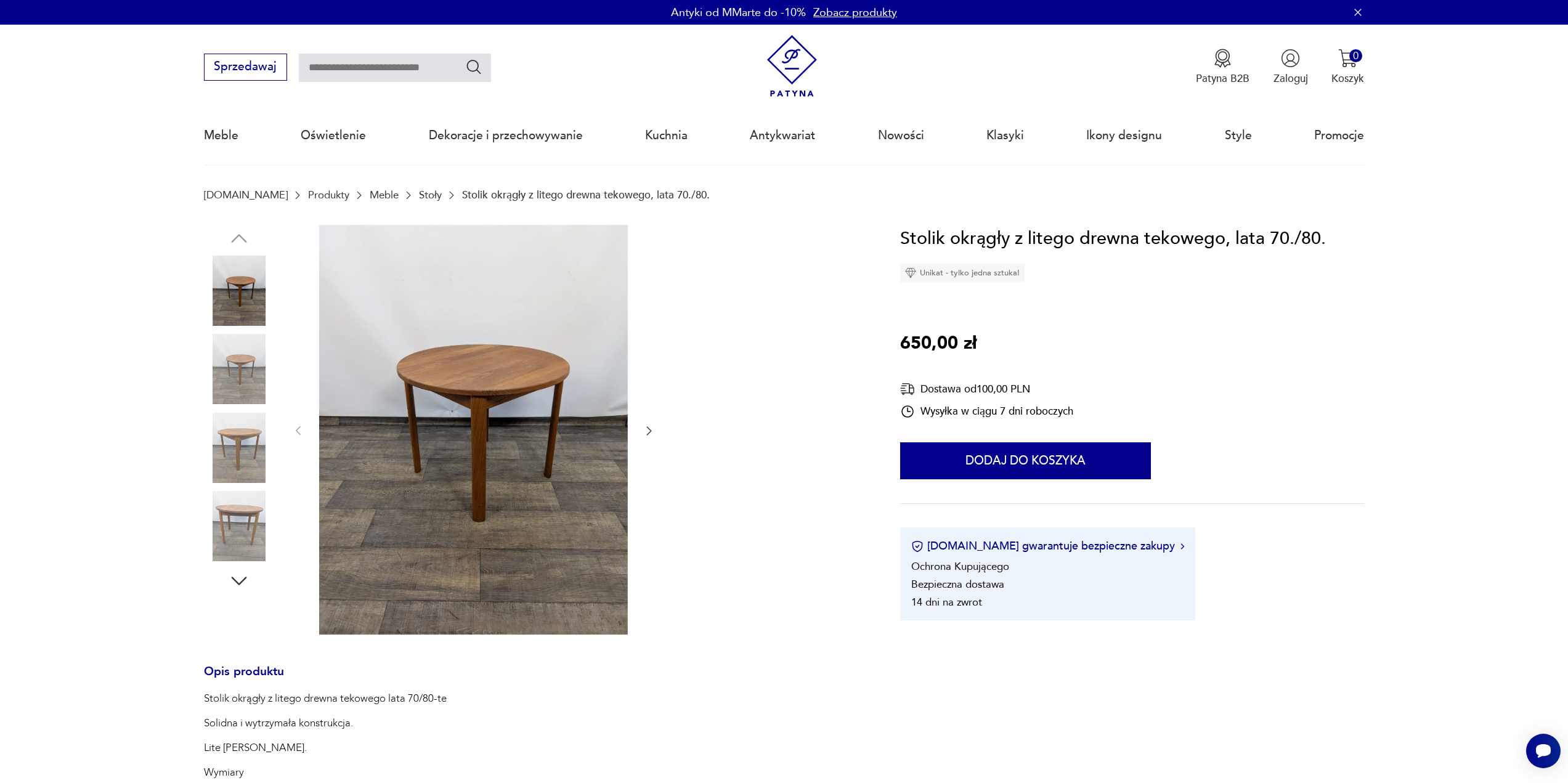
click at [491, 431] on img at bounding box center [473, 430] width 309 height 410
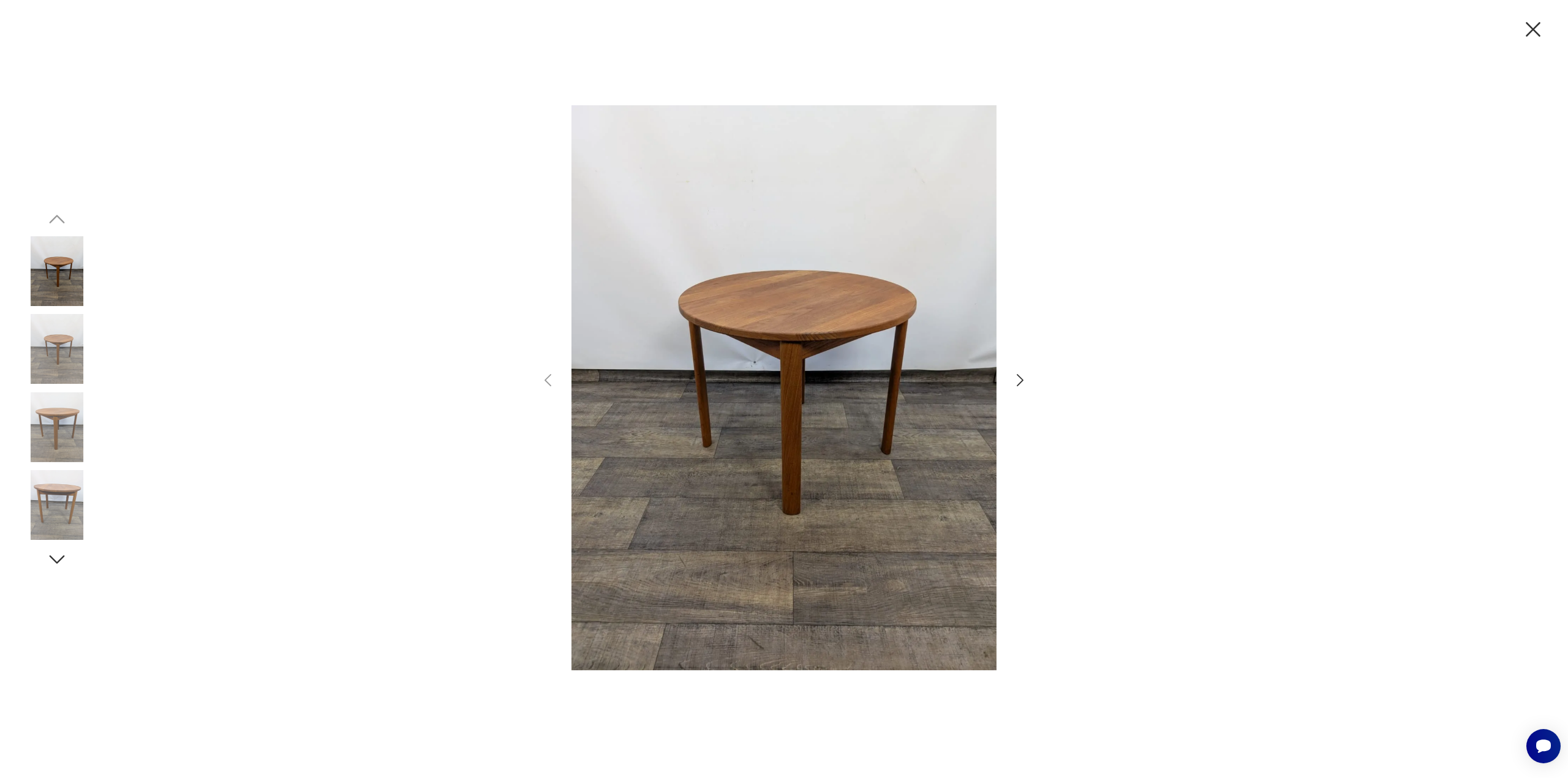
click at [67, 349] on img at bounding box center [57, 348] width 70 height 70
click at [58, 396] on img at bounding box center [57, 427] width 70 height 70
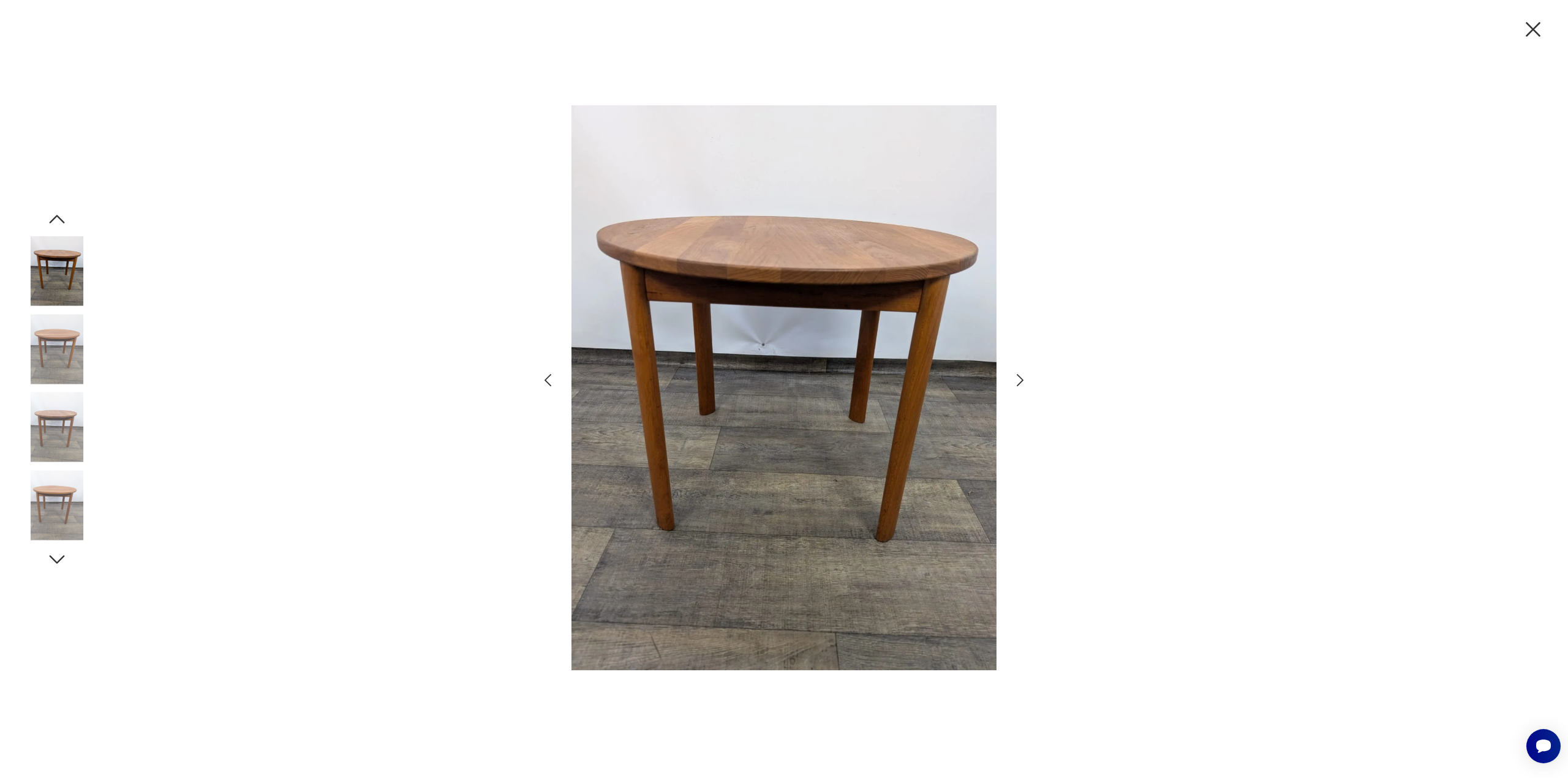
click at [54, 437] on img at bounding box center [57, 427] width 70 height 70
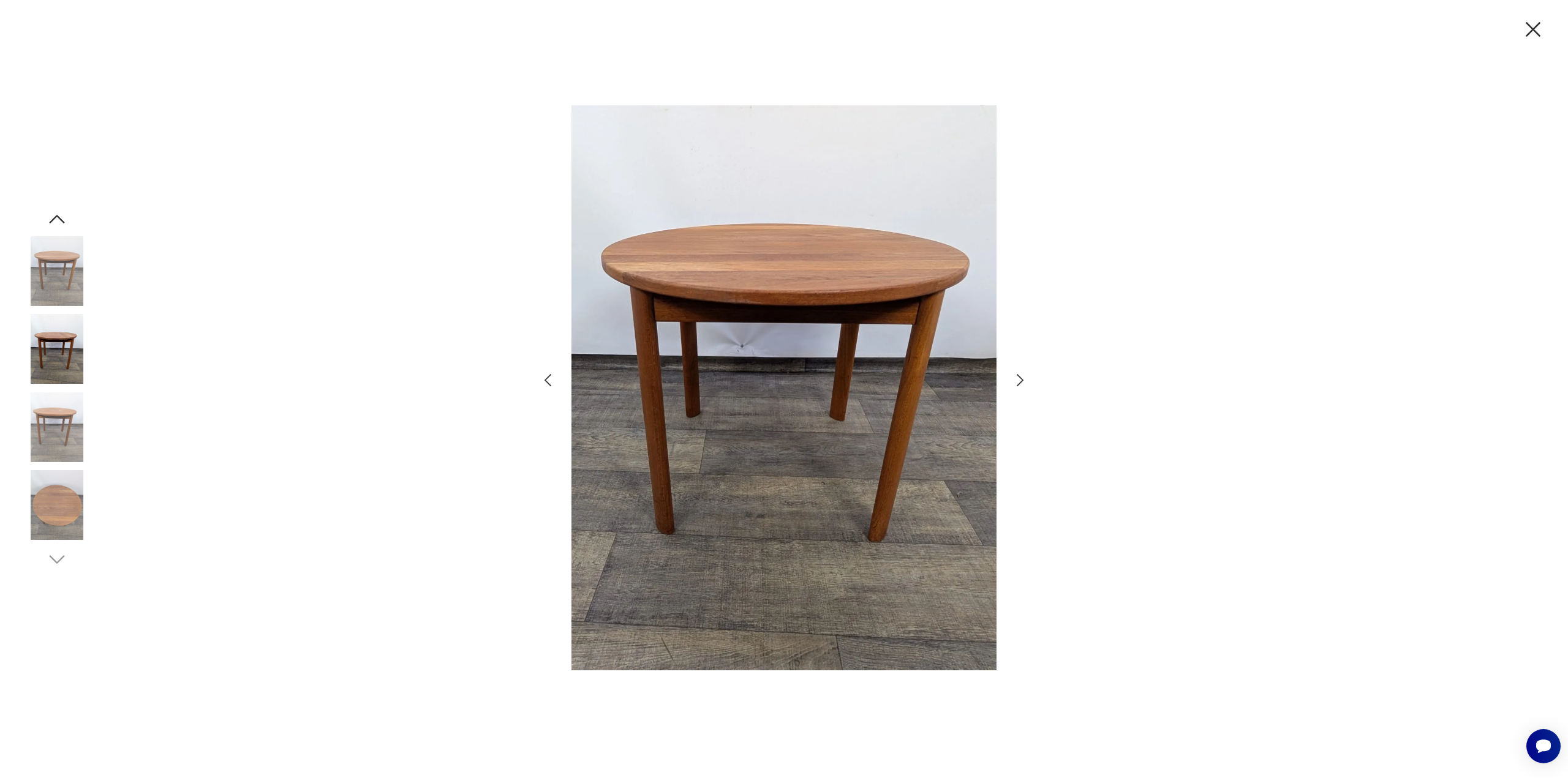
click at [1524, 36] on icon "button" at bounding box center [1533, 29] width 26 height 26
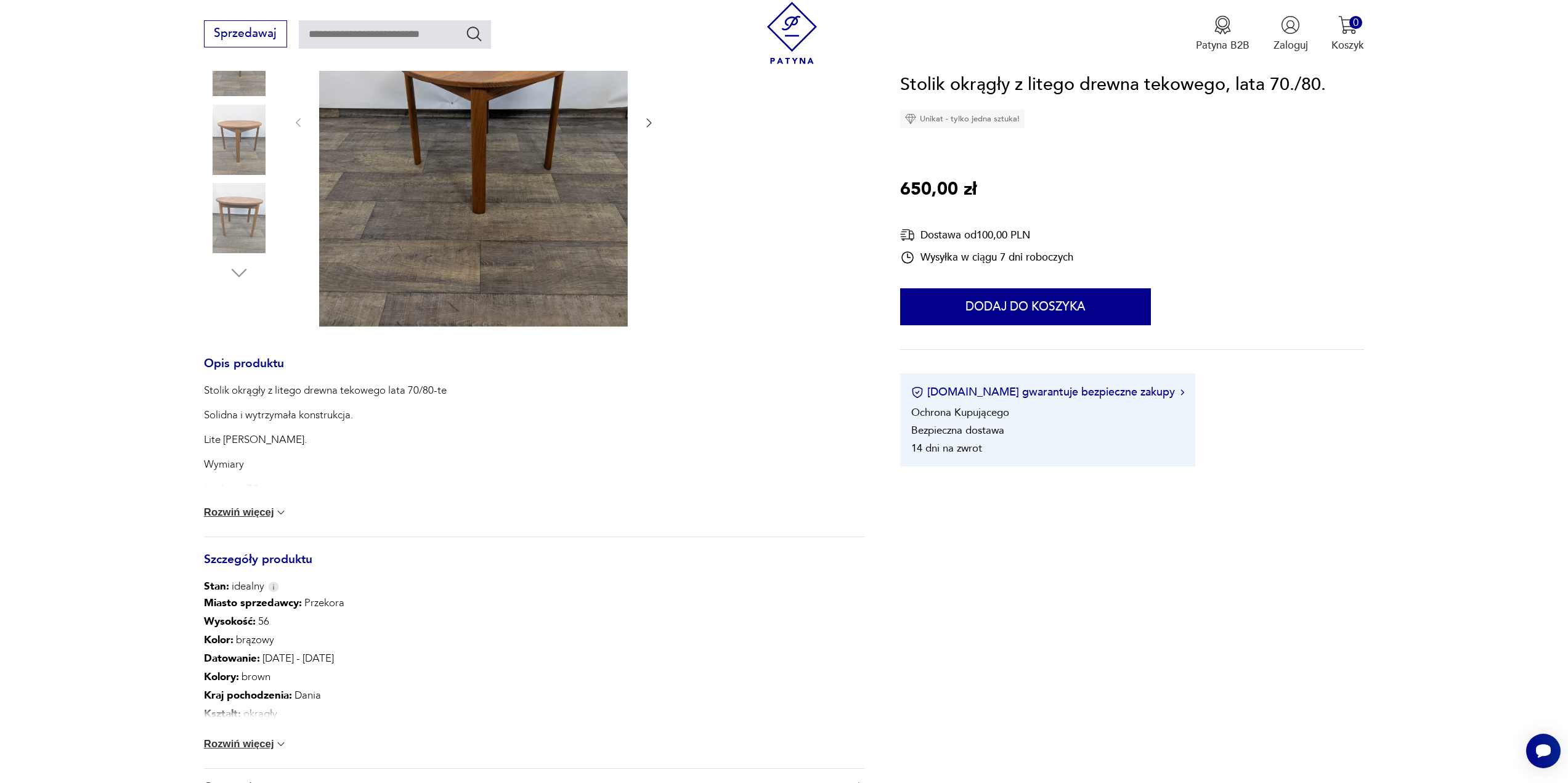
scroll to position [370, 0]
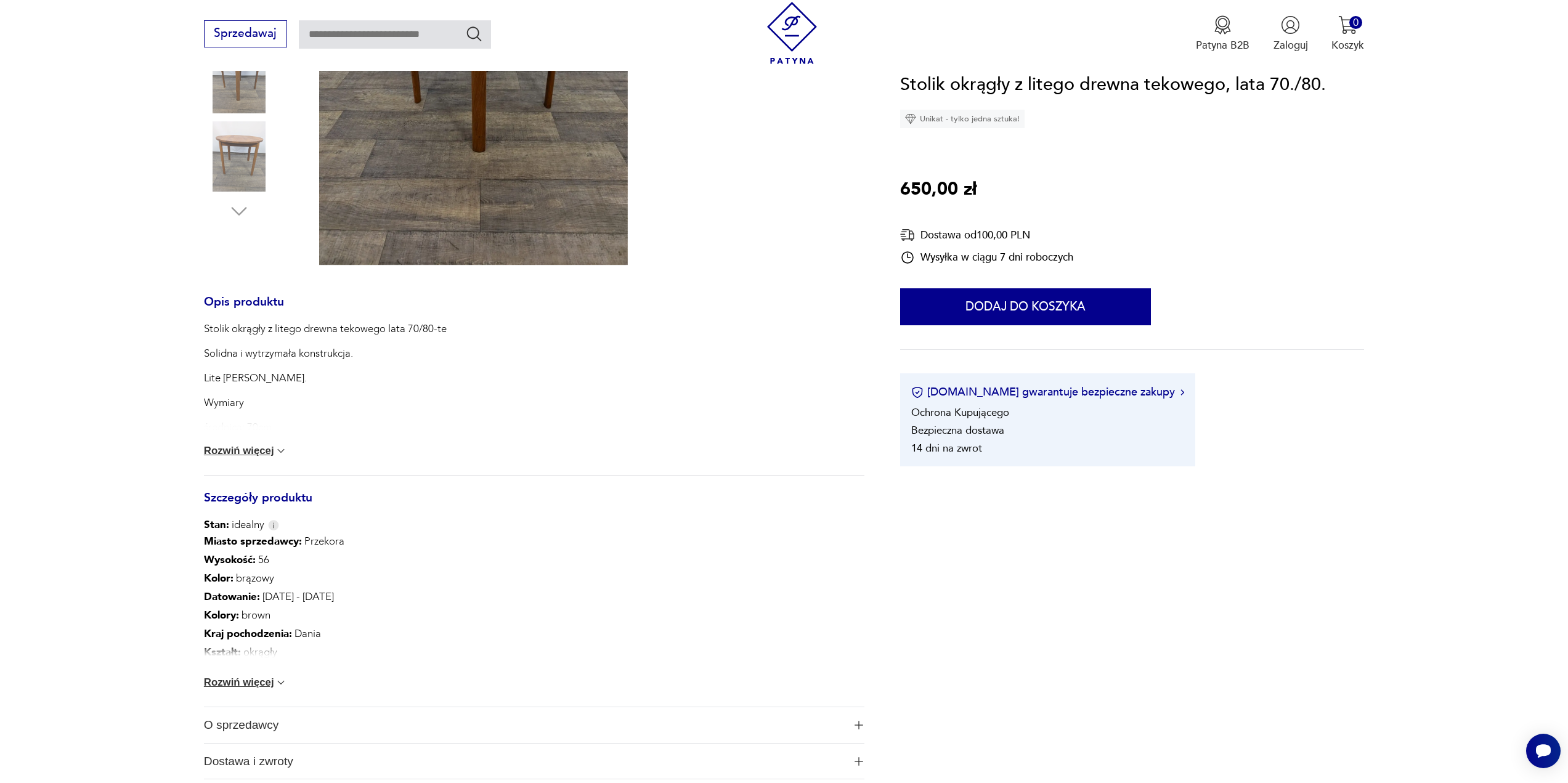
click at [265, 679] on button "Rozwiń więcej" at bounding box center [246, 683] width 84 height 13
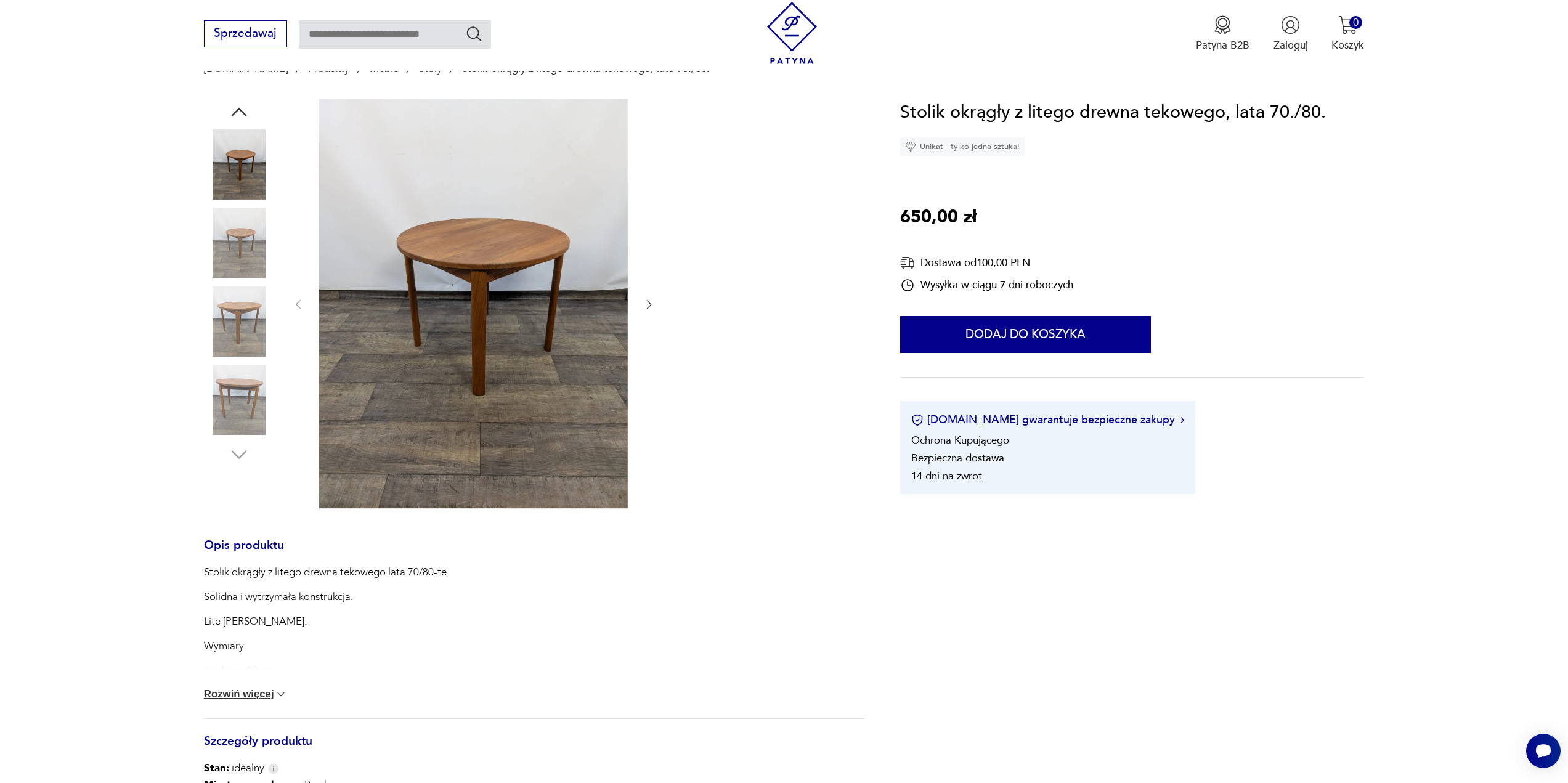
scroll to position [124, 0]
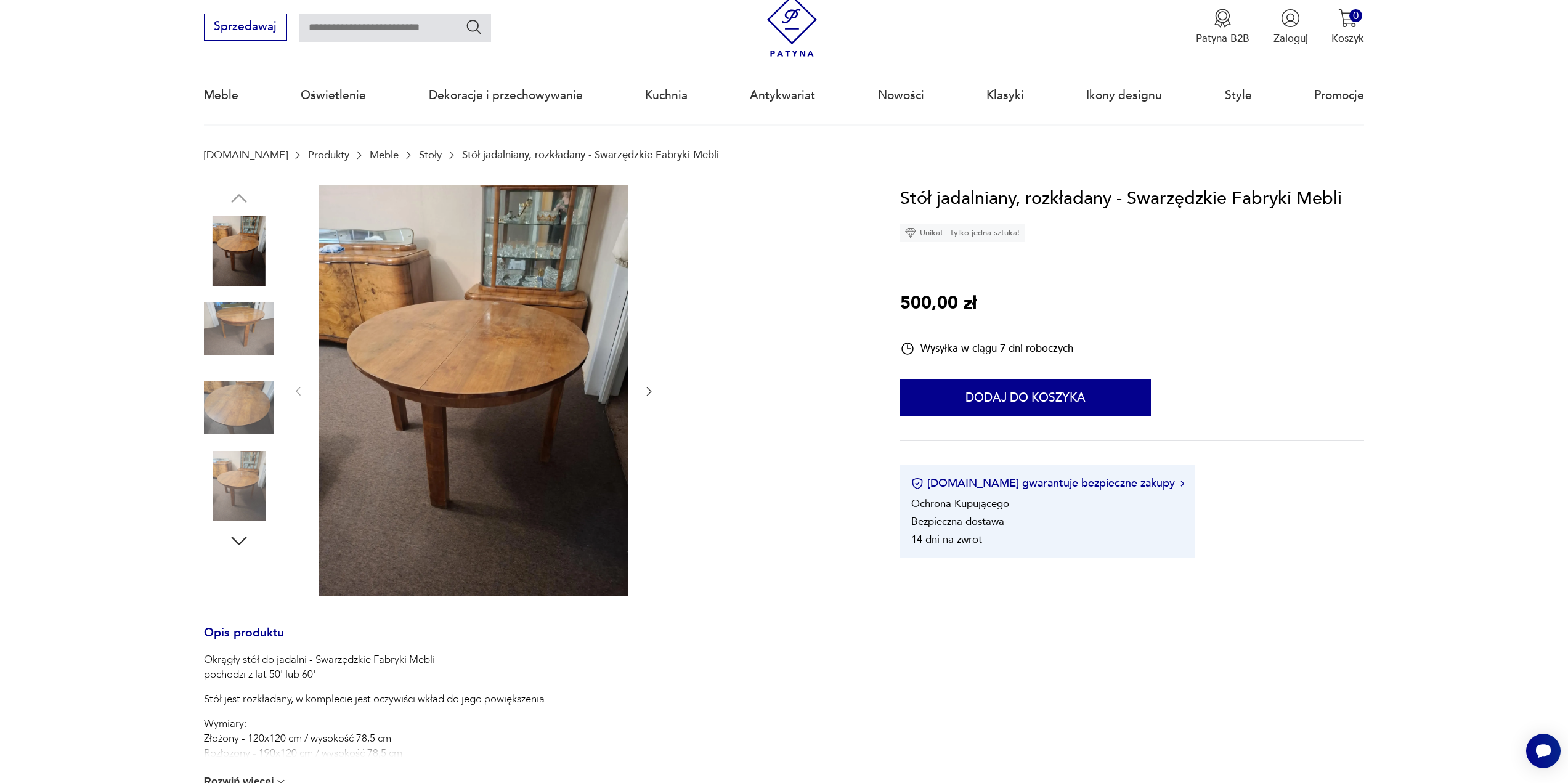
scroll to position [62, 0]
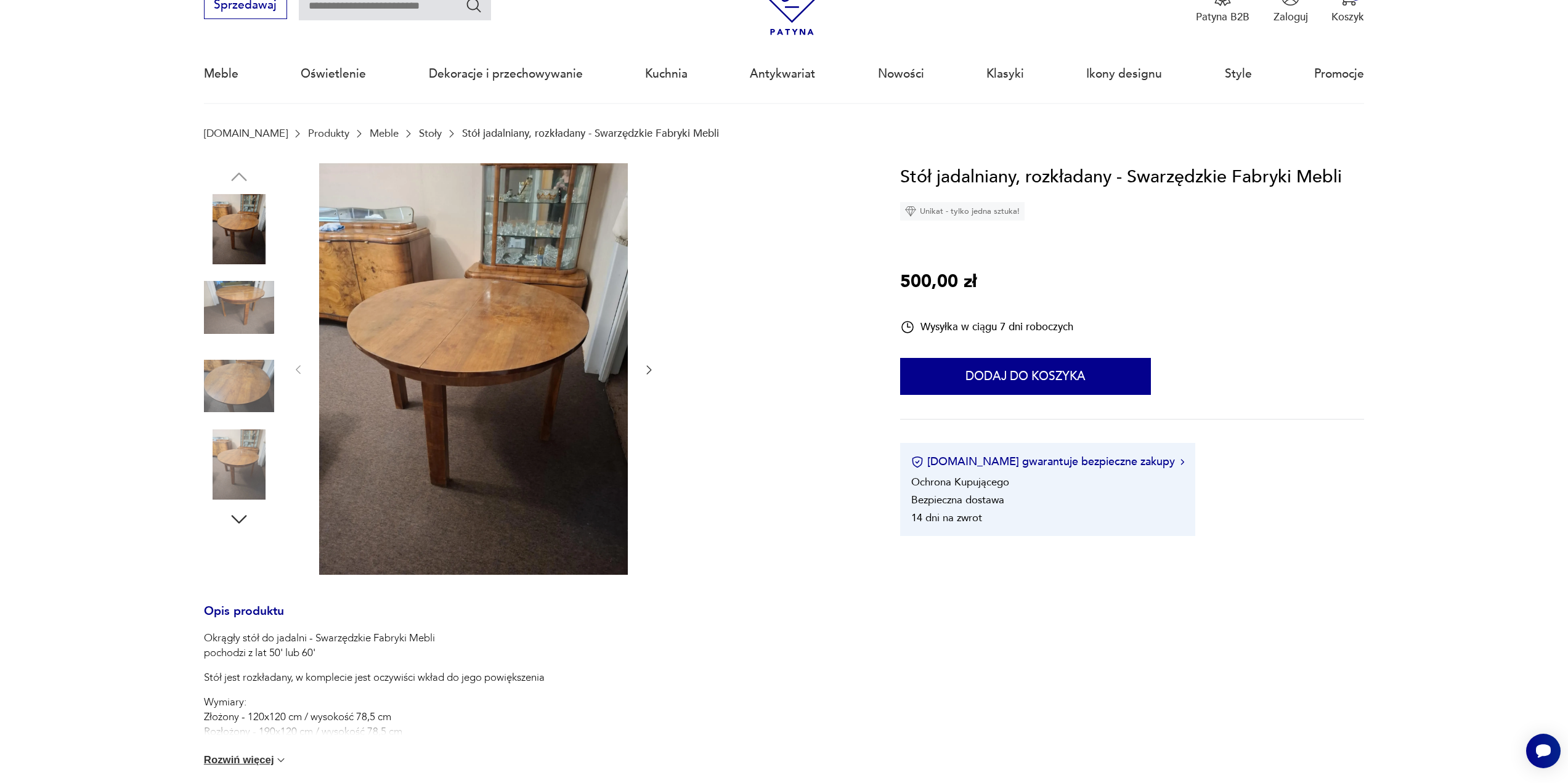
click at [249, 317] on img at bounding box center [239, 307] width 70 height 70
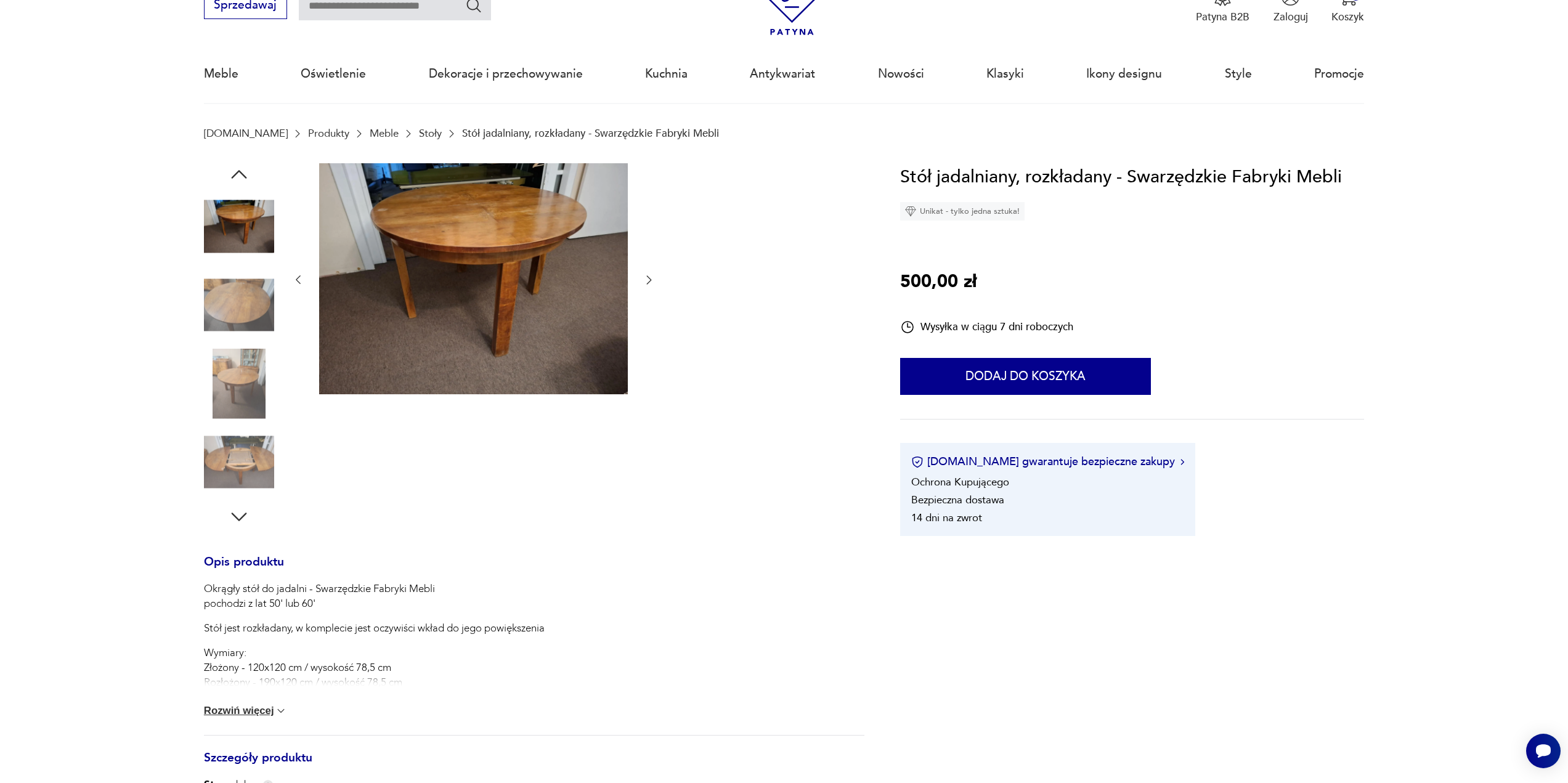
click at [248, 338] on img at bounding box center [239, 305] width 70 height 70
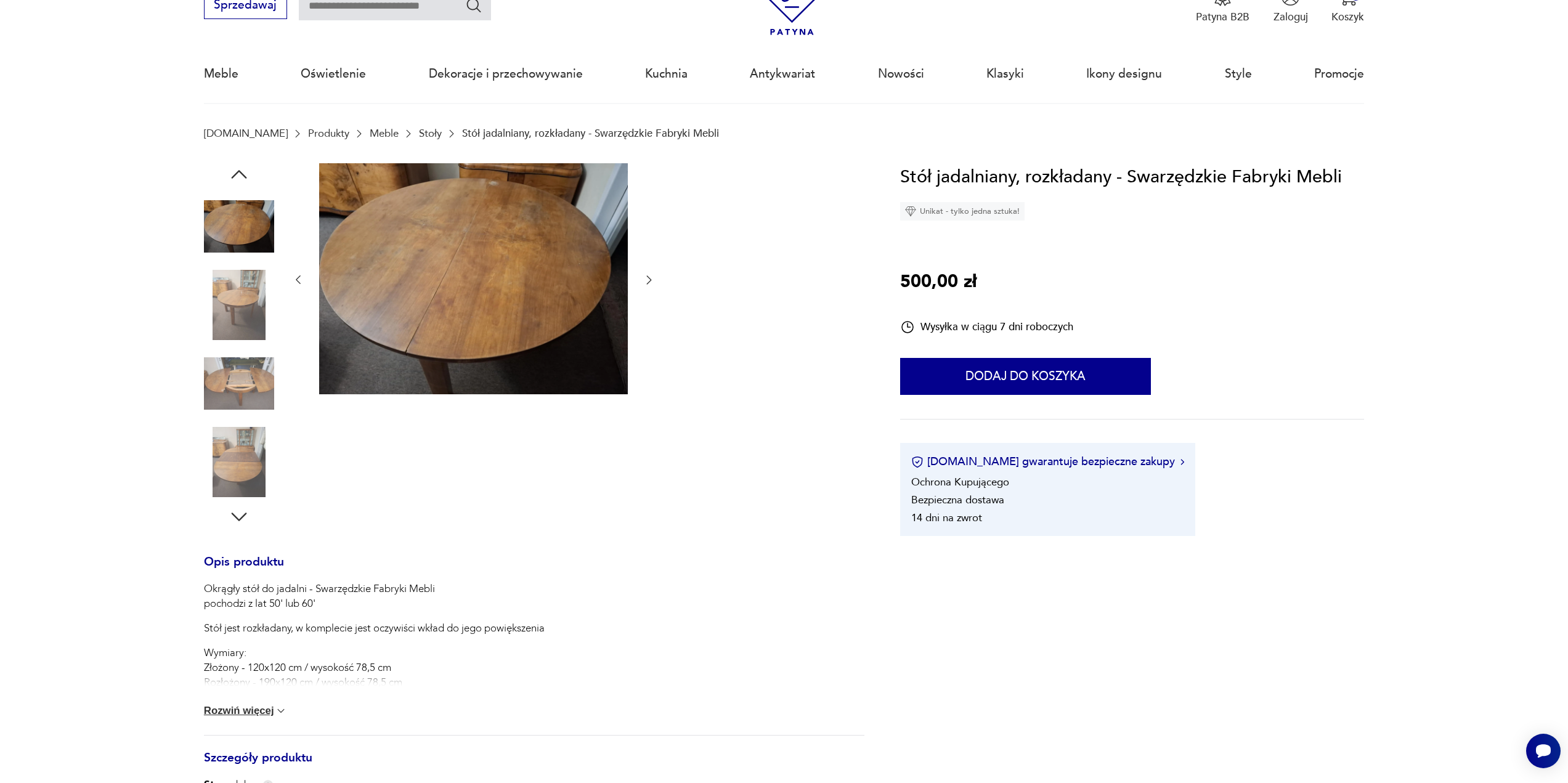
click at [248, 401] on img at bounding box center [239, 384] width 70 height 70
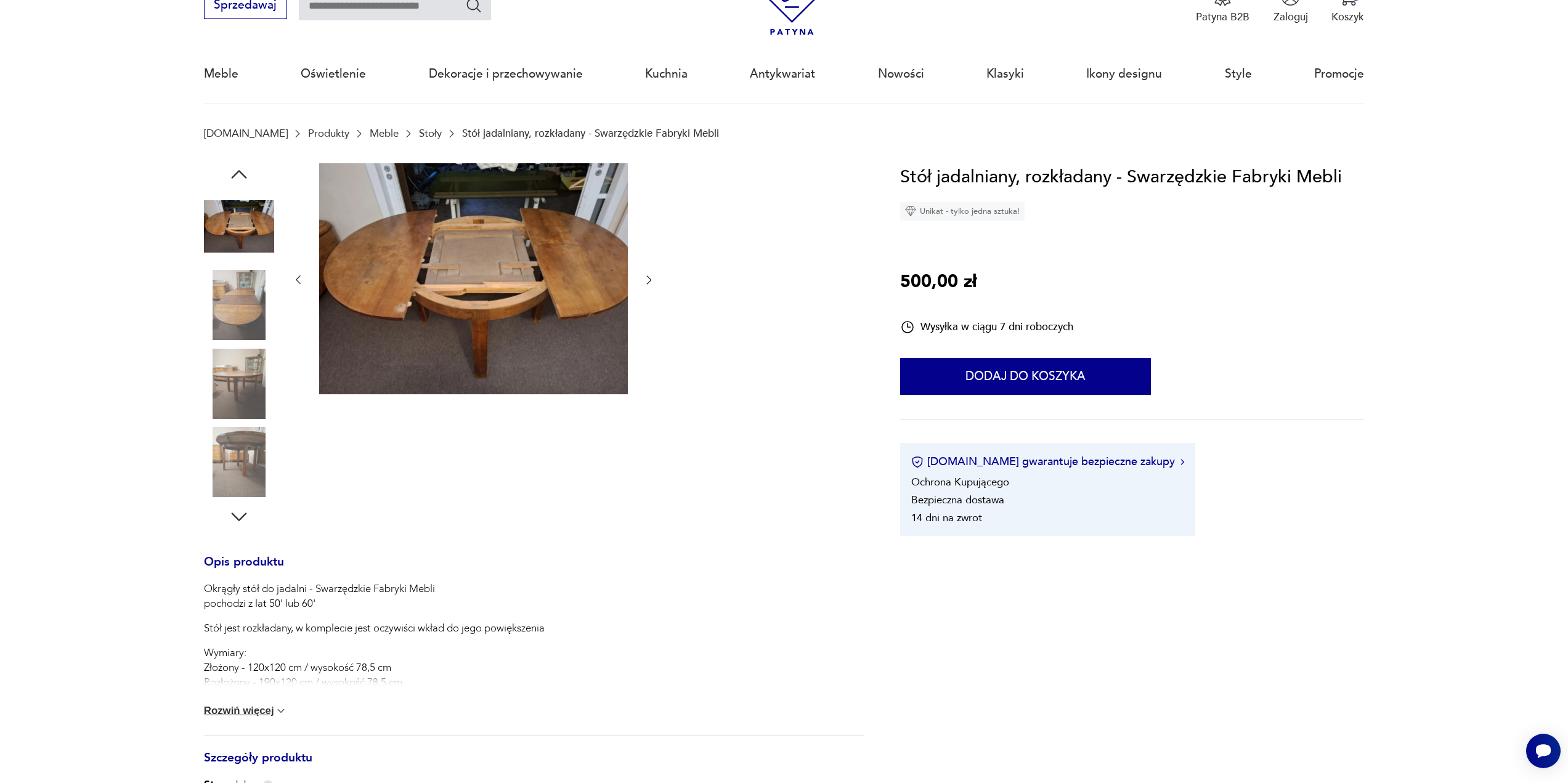
click at [250, 454] on img at bounding box center [239, 462] width 70 height 70
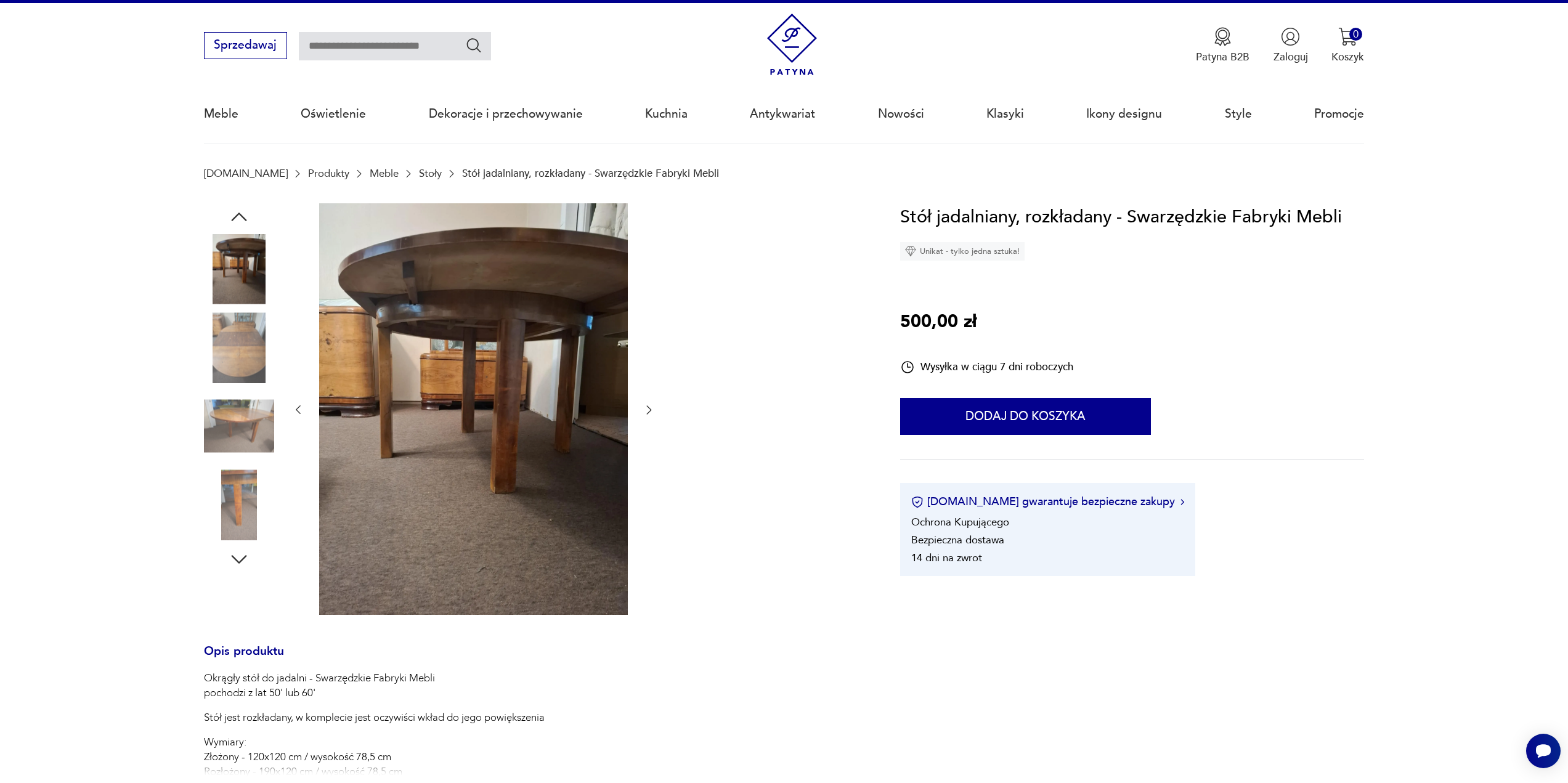
scroll to position [0, 0]
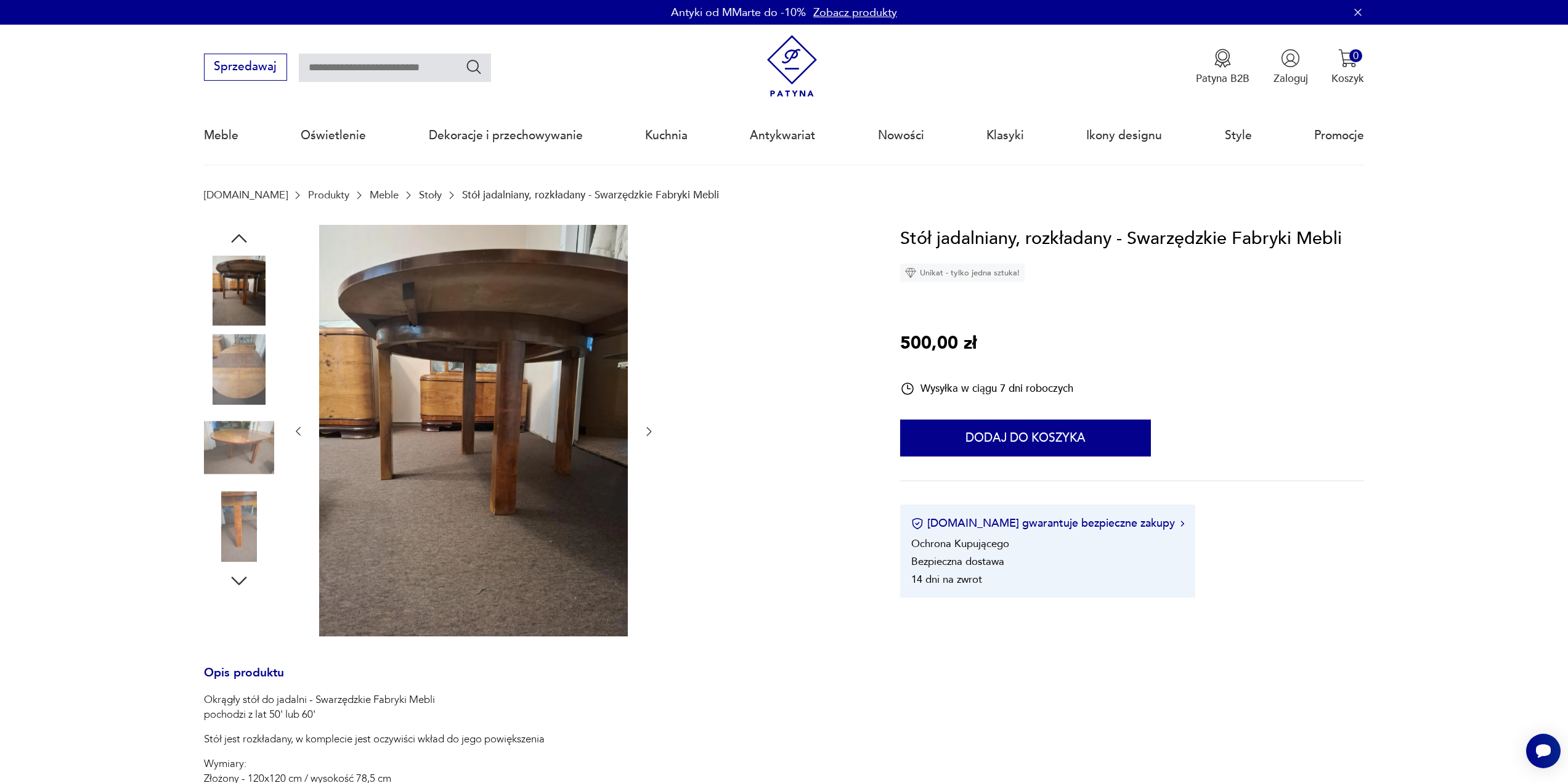
click at [241, 280] on img at bounding box center [239, 291] width 70 height 70
click at [246, 241] on icon "button" at bounding box center [239, 238] width 22 height 22
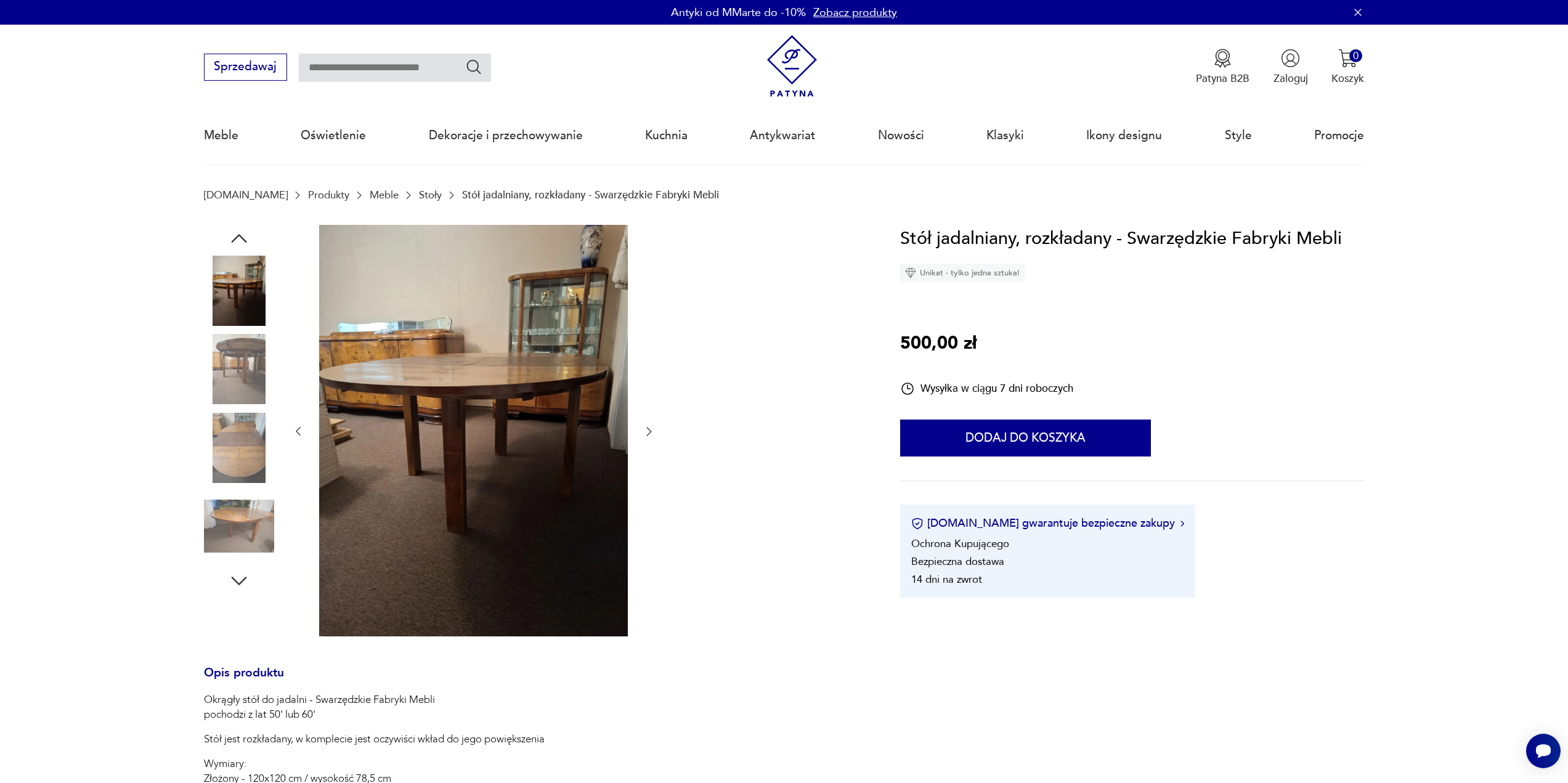
click at [246, 241] on icon "button" at bounding box center [239, 238] width 22 height 22
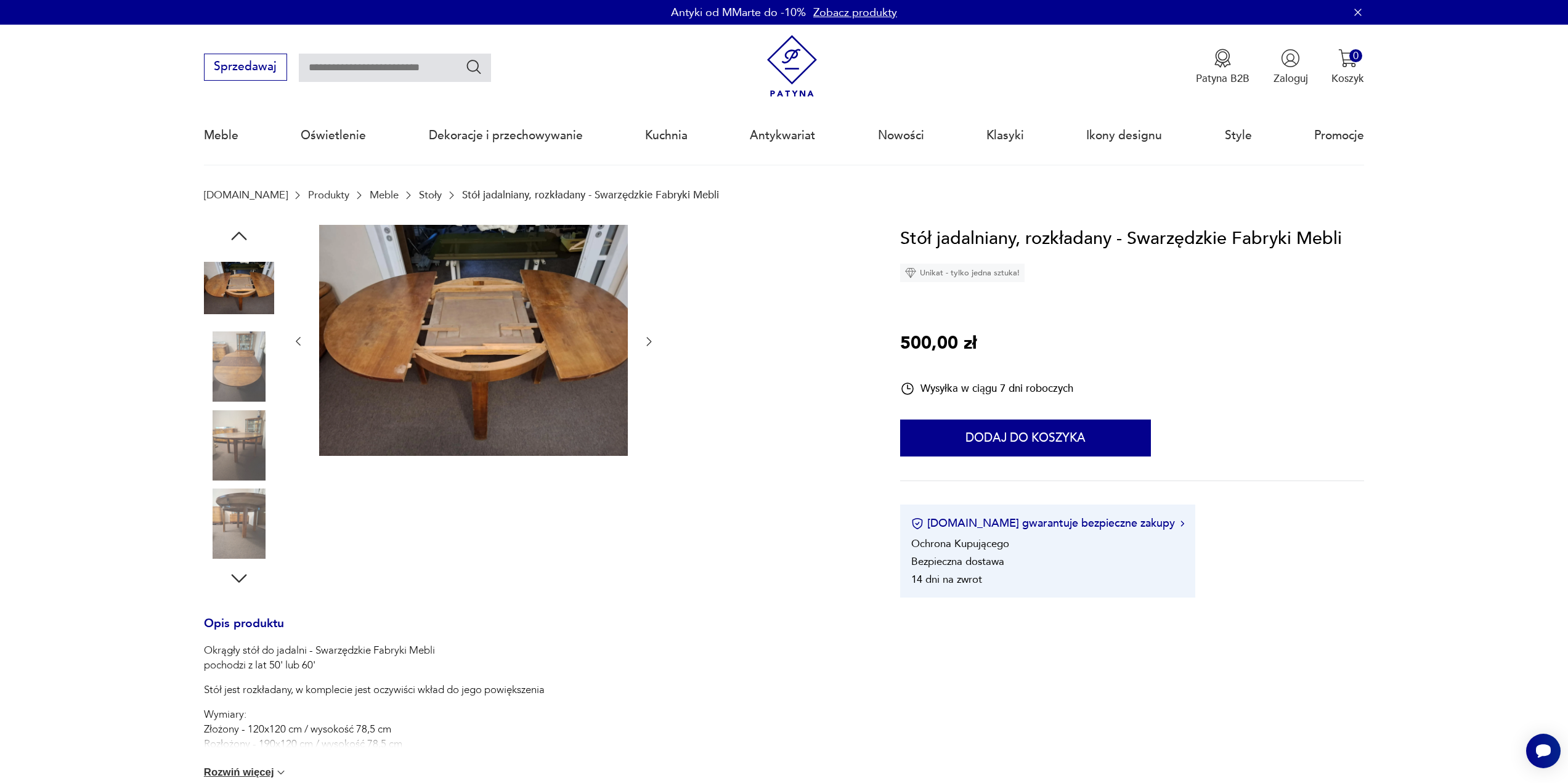
click at [246, 241] on icon "button" at bounding box center [239, 236] width 22 height 22
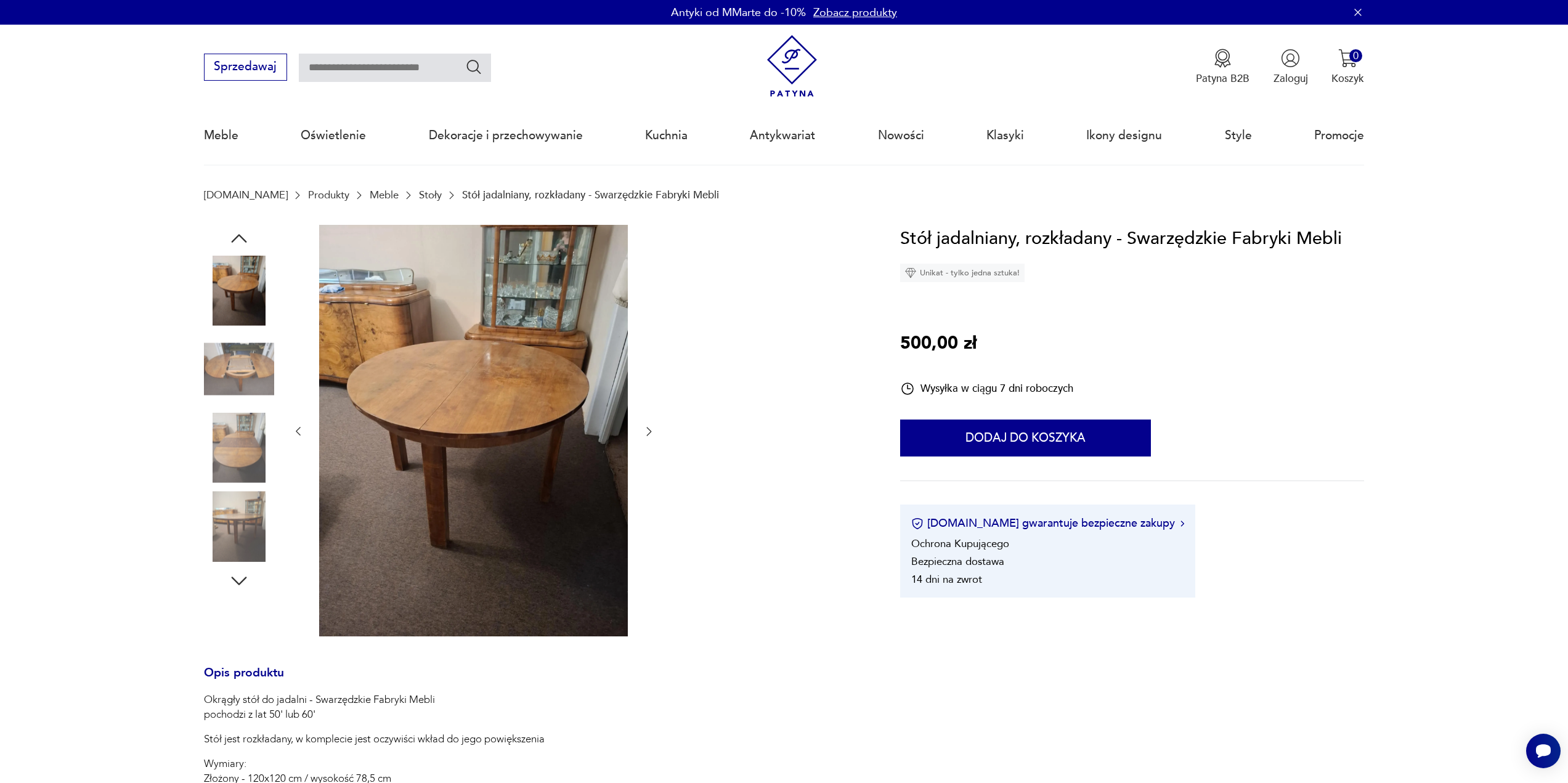
click at [231, 311] on img at bounding box center [239, 291] width 70 height 70
click at [238, 288] on img at bounding box center [239, 291] width 70 height 70
